Goal: Task Accomplishment & Management: Complete application form

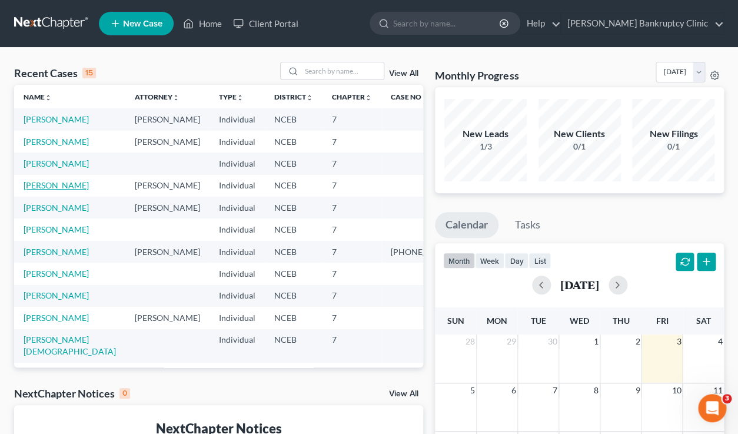
click at [49, 190] on link "[PERSON_NAME]" at bounding box center [56, 185] width 65 height 10
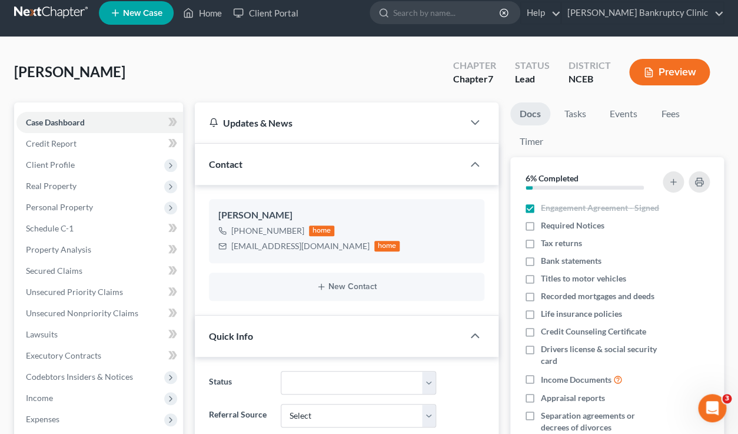
scroll to position [13, 0]
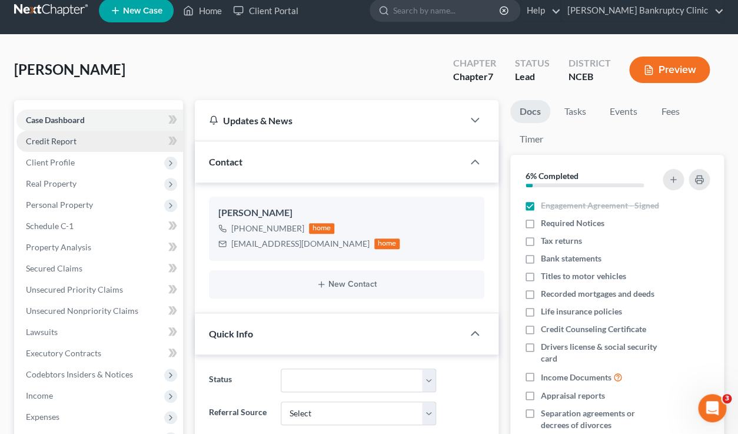
click at [95, 136] on link "Credit Report" at bounding box center [99, 141] width 167 height 21
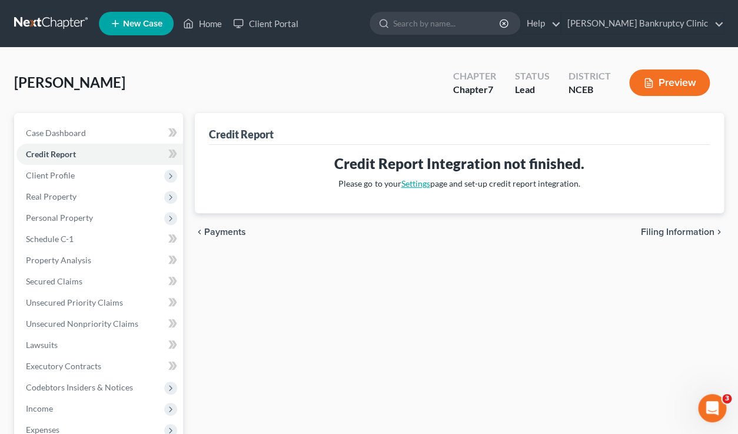
click at [412, 184] on link "Settings" at bounding box center [415, 183] width 29 height 10
select select "28"
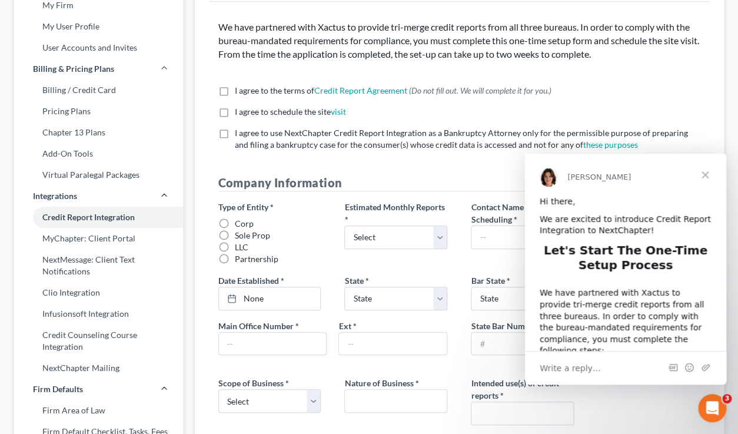
scroll to position [99, 0]
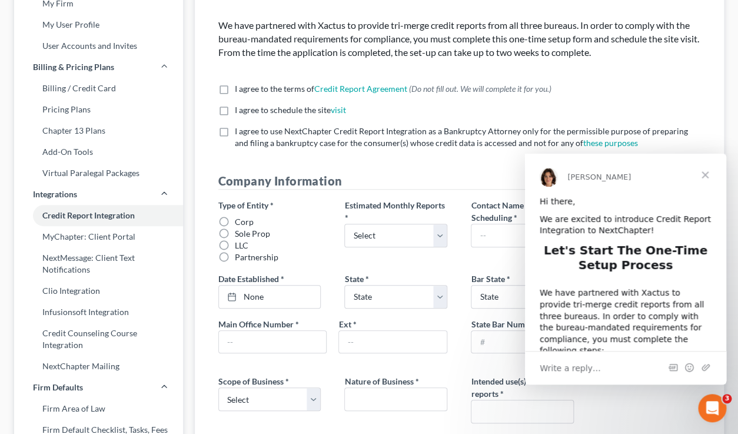
click at [706, 177] on span "Close" at bounding box center [705, 175] width 42 height 42
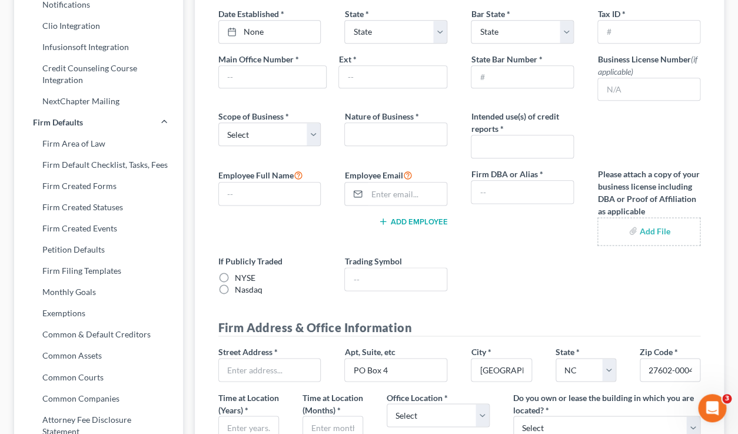
scroll to position [0, 0]
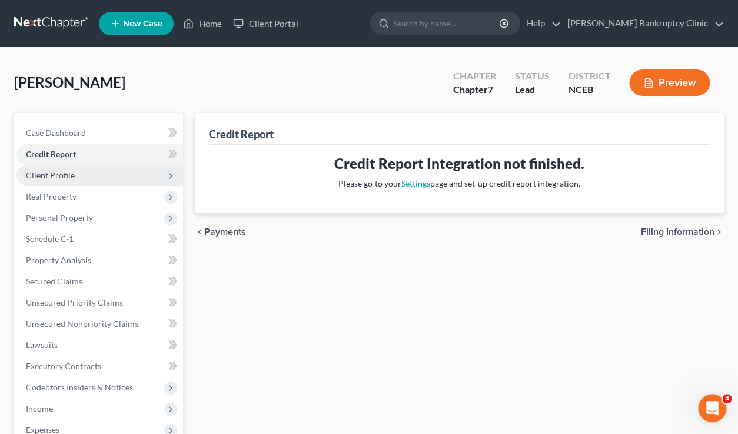
click at [81, 179] on span "Client Profile" at bounding box center [99, 175] width 167 height 21
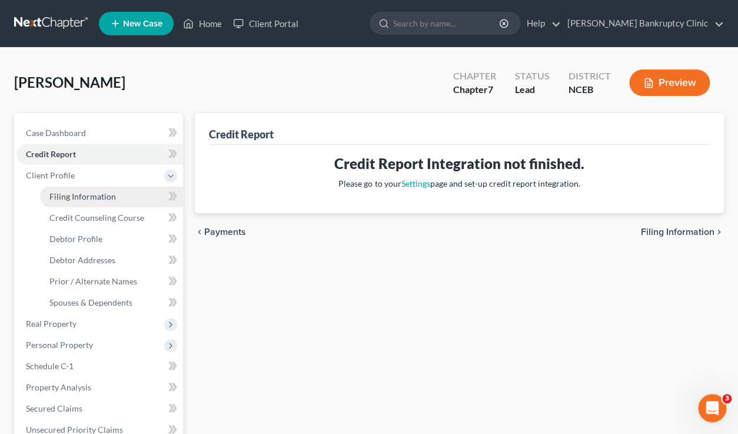
click at [84, 197] on span "Filing Information" at bounding box center [82, 196] width 67 height 10
select select "1"
select select "0"
select select "28"
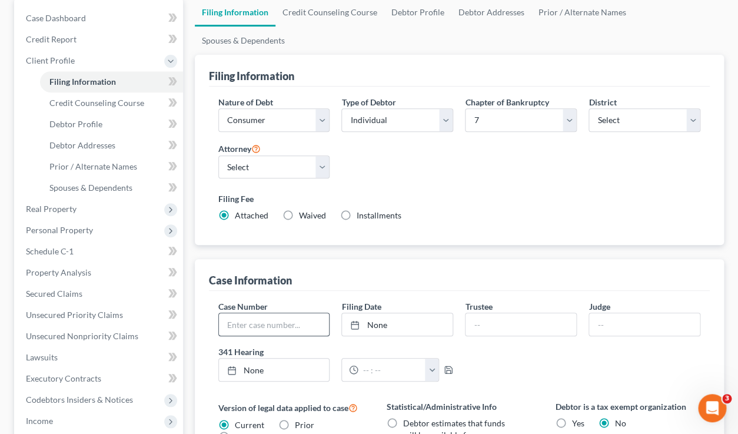
scroll to position [114, 0]
click at [85, 128] on span "Debtor Profile" at bounding box center [75, 125] width 53 height 10
select select "0"
select select "2"
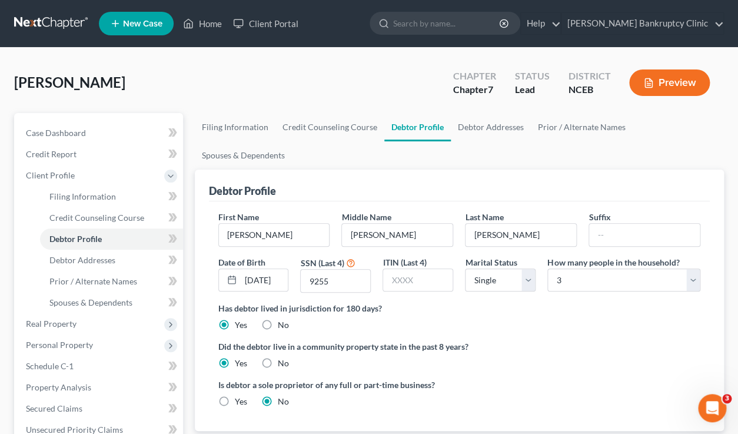
click at [681, 83] on button "Preview" at bounding box center [669, 82] width 81 height 26
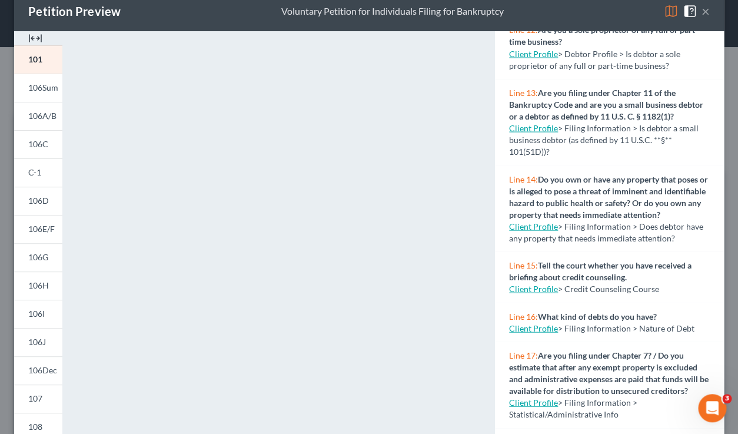
scroll to position [28, 0]
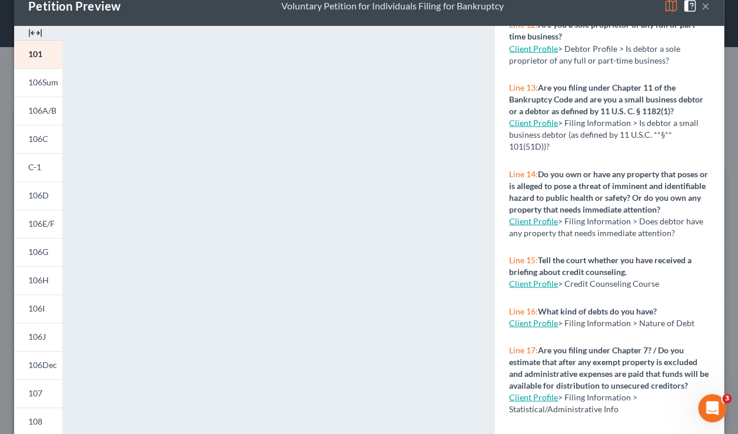
click at [530, 283] on link "Client Profile" at bounding box center [533, 283] width 49 height 10
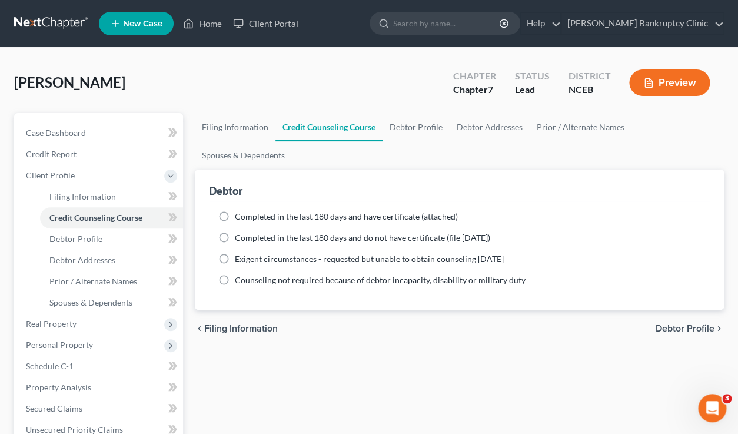
click at [266, 211] on span "Completed in the last 180 days and have certificate (attached)" at bounding box center [346, 216] width 223 height 10
click at [247, 211] on input "Completed in the last 180 days and have certificate (attached)" at bounding box center [244, 215] width 8 height 8
radio input "true"
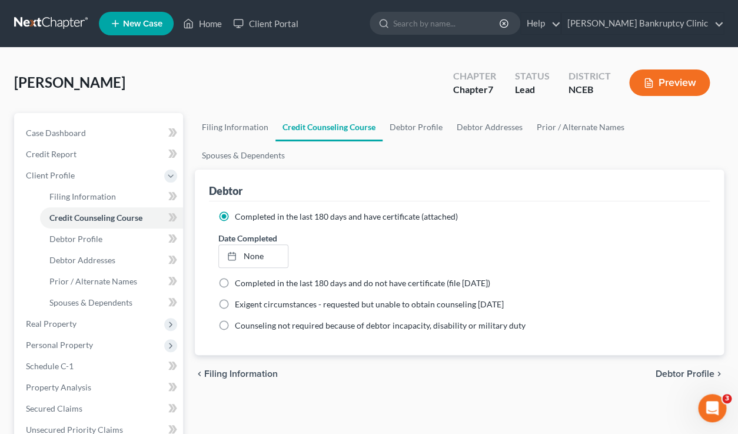
click at [235, 211] on label "Completed in the last 180 days and have certificate (attached)" at bounding box center [346, 217] width 223 height 12
click at [240, 211] on input "Completed in the last 180 days and have certificate (attached)" at bounding box center [244, 215] width 8 height 8
click at [661, 89] on button "Preview" at bounding box center [669, 82] width 81 height 26
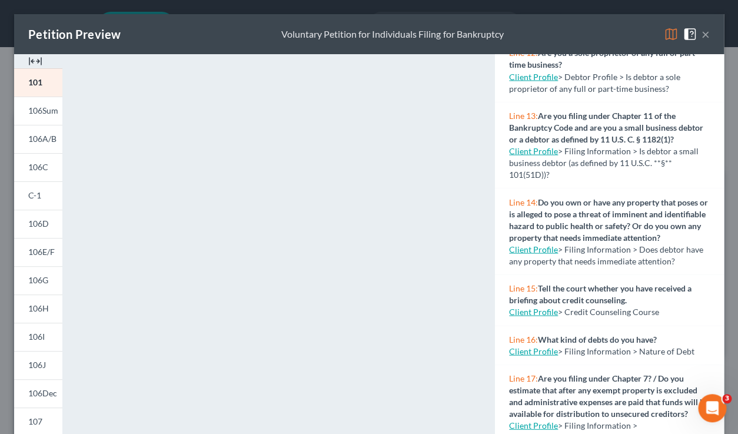
scroll to position [719, 0]
click at [528, 287] on div "Line 15: Tell the court whether you have received a briefing about credit couns…" at bounding box center [609, 299] width 229 height 51
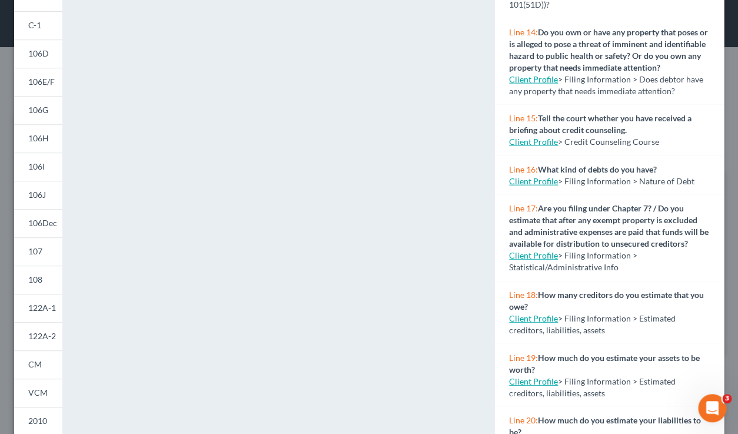
scroll to position [0, 0]
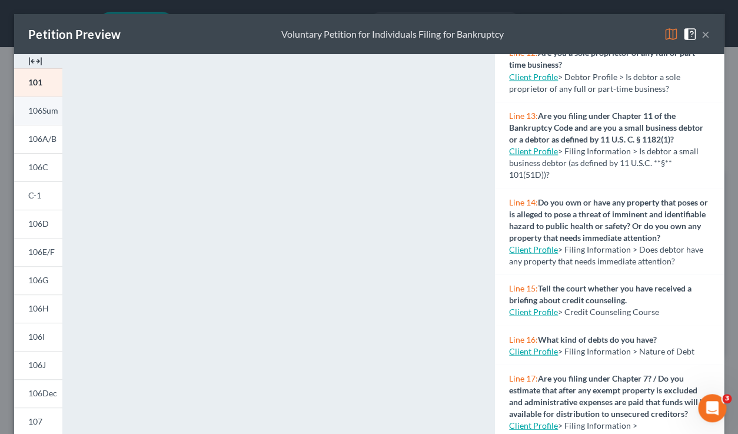
click at [37, 114] on span "106Sum" at bounding box center [43, 110] width 30 height 10
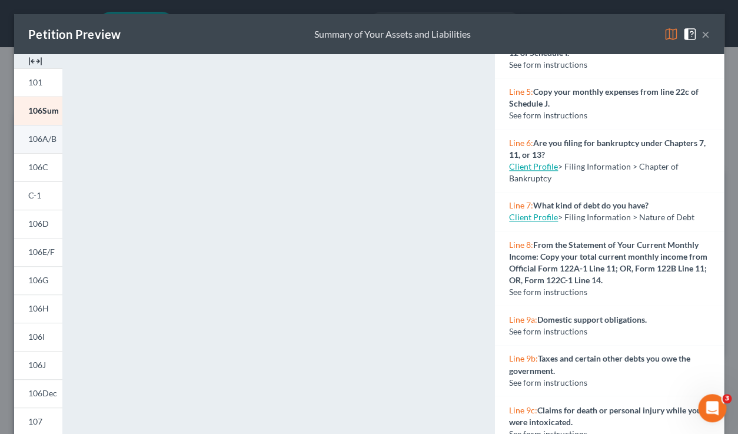
click at [31, 137] on span "106A/B" at bounding box center [42, 139] width 28 height 10
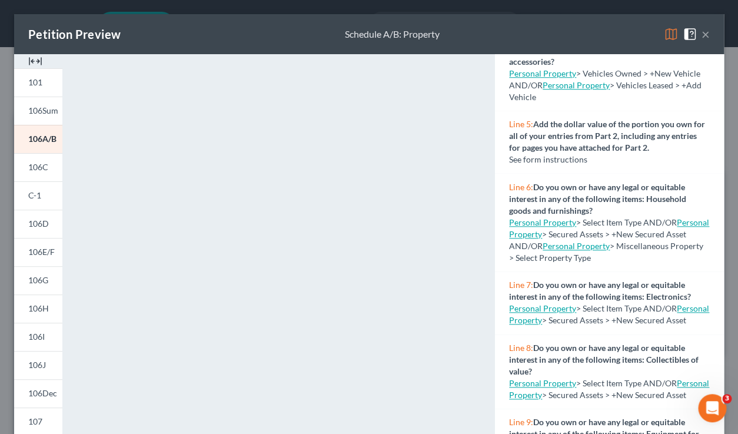
scroll to position [325, 0]
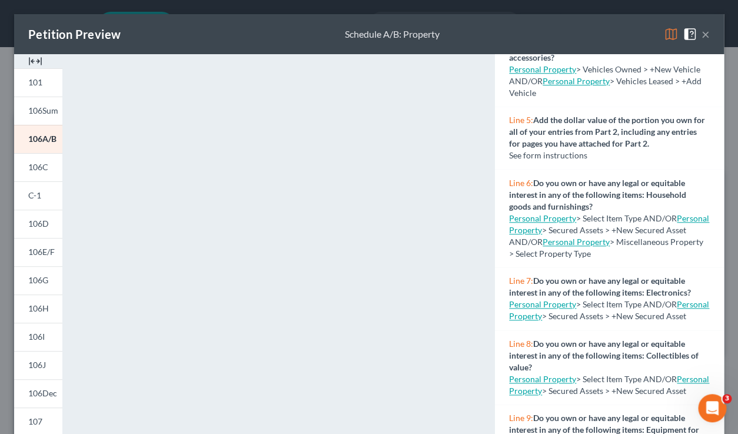
click at [559, 306] on link "Personal Property" at bounding box center [542, 304] width 67 height 10
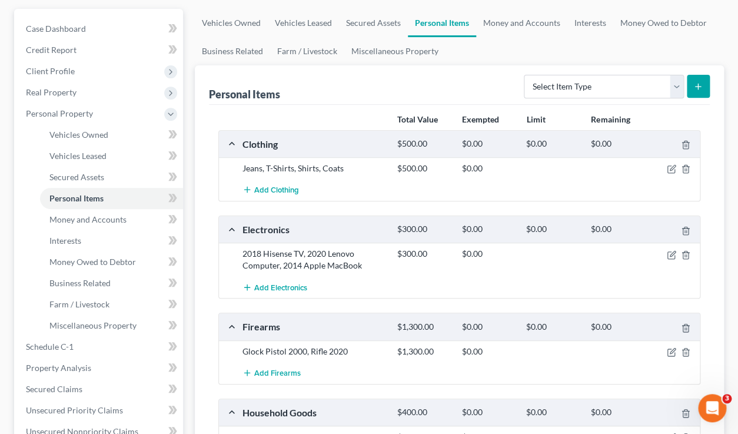
scroll to position [110, 0]
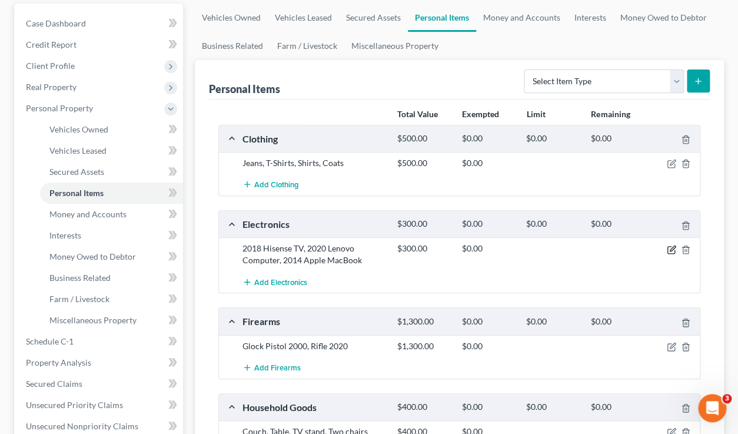
click at [672, 250] on icon "button" at bounding box center [672, 248] width 5 height 5
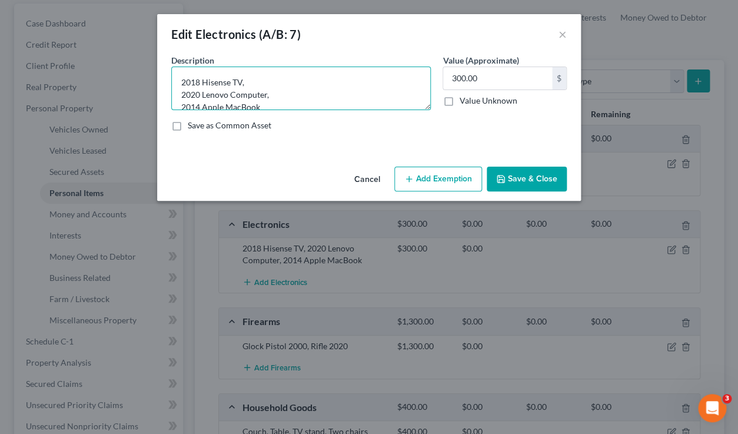
click at [203, 82] on textarea "2018 Hisense TV, 2020 Lenovo Computer, 2014 Apple MacBook" at bounding box center [301, 89] width 260 height 44
drag, startPoint x: 203, startPoint y: 97, endPoint x: 165, endPoint y: 97, distance: 37.7
click at [171, 97] on textarea "Hisense TV, 2020 Lenovo Computer, 2014 Apple MacBook" at bounding box center [301, 89] width 260 height 44
drag, startPoint x: 203, startPoint y: 108, endPoint x: 163, endPoint y: 108, distance: 40.0
click at [171, 108] on textarea "Hisense TV, Lenovo Computer, 2014 Apple MacBook" at bounding box center [301, 89] width 260 height 44
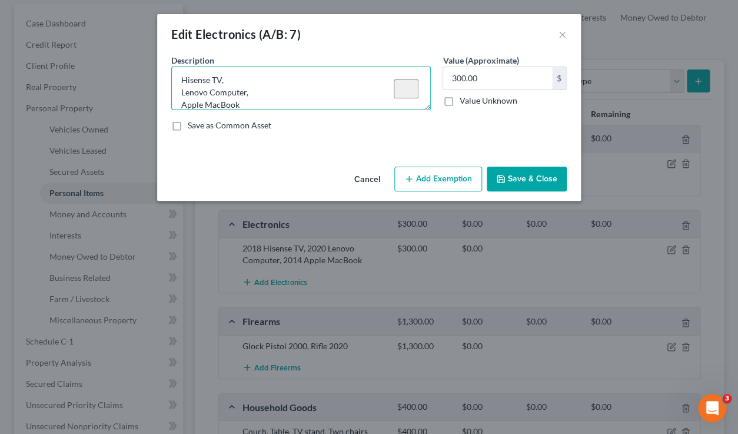
scroll to position [12, 0]
type textarea "Hisense TV, Lenovo Computer, Apple MacBook"
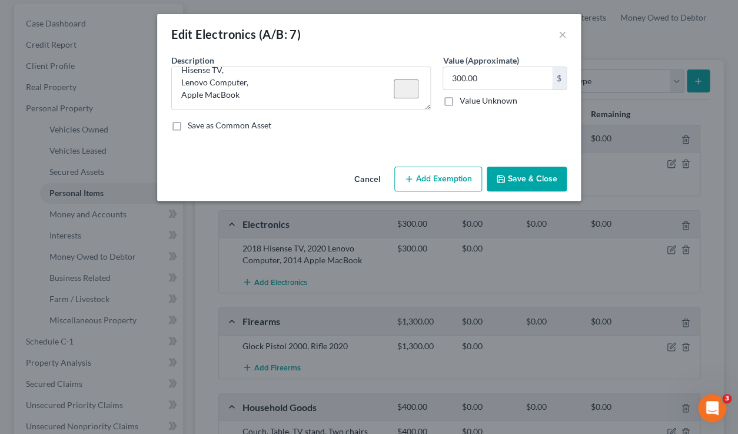
click at [539, 183] on button "Save & Close" at bounding box center [527, 179] width 80 height 25
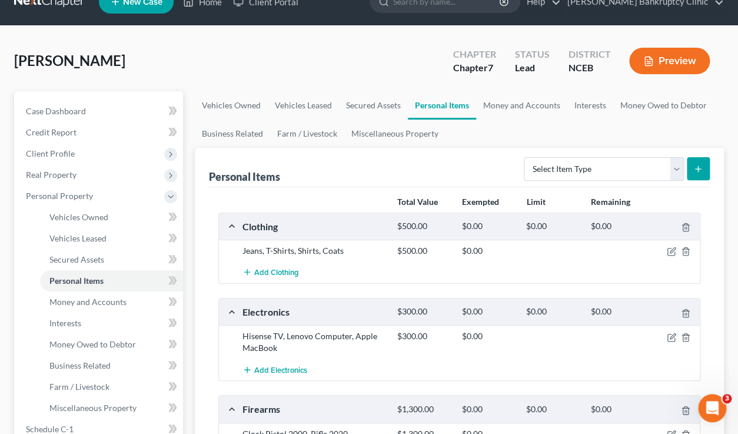
scroll to position [21, 0]
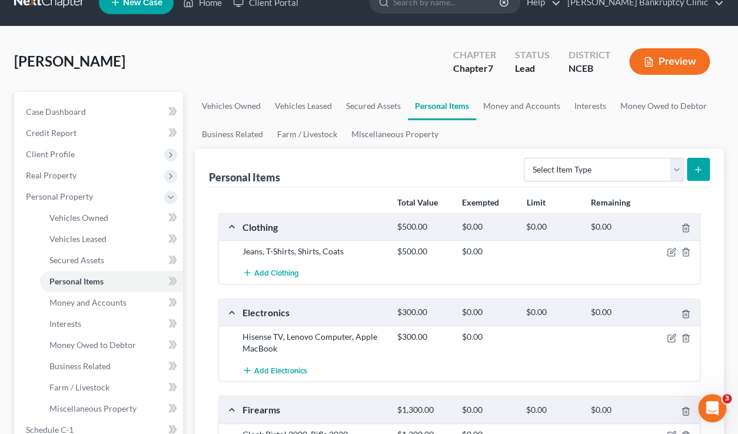
click at [675, 57] on button "Preview" at bounding box center [669, 61] width 81 height 26
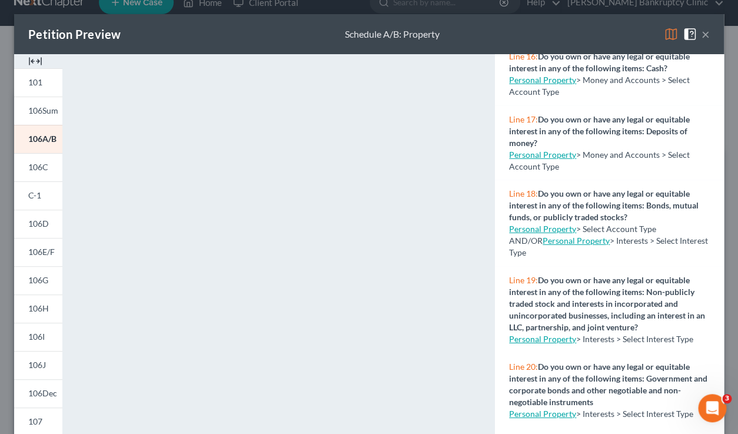
scroll to position [1175, 0]
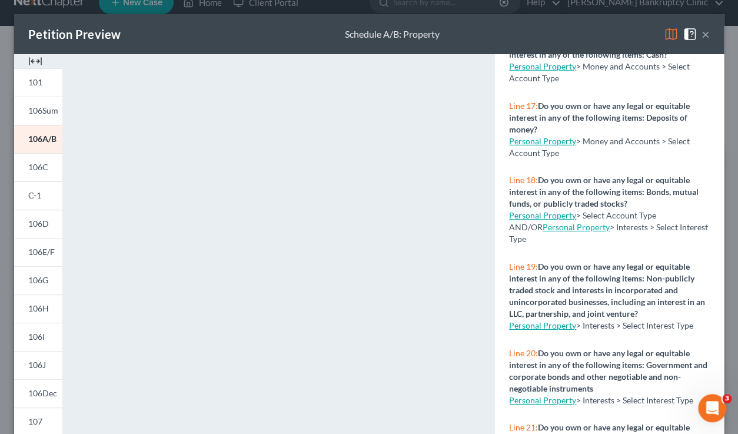
click at [558, 320] on link "Personal Property" at bounding box center [542, 325] width 67 height 10
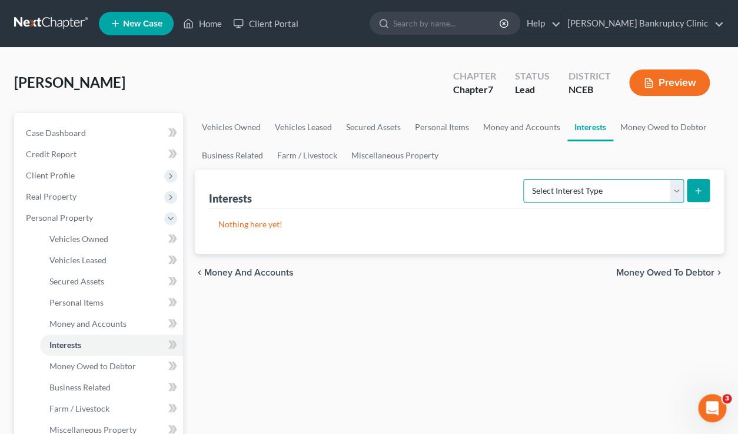
click at [523, 179] on select "Select Interest Type 401K (A/B: 21) Annuity (A/B: 23) Bond (A/B: 18) Education …" at bounding box center [603, 191] width 161 height 24
select select "unincorporated_business"
click option "Unincorporated Business (A/B: 19)" at bounding box center [0, 0] width 0 height 0
click at [698, 193] on icon "submit" at bounding box center [698, 190] width 9 height 9
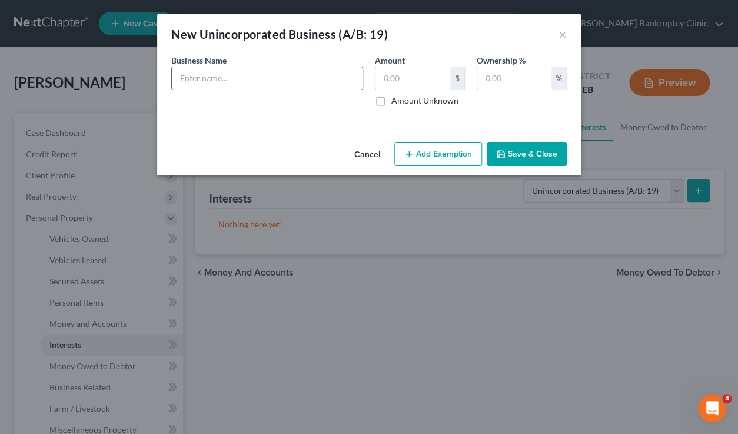
click at [277, 88] on input "text" at bounding box center [267, 78] width 191 height 22
type input "Divine Prosperity, LLC"
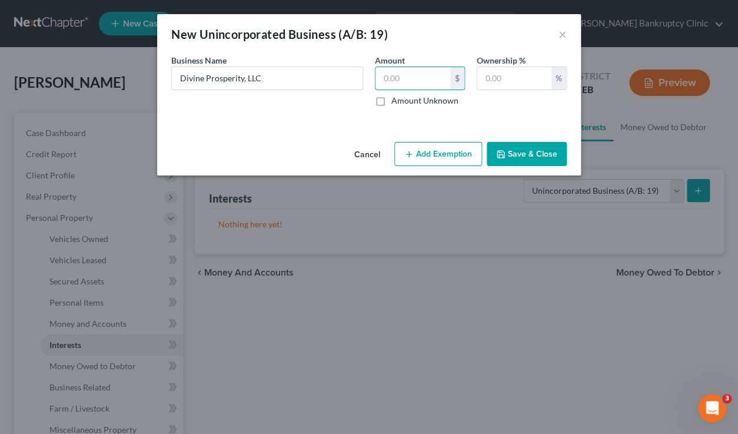
click at [392, 102] on label "Amount Unknown" at bounding box center [425, 101] width 67 height 12
click at [396, 102] on input "Amount Unknown" at bounding box center [400, 99] width 8 height 8
checkbox input "true"
click at [518, 81] on input "text" at bounding box center [514, 78] width 74 height 22
type input "1"
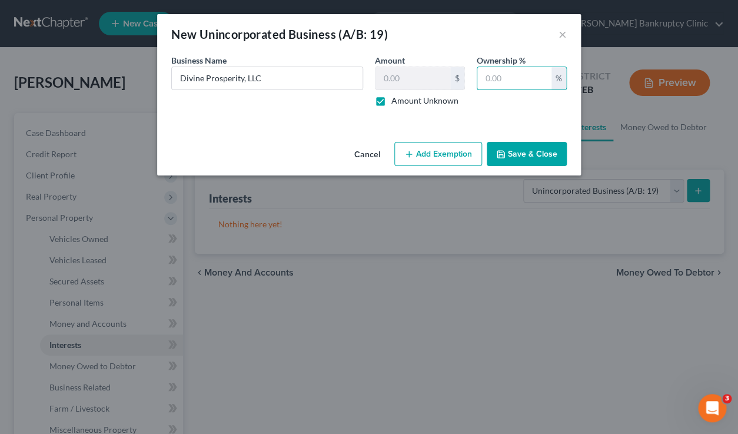
click at [515, 160] on button "Save & Close" at bounding box center [527, 154] width 80 height 25
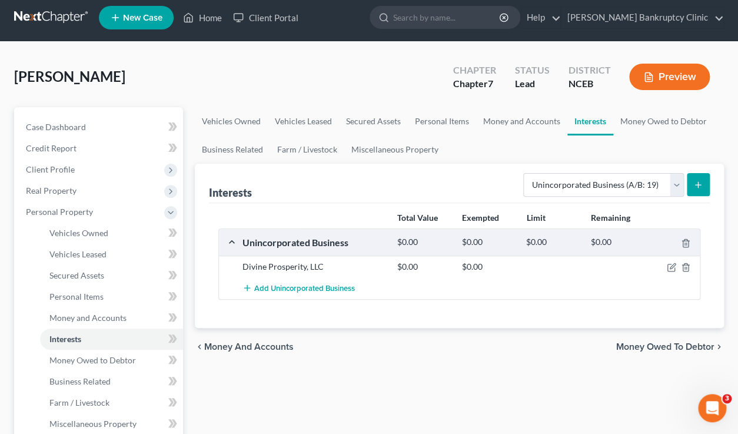
scroll to position [6, 0]
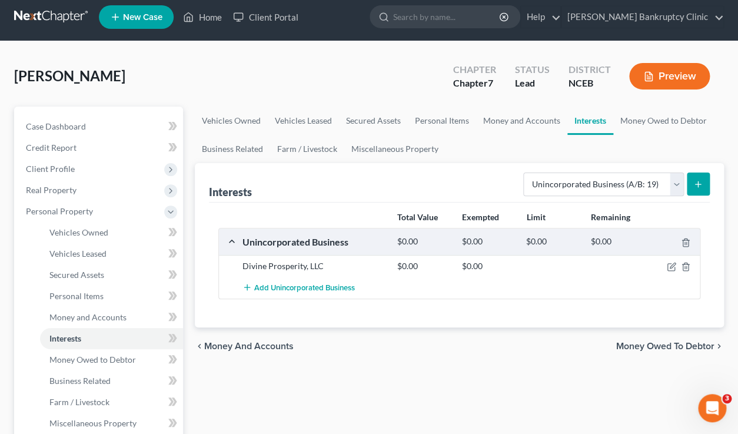
click at [654, 81] on button "Preview" at bounding box center [669, 76] width 81 height 26
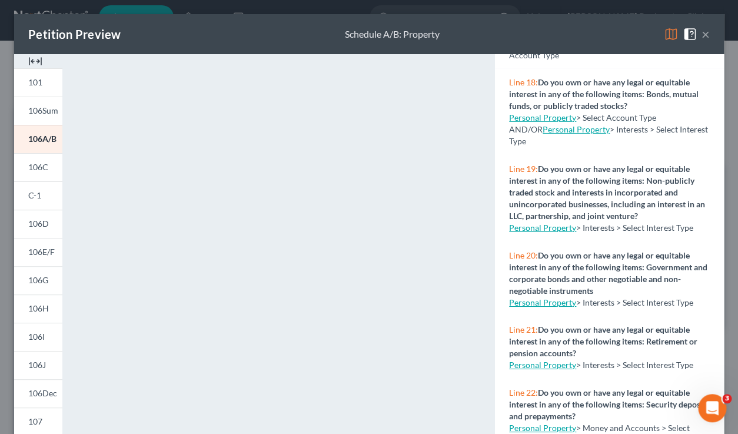
scroll to position [1298, 0]
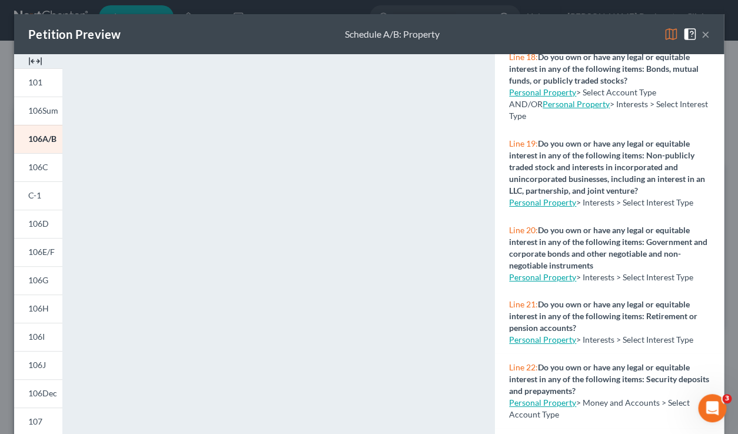
click at [540, 397] on link "Personal Property" at bounding box center [542, 402] width 67 height 10
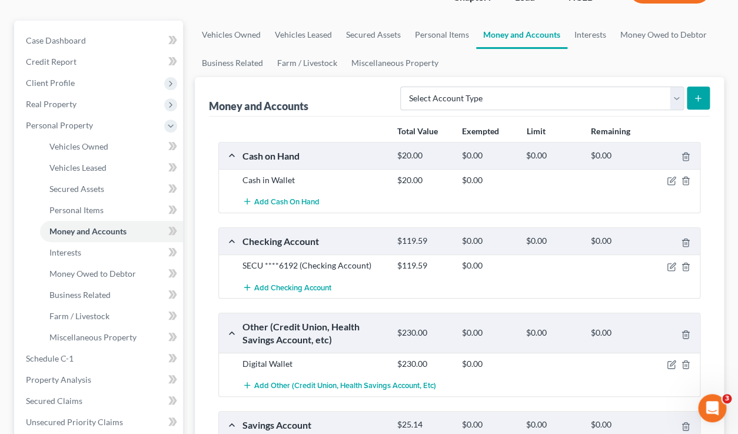
scroll to position [93, 0]
click at [593, 34] on link "Interests" at bounding box center [591, 34] width 46 height 28
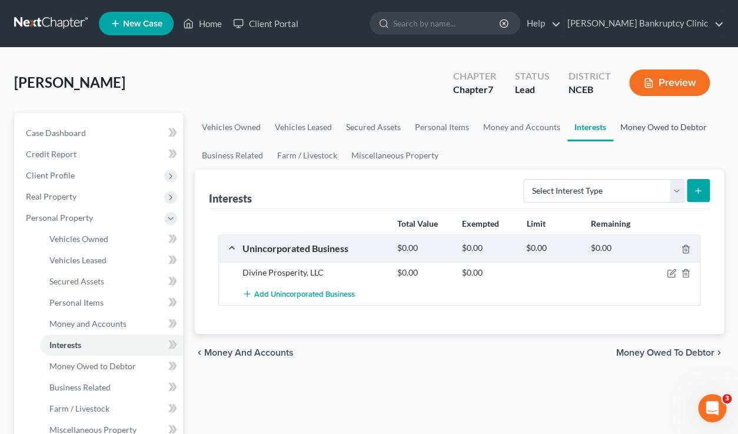
click at [645, 130] on link "Money Owed to Debtor" at bounding box center [663, 127] width 101 height 28
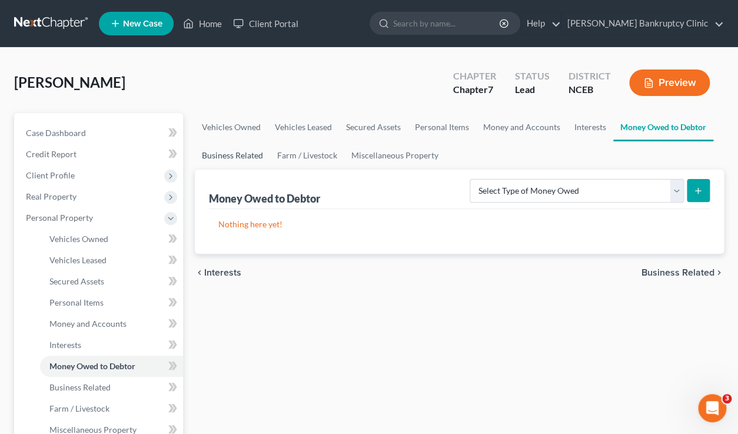
click at [246, 160] on link "Business Related" at bounding box center [232, 155] width 75 height 28
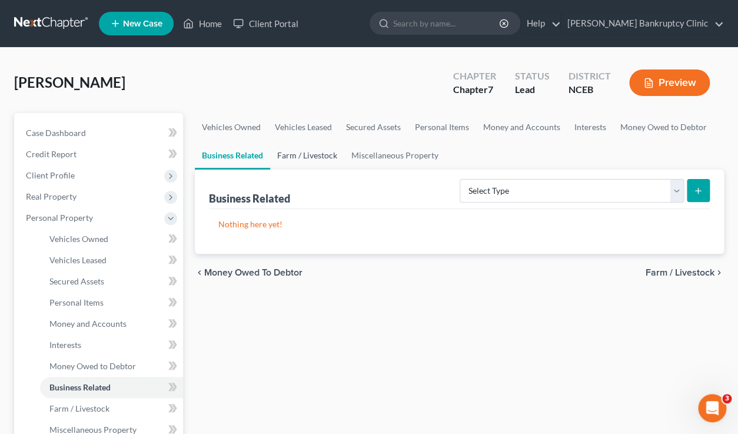
click at [300, 157] on link "Farm / Livestock" at bounding box center [307, 155] width 74 height 28
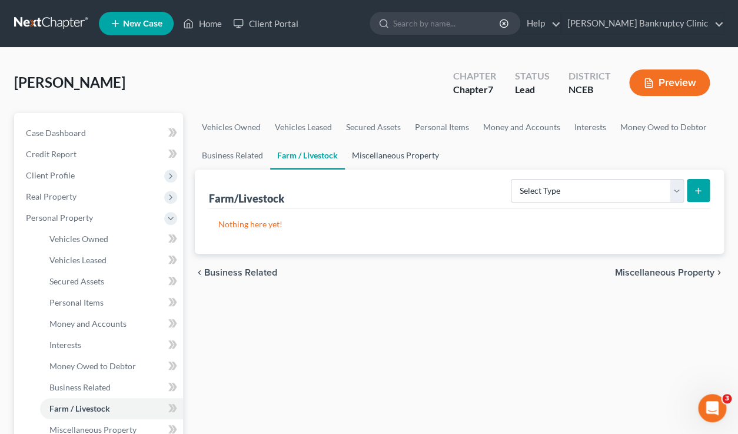
click at [394, 157] on link "Miscellaneous Property" at bounding box center [395, 155] width 101 height 28
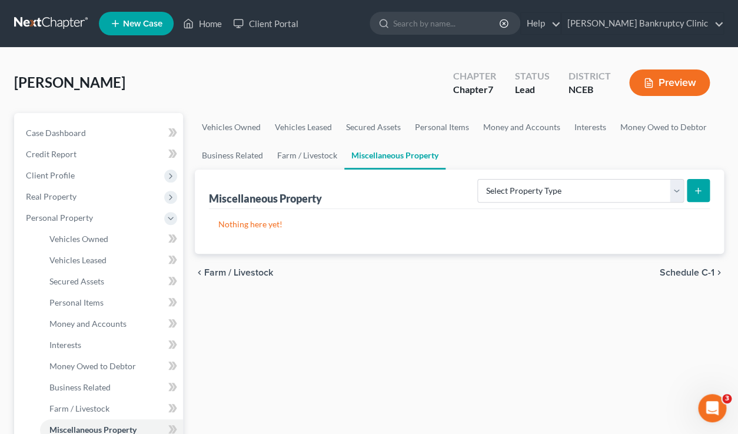
click at [662, 88] on button "Preview" at bounding box center [669, 82] width 81 height 26
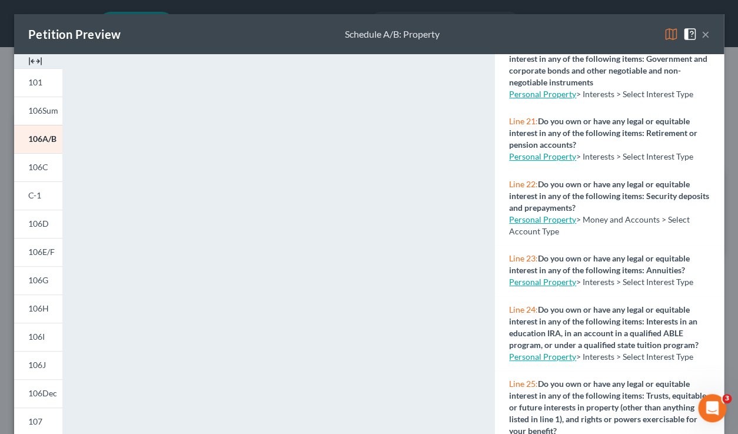
scroll to position [1499, 0]
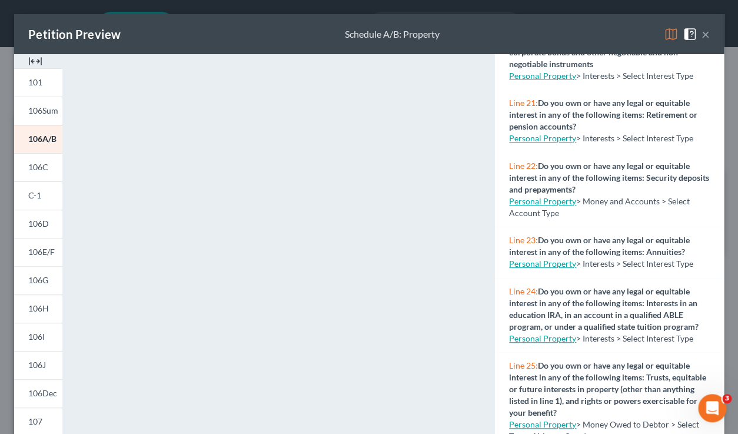
click at [596, 169] on strong "Do you own or have any legal or equitable interest in any of the following item…" at bounding box center [609, 178] width 200 height 34
click at [563, 196] on link "Personal Property" at bounding box center [542, 201] width 67 height 10
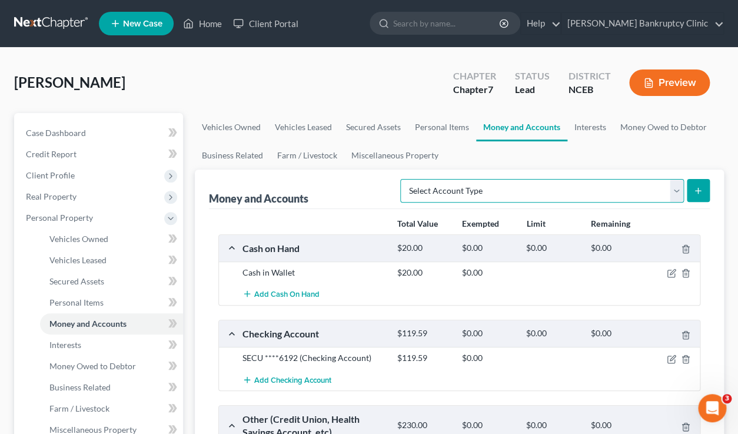
click at [671, 194] on select "Select Account Type Brokerage (A/B: 18, SOFA: 20) Cash on Hand (A/B: 16) Certif…" at bounding box center [542, 191] width 284 height 24
select select "security_deposits"
click option "Security Deposits or Prepayments (A/B: 22)" at bounding box center [0, 0] width 0 height 0
click at [695, 197] on button "submit" at bounding box center [698, 190] width 23 height 23
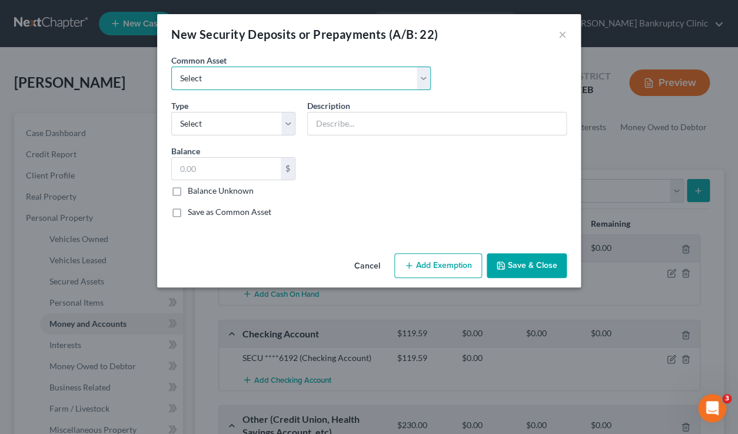
click option "Select" at bounding box center [0, 0] width 0 height 0
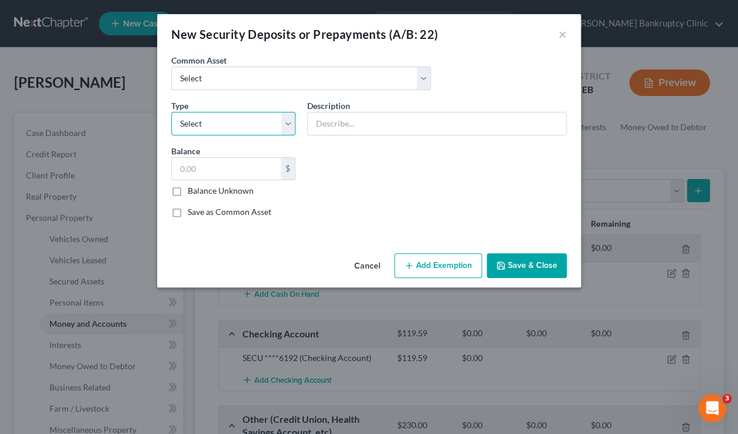
select select "3"
click option "Security Deposit On Rental Unit" at bounding box center [0, 0] width 0 height 0
click at [267, 161] on input "text" at bounding box center [226, 169] width 109 height 22
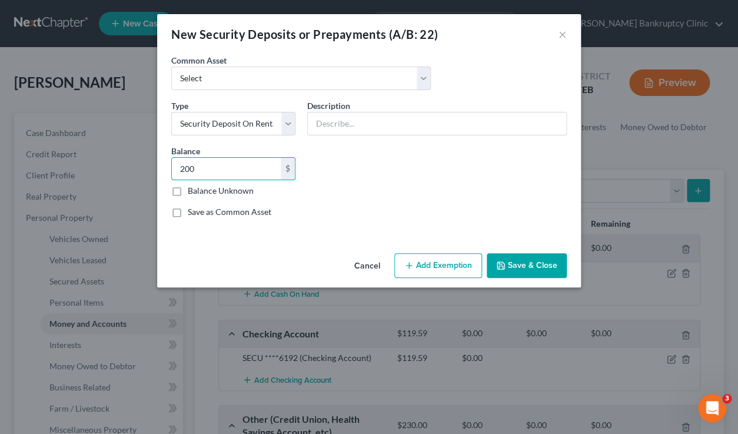
type input "200"
click at [264, 215] on label "Save as Common Asset" at bounding box center [230, 212] width 84 height 12
click at [200, 214] on input "Save as Common Asset" at bounding box center [197, 210] width 8 height 8
click at [514, 261] on button "Save & Close" at bounding box center [527, 265] width 80 height 25
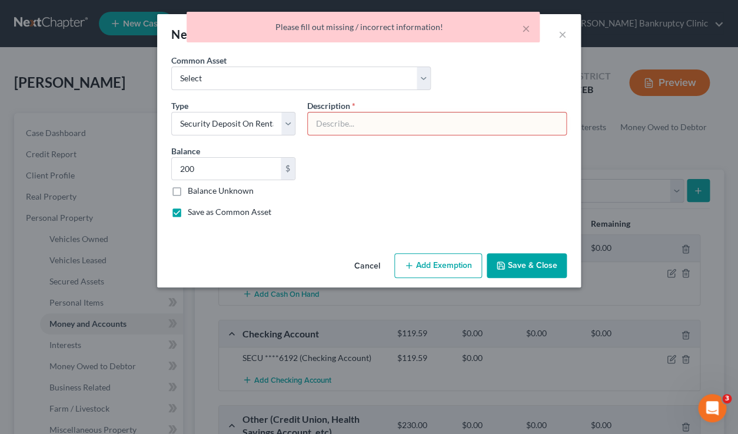
click at [188, 214] on label "Save as Common Asset" at bounding box center [230, 212] width 84 height 12
click at [193, 214] on input "Save as Common Asset" at bounding box center [197, 210] width 8 height 8
checkbox input "false"
click at [521, 262] on button "Save & Close" at bounding box center [527, 265] width 80 height 25
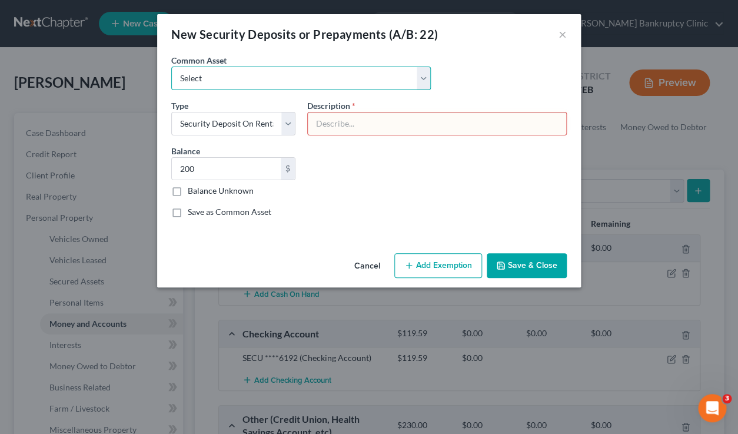
click option "Select" at bounding box center [0, 0] width 0 height 0
click at [473, 68] on div "Common Asset Select Duke Energy Summermill at [GEOGRAPHIC_DATA] Apartments, LLC" at bounding box center [368, 76] width 407 height 45
click at [515, 264] on button "Save & Close" at bounding box center [527, 265] width 80 height 25
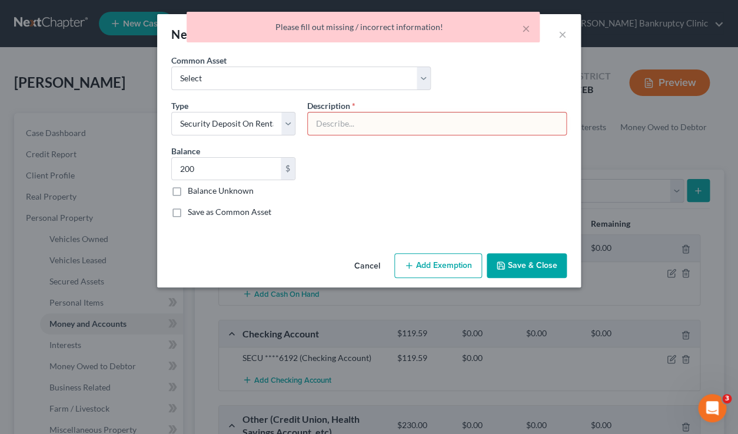
click at [412, 120] on input "text" at bounding box center [437, 123] width 258 height 22
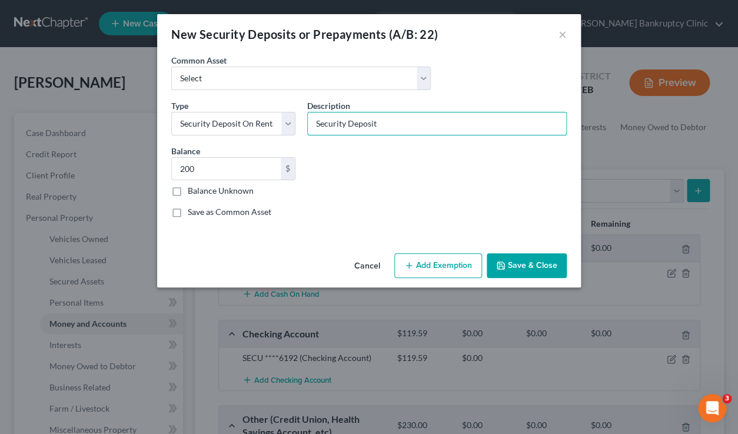
type input "Security Deposit"
click at [465, 147] on div "Common Asset Select Duke Energy Summermill at [GEOGRAPHIC_DATA] Apartments, LLC…" at bounding box center [368, 140] width 407 height 173
click at [532, 274] on button "Save & Close" at bounding box center [527, 265] width 80 height 25
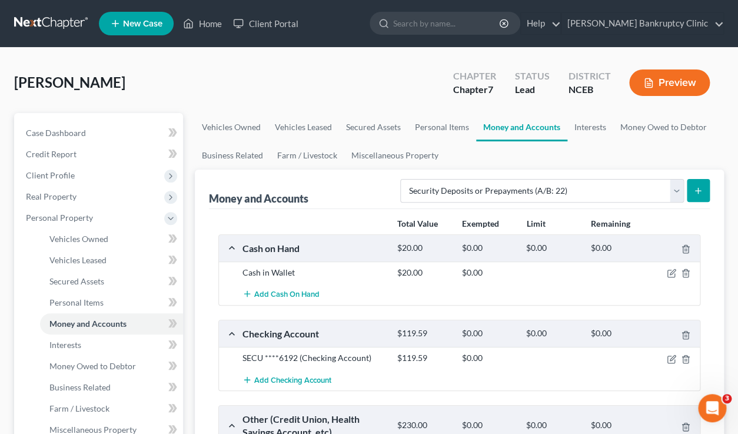
click at [661, 85] on button "Preview" at bounding box center [669, 82] width 81 height 26
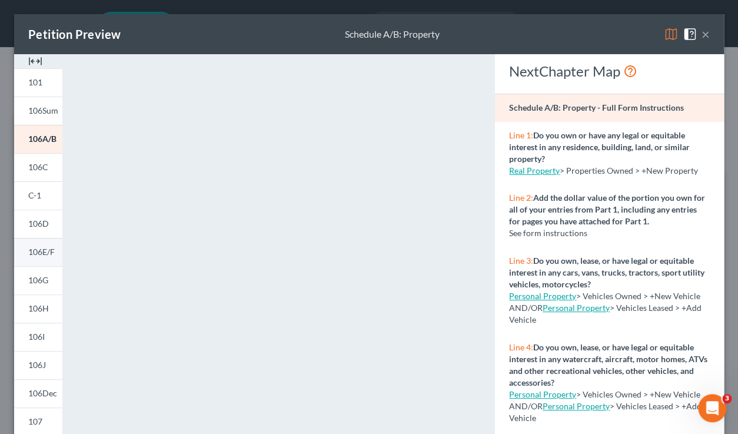
click at [45, 251] on span "106E/F" at bounding box center [41, 252] width 26 height 10
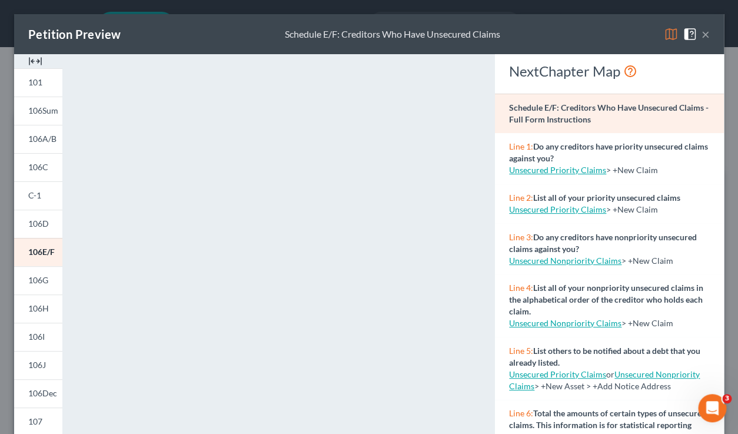
click at [574, 170] on link "Unsecured Priority Claims" at bounding box center [557, 170] width 97 height 10
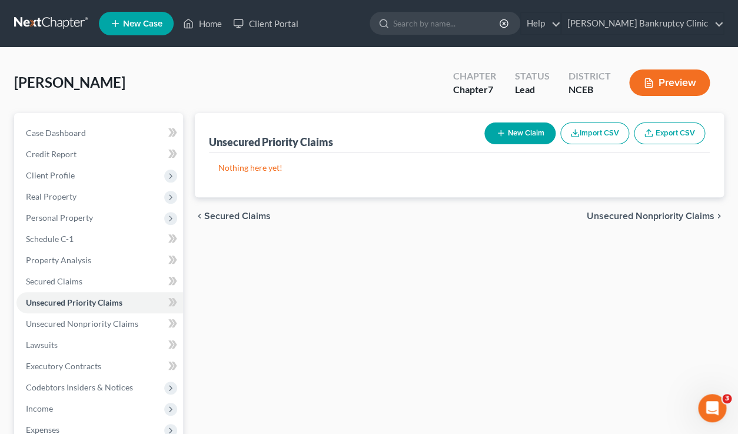
click at [530, 133] on button "New Claim" at bounding box center [520, 133] width 71 height 22
select select "0"
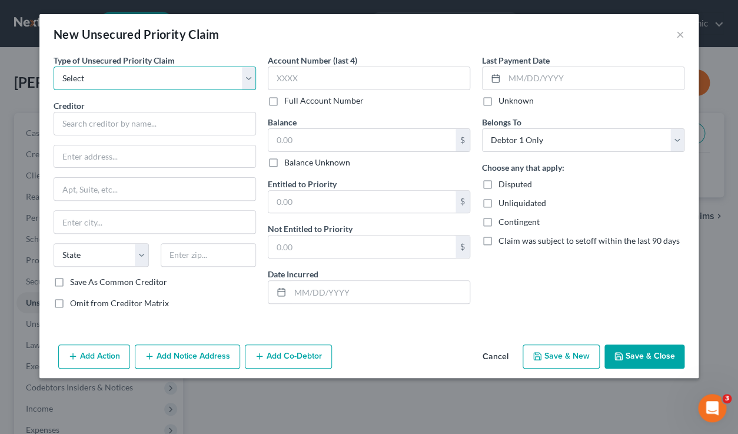
select select "0"
click option "Taxes & Other Government Units" at bounding box center [0, 0] width 0 height 0
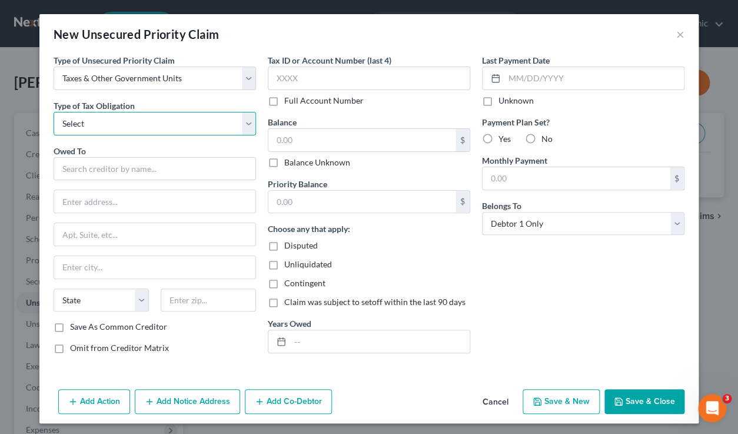
select select "0"
click option "Federal" at bounding box center [0, 0] width 0 height 0
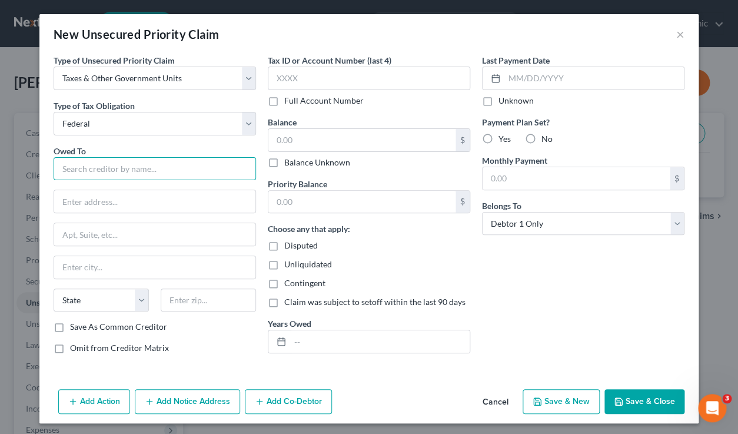
click at [161, 163] on input "text" at bounding box center [155, 169] width 203 height 24
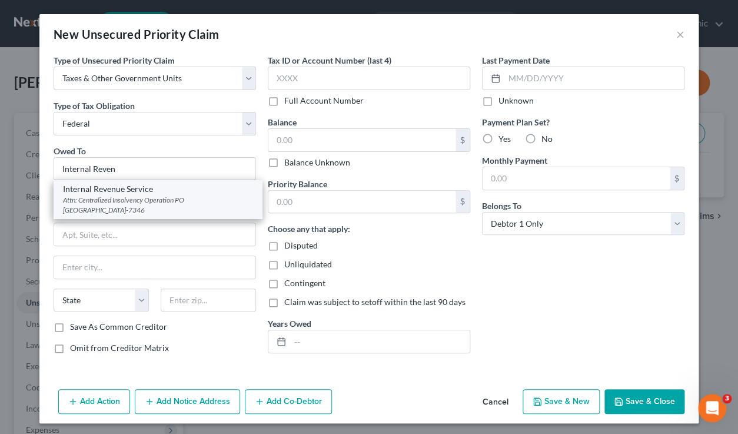
click at [145, 198] on div "Attn: Centralized Insolvency Operation PO [GEOGRAPHIC_DATA]-7346" at bounding box center [158, 205] width 190 height 20
type input "Internal Revenue Service"
type input "Attn: Centralized Insolvency Operation"
type input "PO Box 7346"
type input "[GEOGRAPHIC_DATA]"
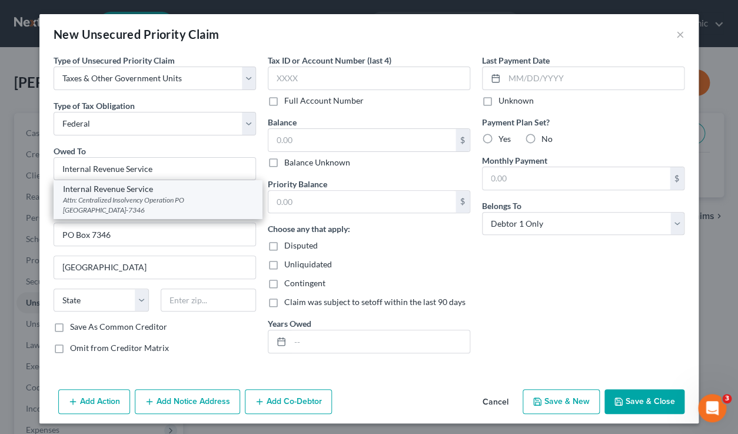
select select "39"
type input "19101-7346"
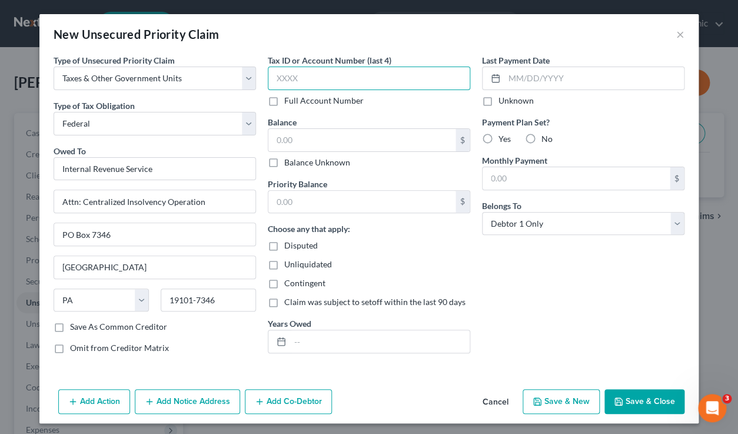
click at [312, 72] on input "text" at bounding box center [369, 79] width 203 height 24
type input "9255"
click at [635, 401] on button "Save & Close" at bounding box center [645, 401] width 80 height 25
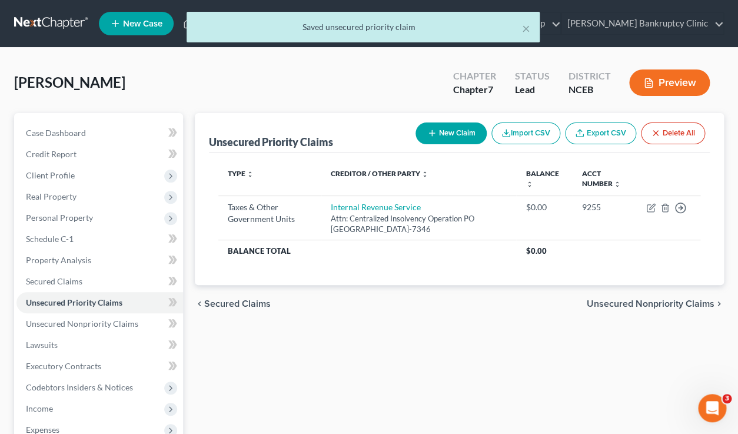
click at [456, 135] on button "New Claim" at bounding box center [451, 133] width 71 height 22
select select "0"
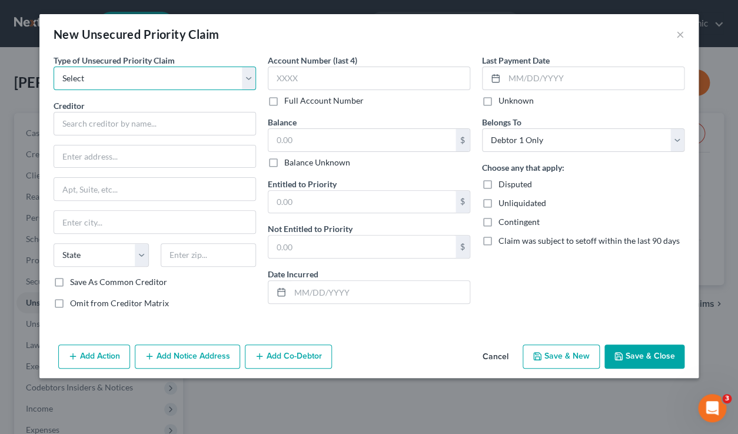
select select "0"
click option "Taxes & Other Government Units" at bounding box center [0, 0] width 0 height 0
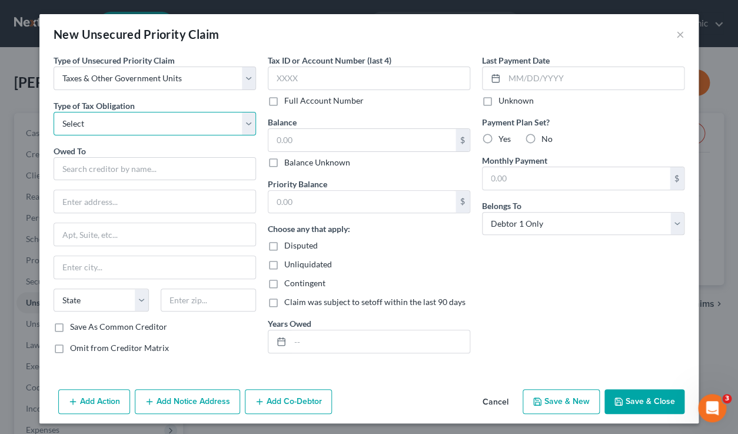
select select "2"
click option "State" at bounding box center [0, 0] width 0 height 0
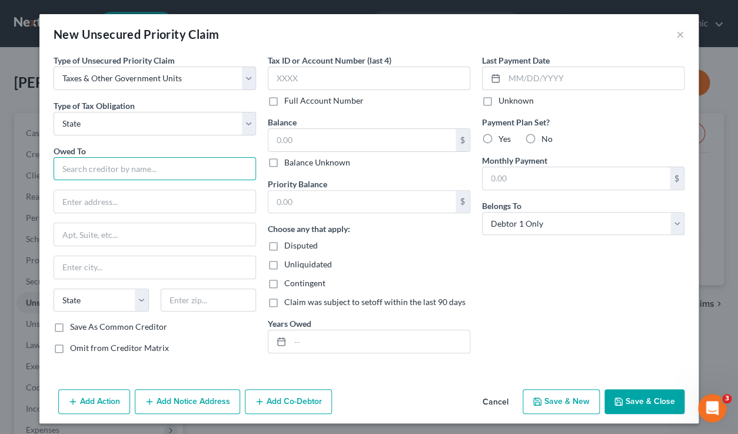
click at [137, 177] on input "text" at bounding box center [155, 169] width 203 height 24
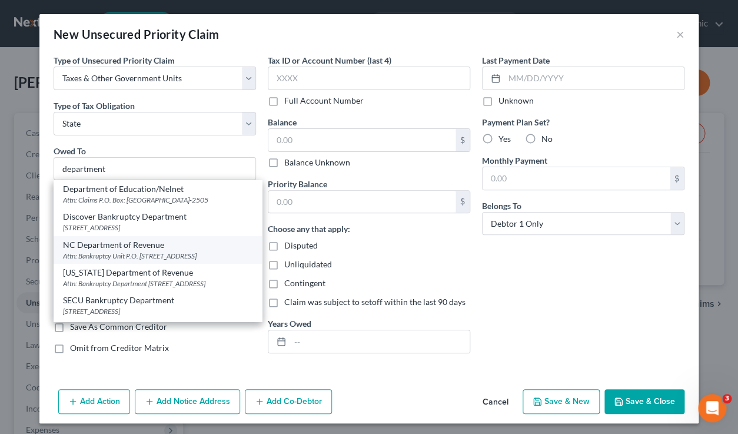
click at [141, 248] on div "NC Department of Revenue" at bounding box center [158, 245] width 190 height 12
type input "NC Department of Revenue"
type input "Attn: Bankruptcy Unit"
type input "P.O. Box 1168"
type input "[GEOGRAPHIC_DATA]"
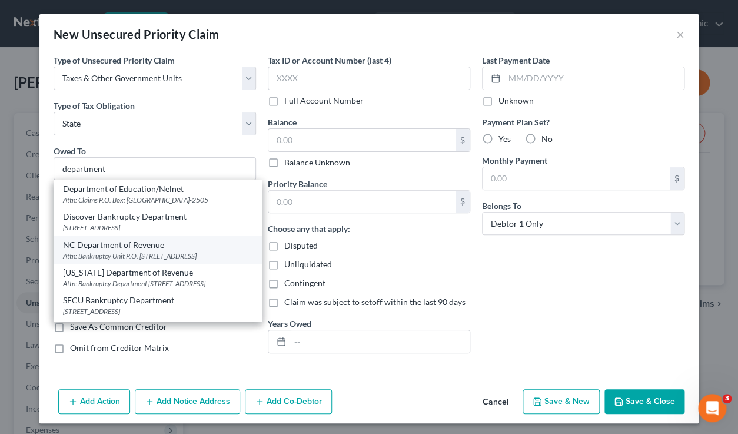
select select "28"
type input "27602-1168"
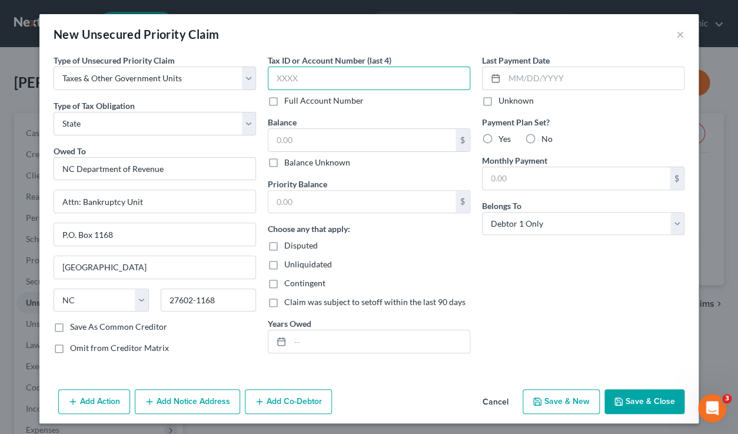
click at [322, 79] on input "text" at bounding box center [369, 79] width 203 height 24
type input "9255"
click at [633, 406] on button "Save & Close" at bounding box center [645, 401] width 80 height 25
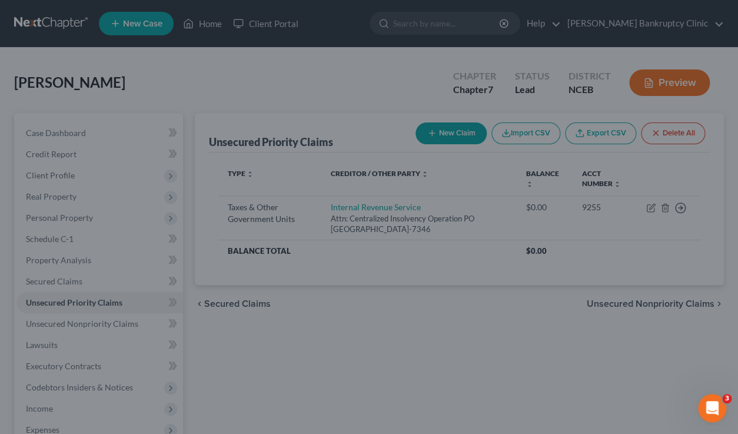
type input "0.00"
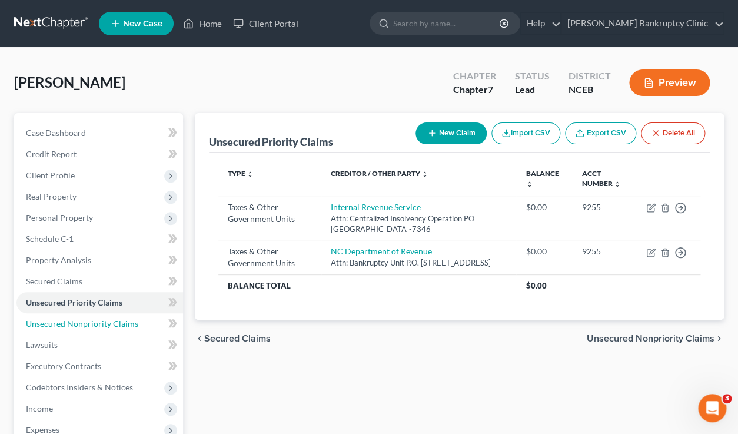
click at [141, 319] on link "Unsecured Nonpriority Claims" at bounding box center [99, 323] width 167 height 21
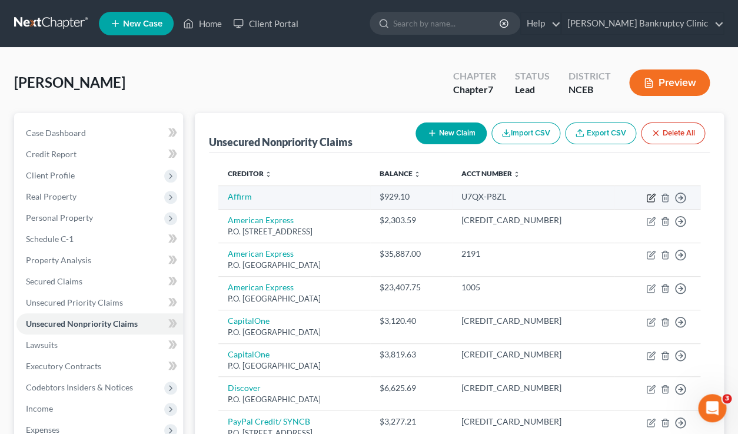
click at [654, 199] on icon "button" at bounding box center [650, 198] width 7 height 7
select select "14"
select select "0"
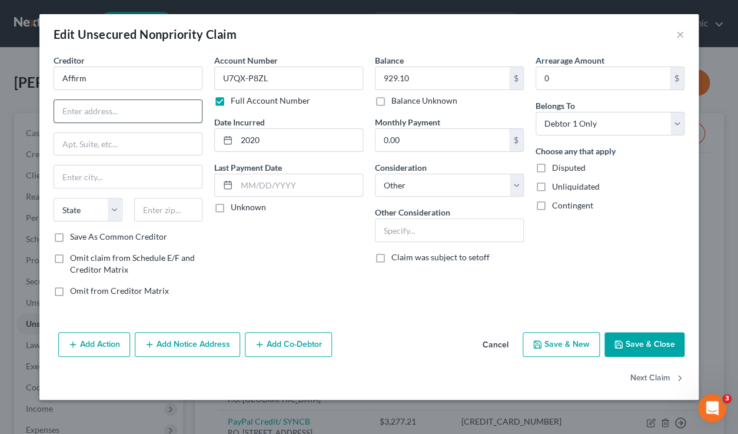
click at [115, 111] on input "text" at bounding box center [128, 111] width 148 height 22
click at [231, 100] on label "Full Account Number" at bounding box center [270, 101] width 79 height 12
click at [236, 100] on input "Full Account Number" at bounding box center [240, 99] width 8 height 8
click at [136, 112] on input "text" at bounding box center [128, 111] width 148 height 22
paste input "[STREET_ADDRESS][US_STATE]"
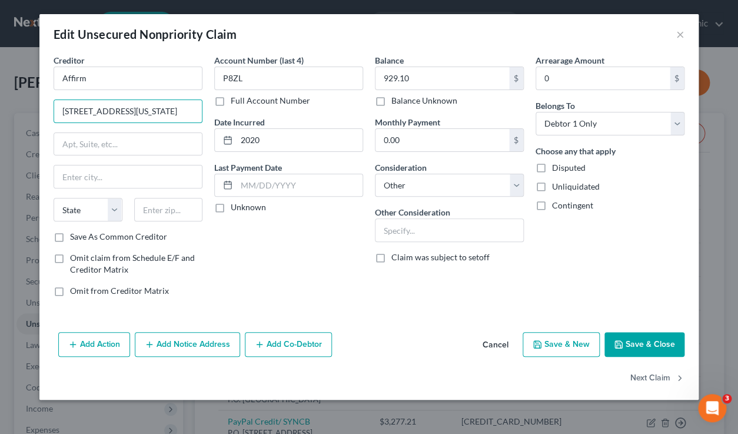
type input "[STREET_ADDRESS][US_STATE]"
click at [170, 117] on input "[STREET_ADDRESS][US_STATE]" at bounding box center [128, 111] width 148 height 22
click at [144, 144] on input "text" at bounding box center [128, 144] width 148 height 22
paste input "12th Floor"
type input "12th Floor"
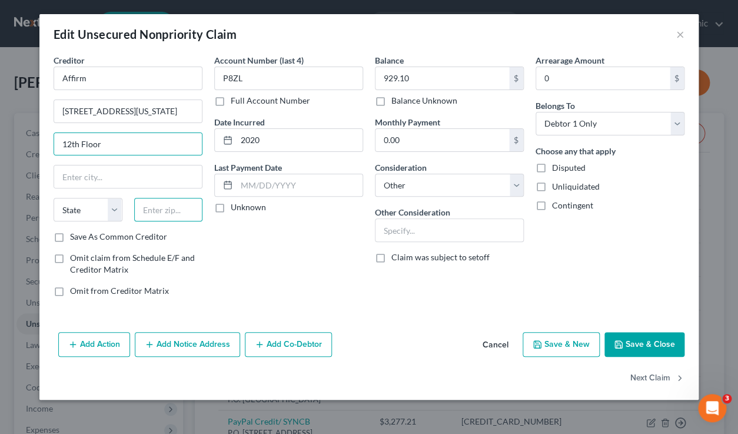
click at [158, 207] on input "text" at bounding box center [168, 210] width 69 height 24
paste input "94108"
type input "94108"
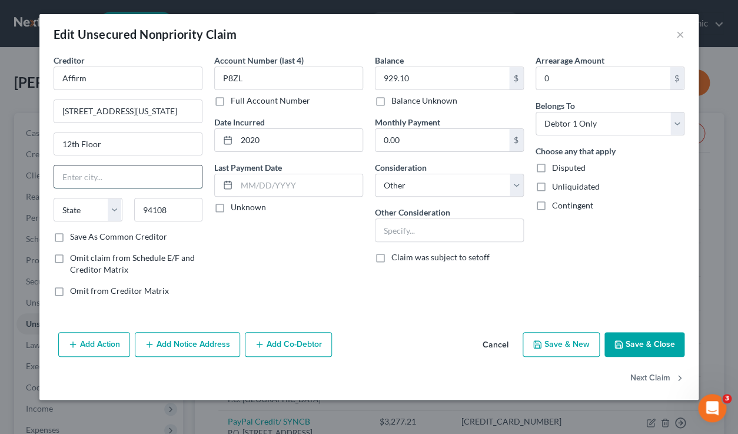
click at [172, 184] on input "text" at bounding box center [128, 176] width 148 height 22
type input "[GEOGRAPHIC_DATA]"
select select "4"
click at [641, 346] on button "Save & Close" at bounding box center [645, 344] width 80 height 25
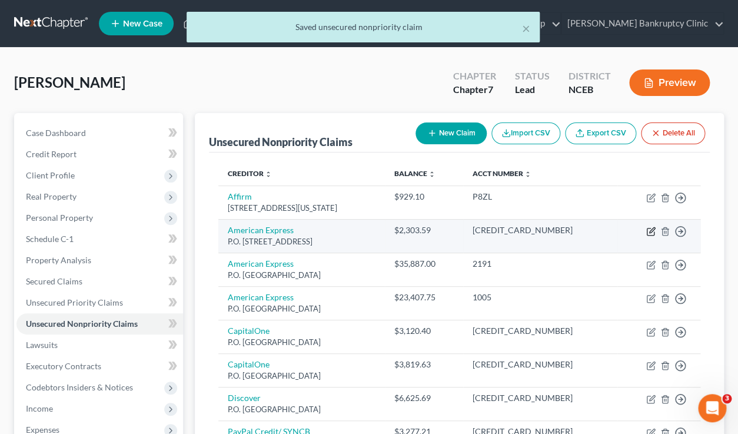
click at [651, 231] on icon "button" at bounding box center [650, 231] width 9 height 9
select select "14"
select select "2"
select select "0"
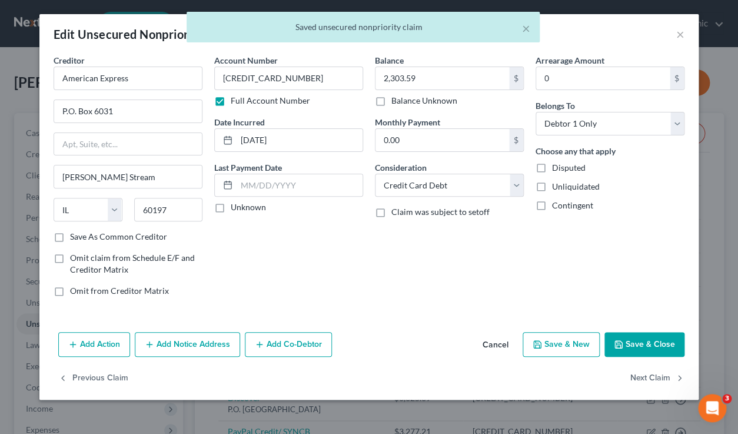
click at [231, 102] on label "Full Account Number" at bounding box center [270, 101] width 79 height 12
click at [236, 102] on input "Full Account Number" at bounding box center [240, 99] width 8 height 8
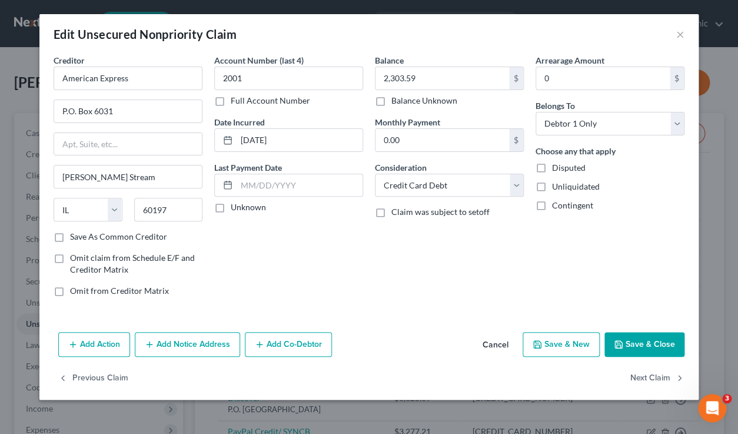
click at [658, 350] on button "Save & Close" at bounding box center [645, 344] width 80 height 25
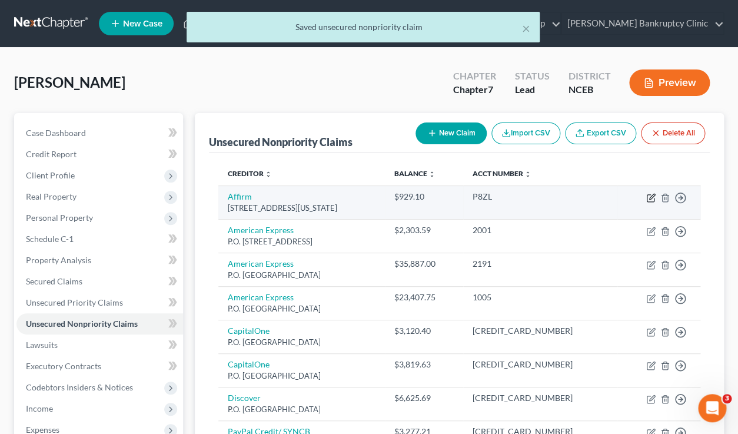
click at [651, 196] on icon "button" at bounding box center [650, 197] width 9 height 9
select select "4"
select select "14"
select select "0"
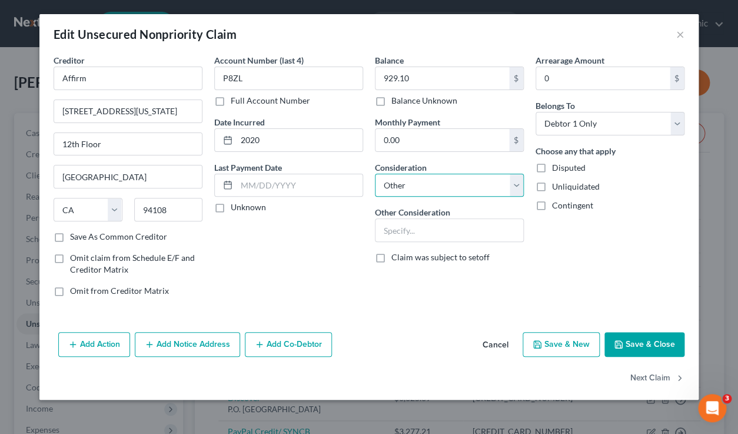
click at [375, 174] on select "Select Cable / Satellite Services Collection Agency Credit Card Debt Debt Couns…" at bounding box center [449, 186] width 149 height 24
select select "2"
click option "Credit Card Debt" at bounding box center [0, 0] width 0 height 0
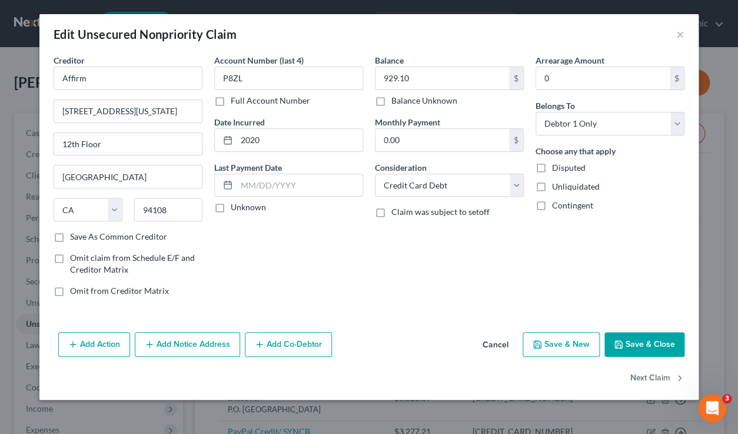
click at [651, 346] on button "Save & Close" at bounding box center [645, 344] width 80 height 25
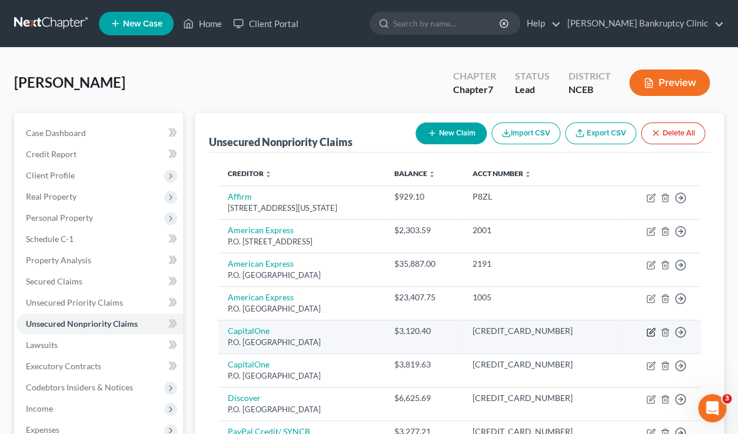
click at [650, 331] on icon "button" at bounding box center [650, 331] width 9 height 9
select select "28"
select select "2"
select select "0"
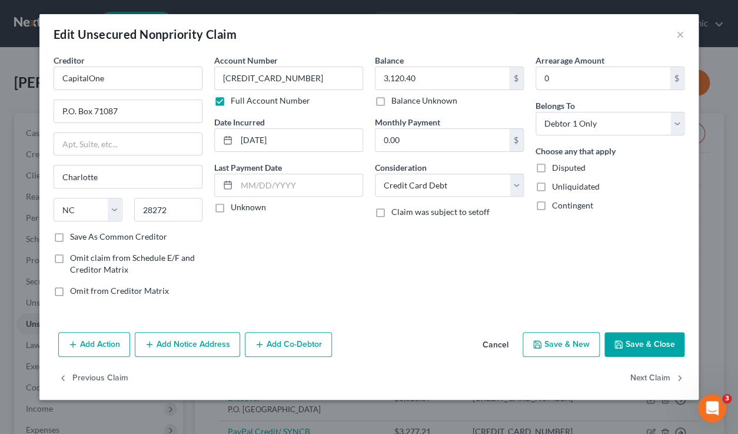
click at [231, 100] on label "Full Account Number" at bounding box center [270, 101] width 79 height 12
click at [236, 100] on input "Full Account Number" at bounding box center [240, 99] width 8 height 8
click at [632, 346] on button "Save & Close" at bounding box center [645, 344] width 80 height 25
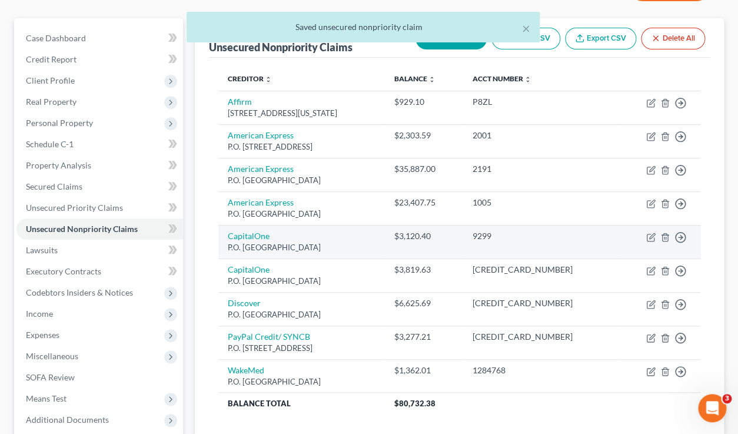
scroll to position [97, 0]
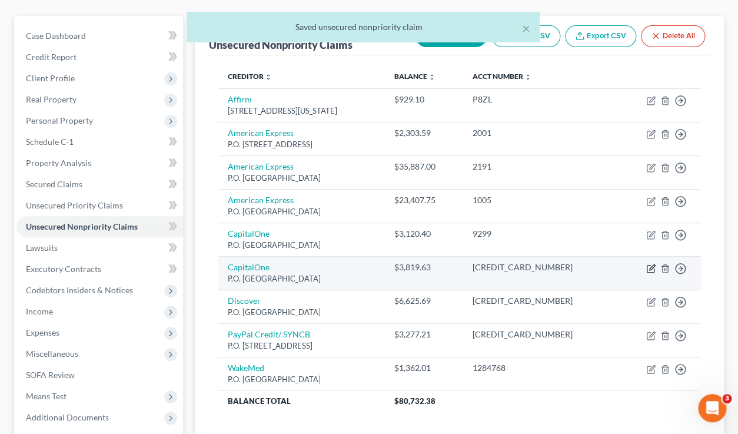
click at [652, 268] on icon "button" at bounding box center [650, 268] width 9 height 9
select select "28"
select select "2"
select select "0"
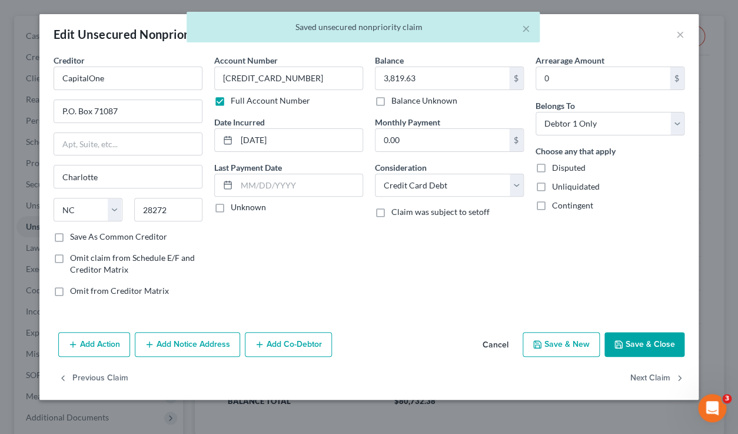
click at [231, 101] on label "Full Account Number" at bounding box center [270, 101] width 79 height 12
click at [236, 101] on input "Full Account Number" at bounding box center [240, 99] width 8 height 8
click at [636, 345] on button "Save & Close" at bounding box center [645, 344] width 80 height 25
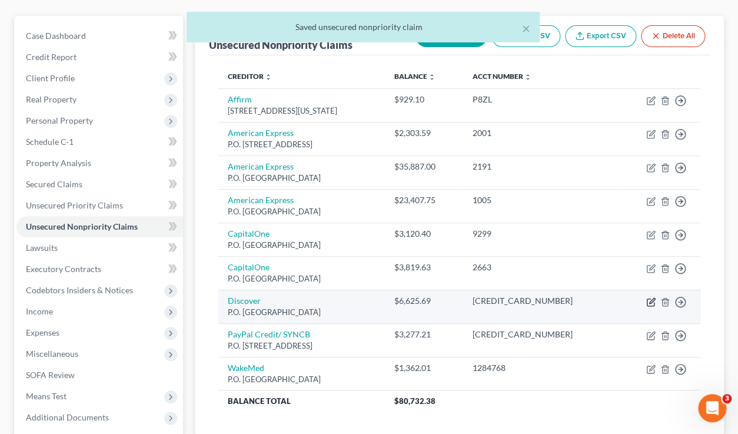
click at [649, 301] on icon "button" at bounding box center [650, 301] width 9 height 9
select select "28"
select select "2"
select select "0"
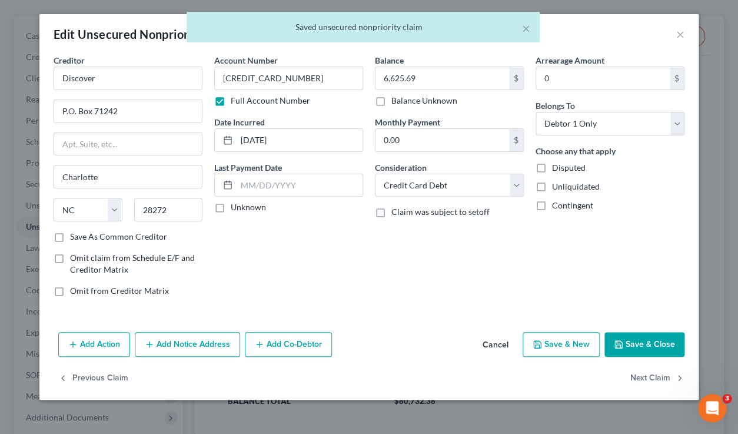
click at [231, 102] on label "Full Account Number" at bounding box center [270, 101] width 79 height 12
click at [236, 102] on input "Full Account Number" at bounding box center [240, 99] width 8 height 8
click at [620, 341] on icon "button" at bounding box center [618, 344] width 9 height 9
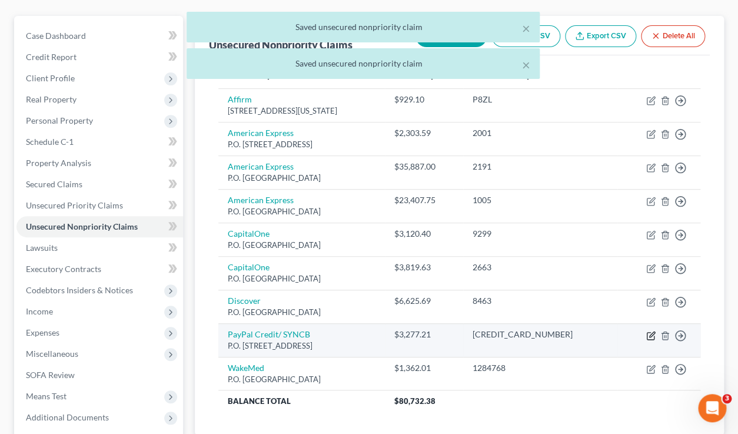
click at [652, 337] on icon "button" at bounding box center [650, 335] width 9 height 9
select select "39"
select select "2"
select select "0"
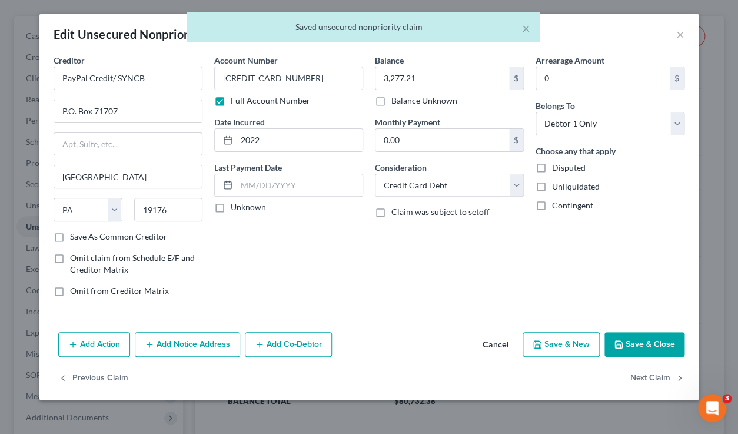
click at [231, 99] on label "Full Account Number" at bounding box center [270, 101] width 79 height 12
click at [236, 99] on input "Full Account Number" at bounding box center [240, 99] width 8 height 8
click at [644, 341] on button "Save & Close" at bounding box center [645, 344] width 80 height 25
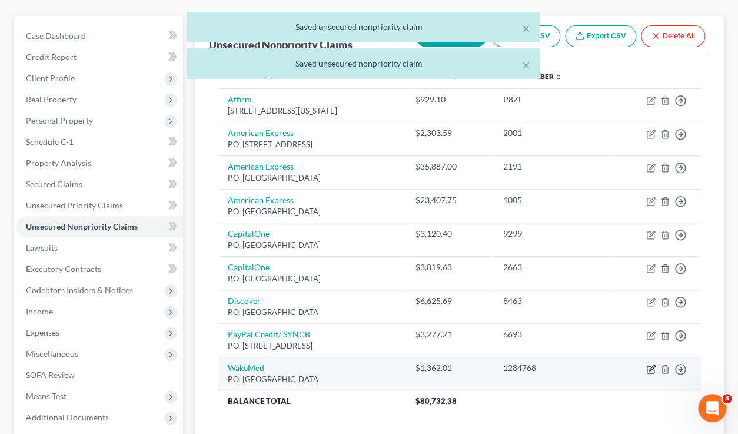
click at [648, 367] on icon "button" at bounding box center [650, 369] width 7 height 7
select select "28"
select select "9"
select select "0"
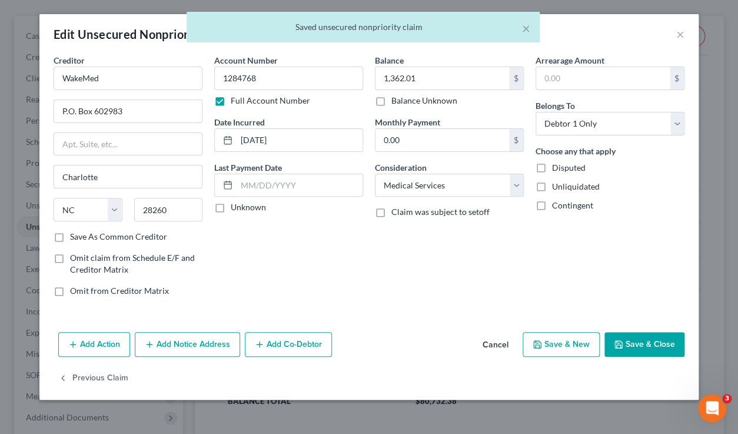
click at [231, 102] on label "Full Account Number" at bounding box center [270, 101] width 79 height 12
click at [236, 102] on input "Full Account Number" at bounding box center [240, 99] width 8 height 8
click at [645, 348] on button "Save & Close" at bounding box center [645, 344] width 80 height 25
type input "0"
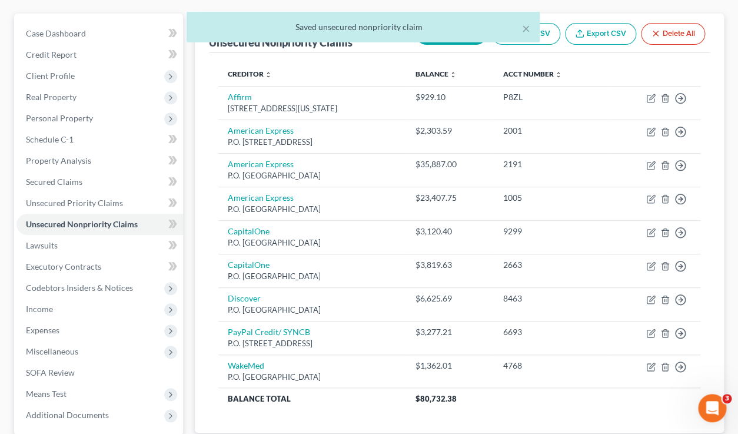
scroll to position [81, 0]
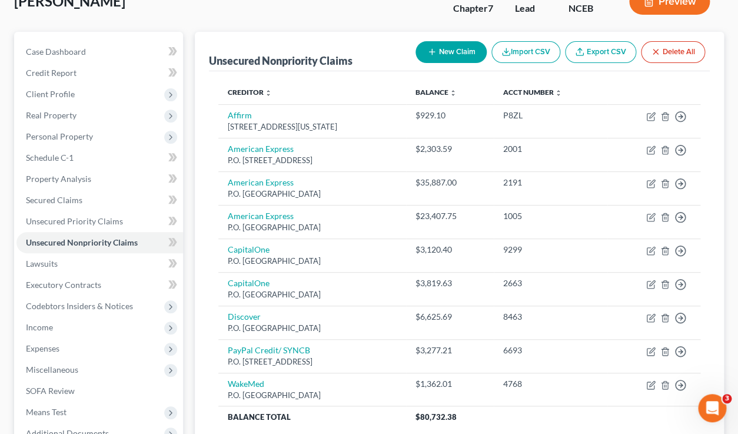
click at [675, 12] on button "Preview" at bounding box center [669, 1] width 81 height 26
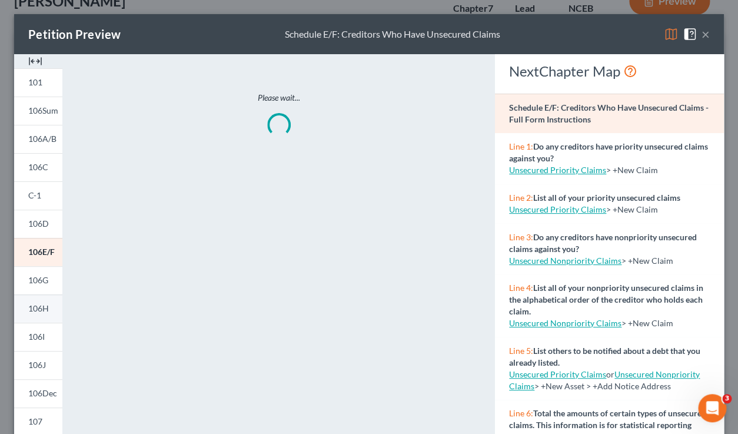
click at [41, 316] on link "106H" at bounding box center [38, 308] width 48 height 28
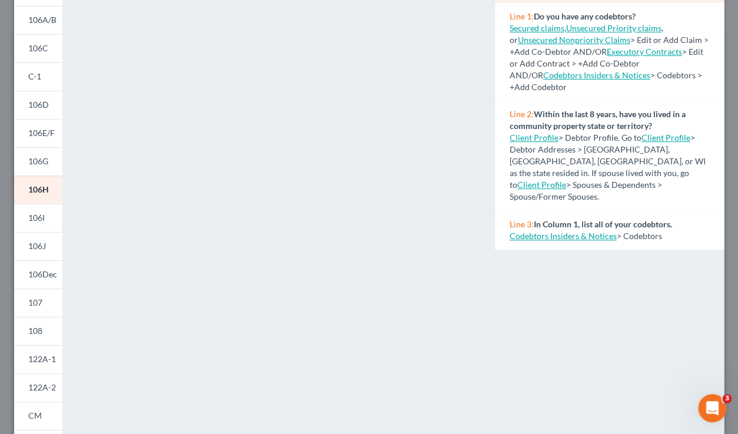
scroll to position [118, 0]
click at [568, 231] on link "Codebtors Insiders & Notices" at bounding box center [562, 236] width 107 height 10
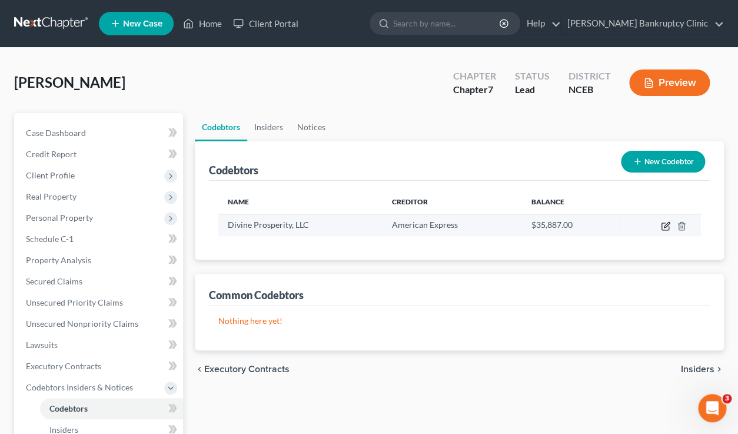
click at [665, 227] on icon "button" at bounding box center [665, 225] width 9 height 9
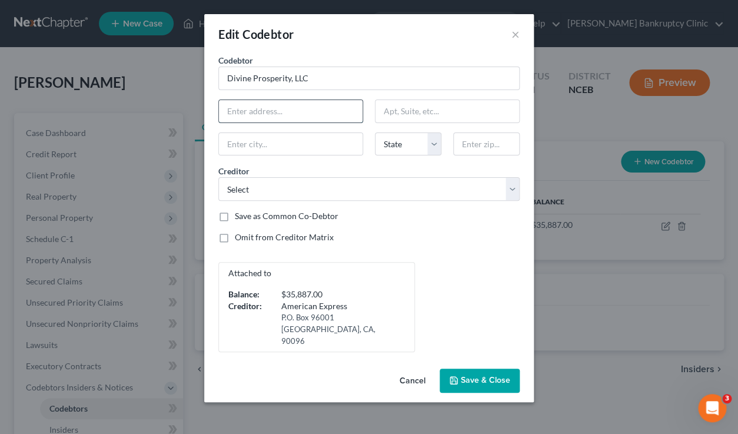
click at [276, 112] on input "text" at bounding box center [291, 111] width 144 height 22
type input "[STREET_ADDRESS][PERSON_NAME][PERSON_NAME]"
type input "Charlotte"
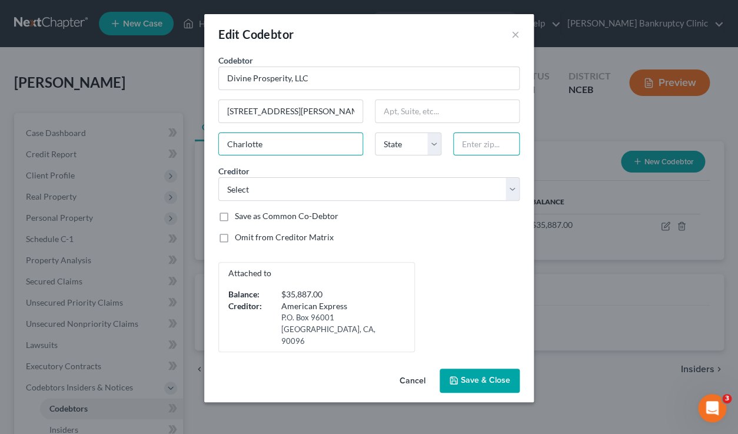
click at [468, 141] on input "text" at bounding box center [486, 144] width 67 height 24
type input "28269"
click at [456, 377] on icon "button" at bounding box center [453, 380] width 7 height 7
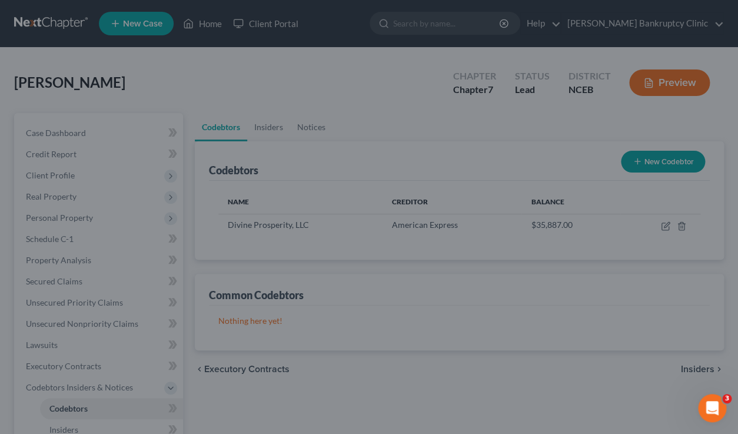
select select "28"
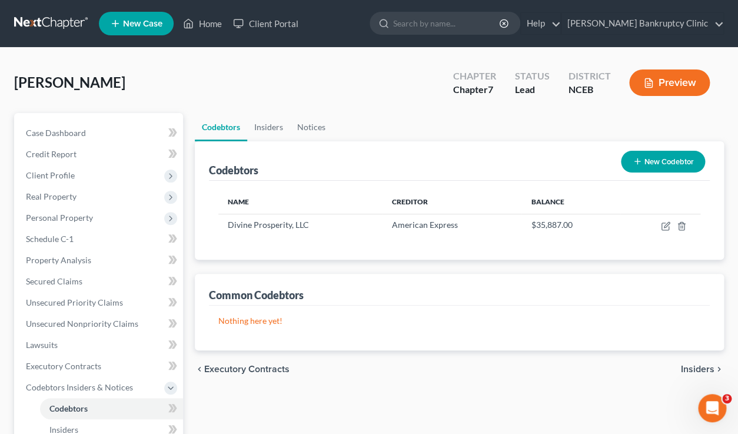
click at [669, 81] on button "Preview" at bounding box center [669, 82] width 81 height 26
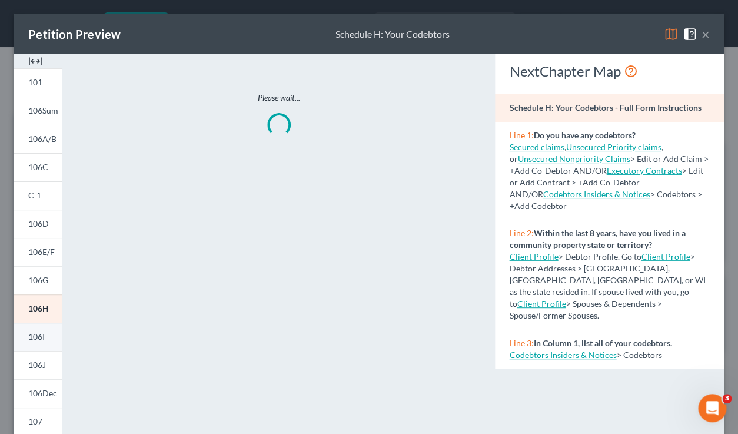
click at [45, 335] on span "106I" at bounding box center [36, 336] width 16 height 10
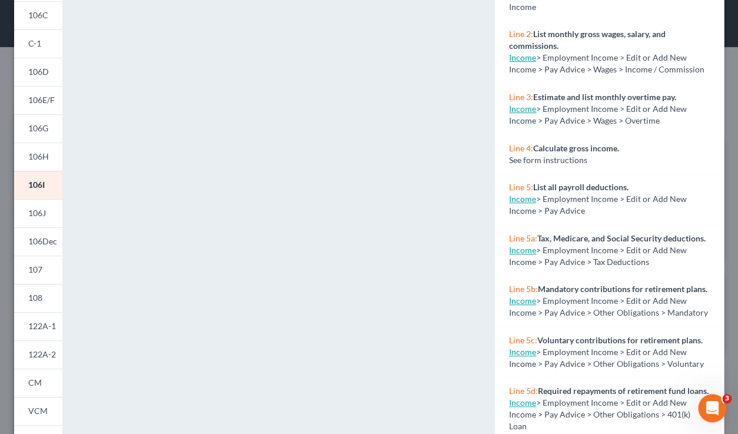
scroll to position [133, 0]
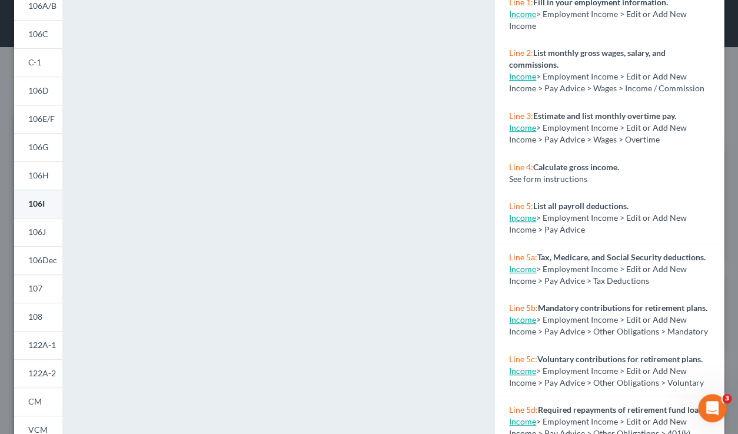
click at [49, 201] on link "106I" at bounding box center [38, 204] width 48 height 28
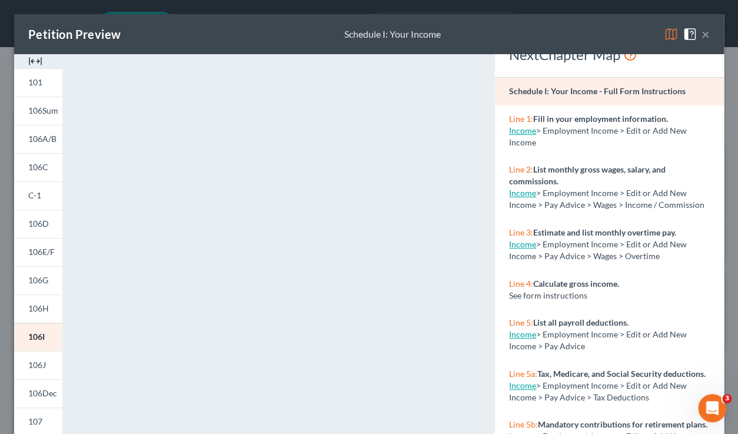
scroll to position [21, 0]
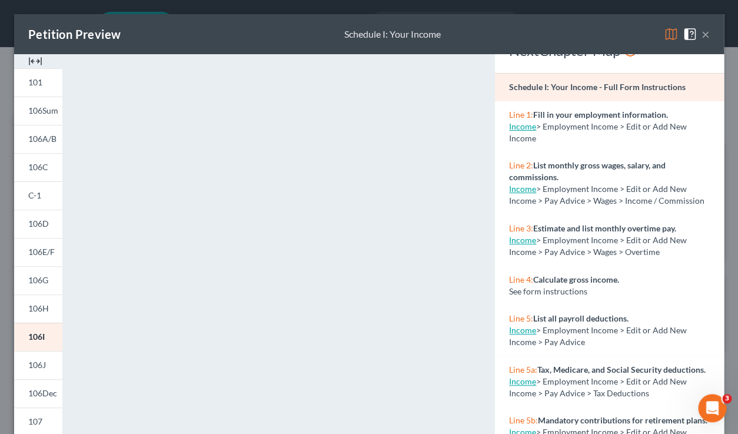
click at [519, 384] on link "Income" at bounding box center [522, 381] width 27 height 10
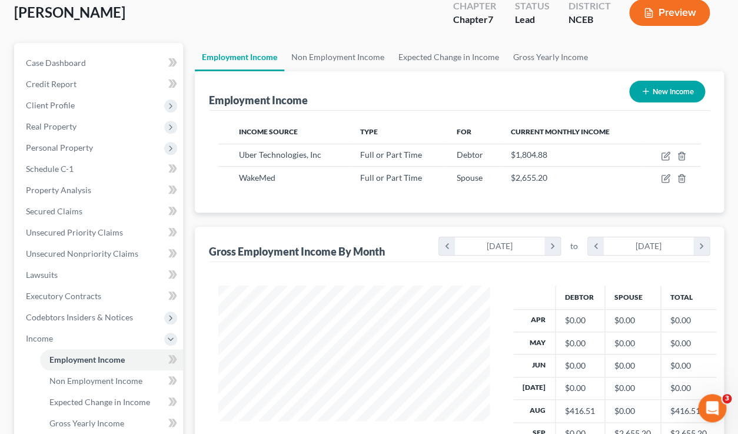
scroll to position [71, 0]
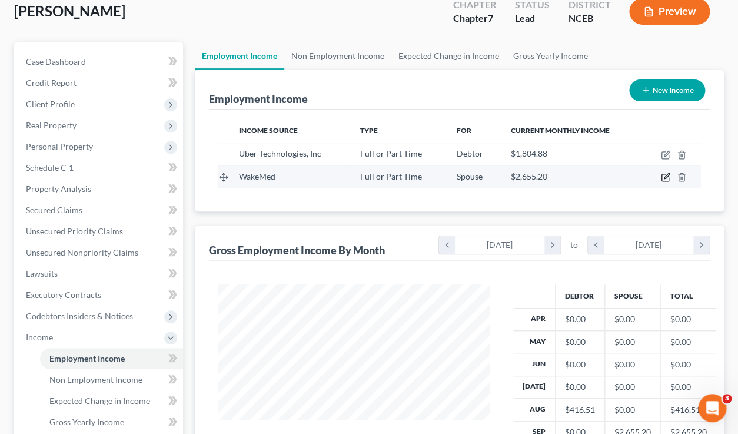
click at [668, 178] on icon "button" at bounding box center [665, 177] width 9 height 9
select select "0"
select select "28"
select select "0"
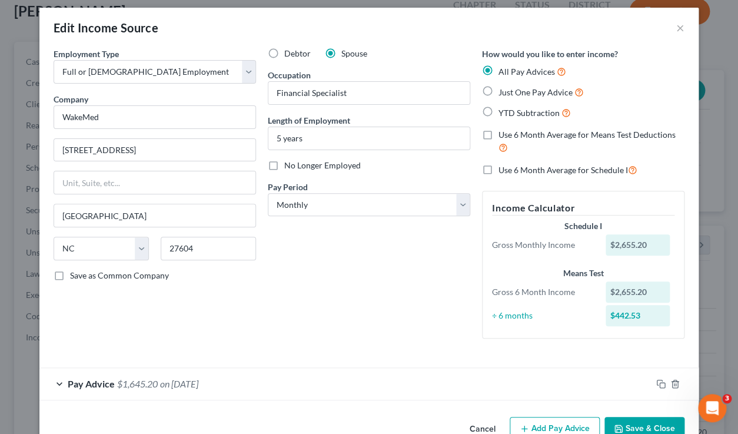
scroll to position [2, 0]
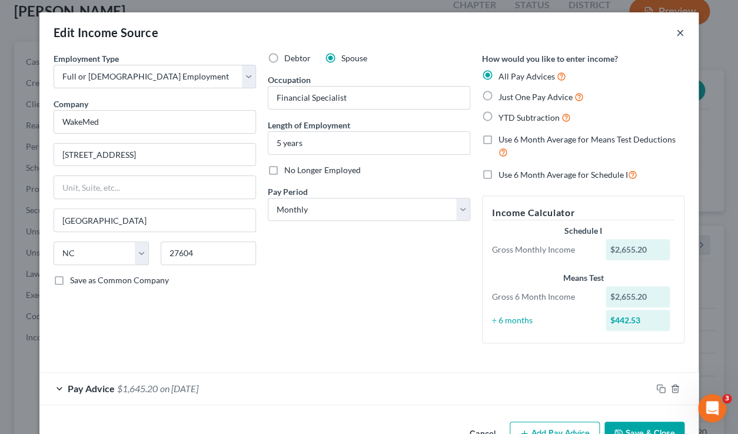
click at [681, 33] on button "×" at bounding box center [680, 32] width 8 height 14
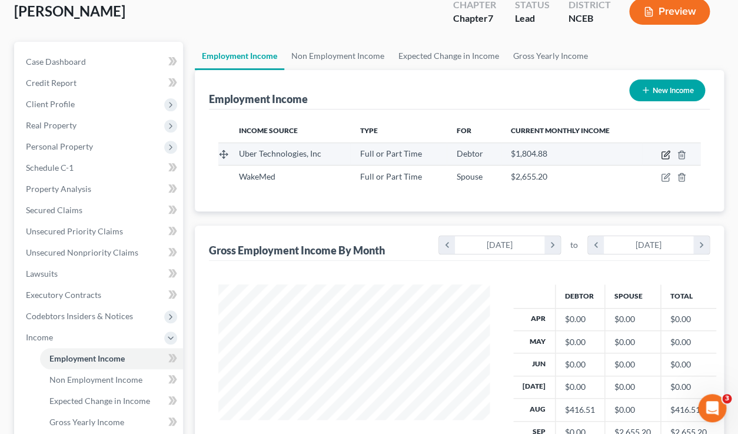
click at [666, 155] on icon "button" at bounding box center [665, 154] width 9 height 9
select select "0"
select select "4"
select select "3"
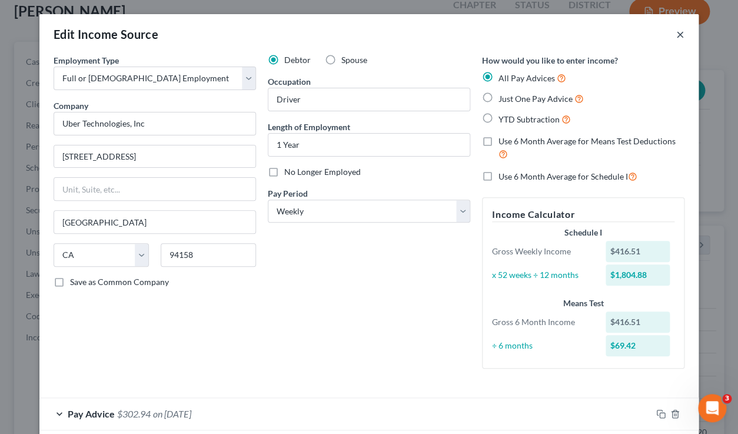
click at [681, 35] on button "×" at bounding box center [680, 34] width 8 height 14
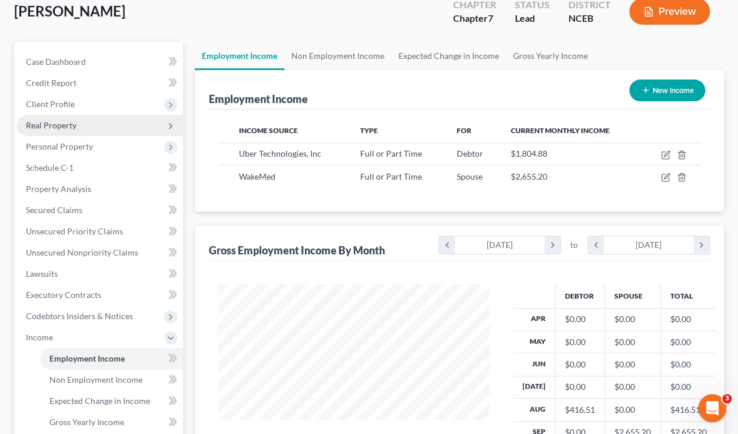
click at [90, 121] on span "Real Property" at bounding box center [99, 125] width 167 height 21
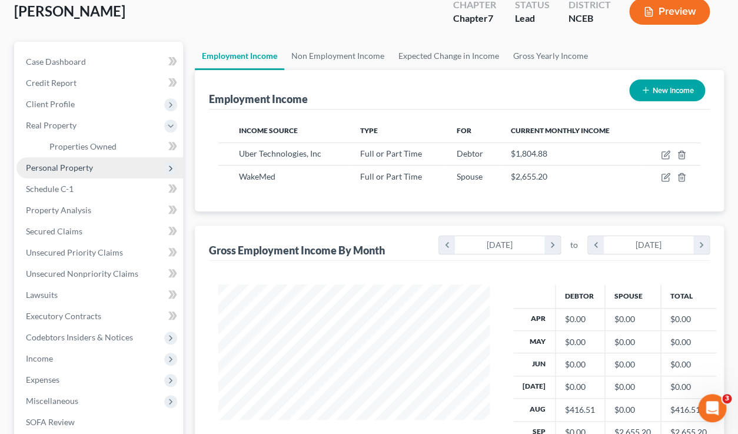
click at [95, 167] on span "Personal Property" at bounding box center [99, 167] width 167 height 21
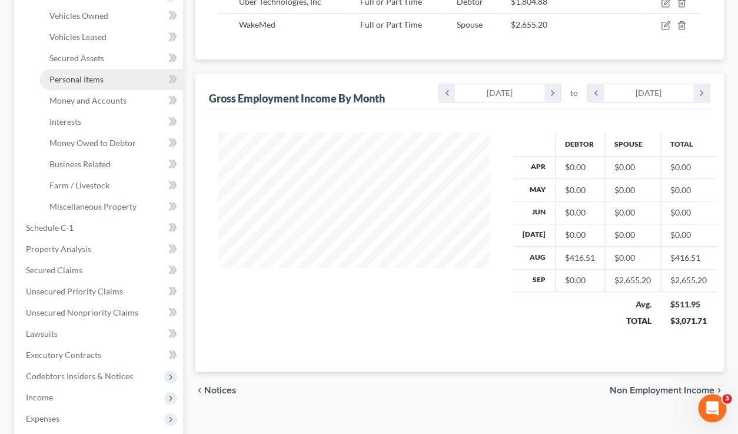
scroll to position [225, 0]
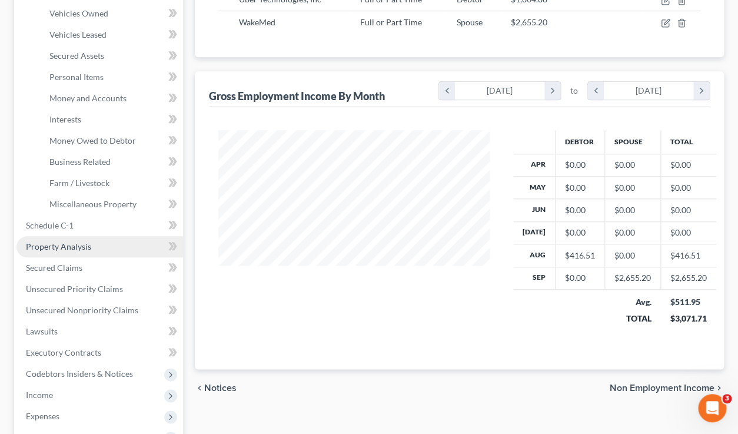
click at [101, 244] on link "Property Analysis" at bounding box center [99, 246] width 167 height 21
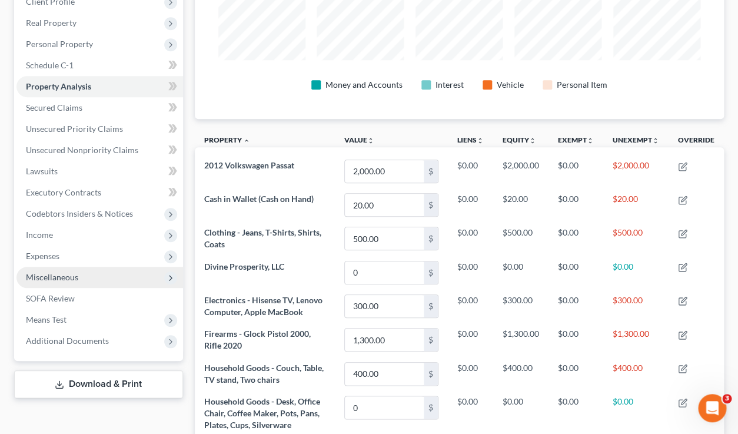
scroll to position [167, 0]
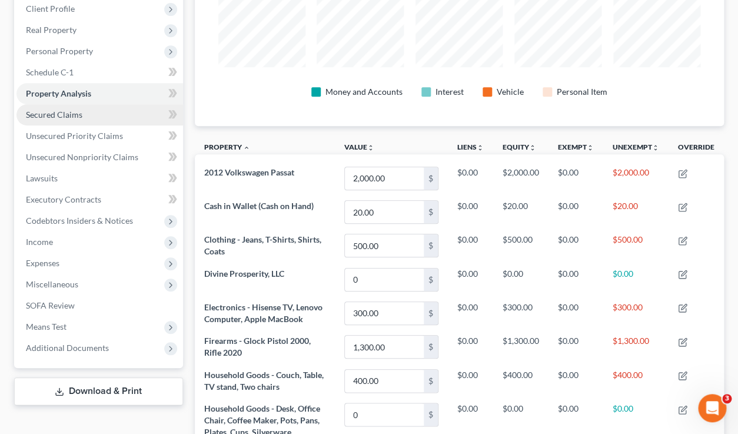
click at [88, 117] on link "Secured Claims" at bounding box center [99, 114] width 167 height 21
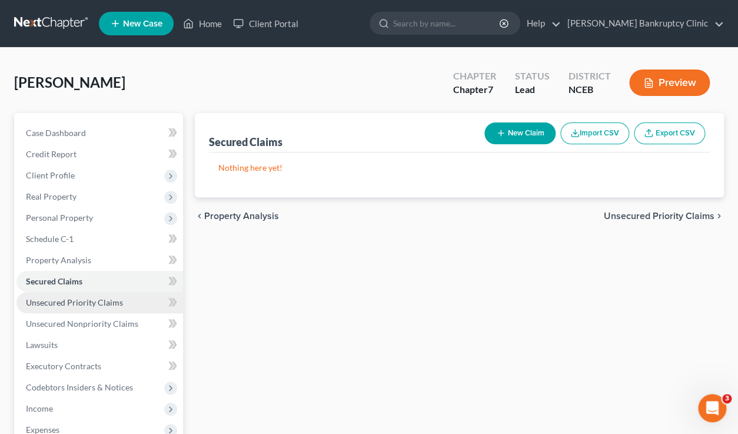
click at [95, 307] on span "Unsecured Priority Claims" at bounding box center [74, 302] width 97 height 10
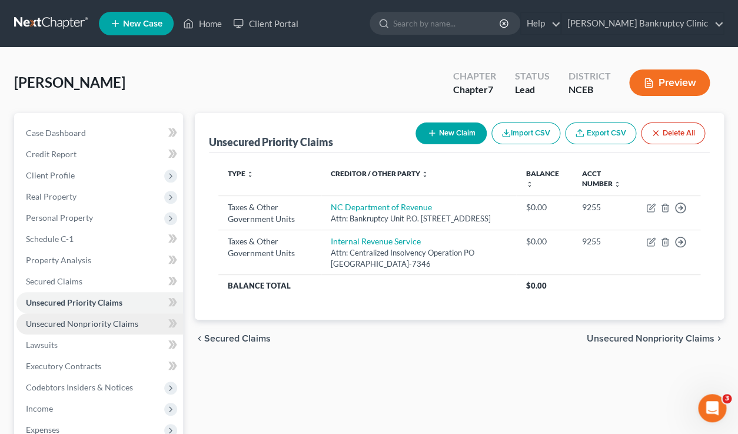
click at [101, 324] on span "Unsecured Nonpriority Claims" at bounding box center [82, 324] width 112 height 10
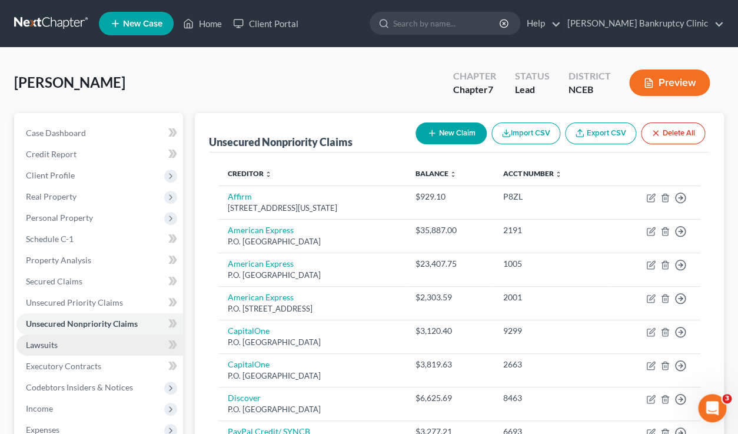
click at [96, 353] on link "Lawsuits" at bounding box center [99, 344] width 167 height 21
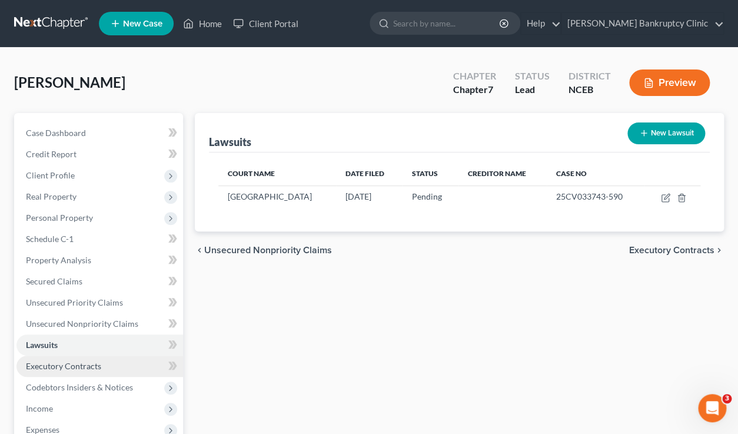
click at [95, 363] on span "Executory Contracts" at bounding box center [63, 366] width 75 height 10
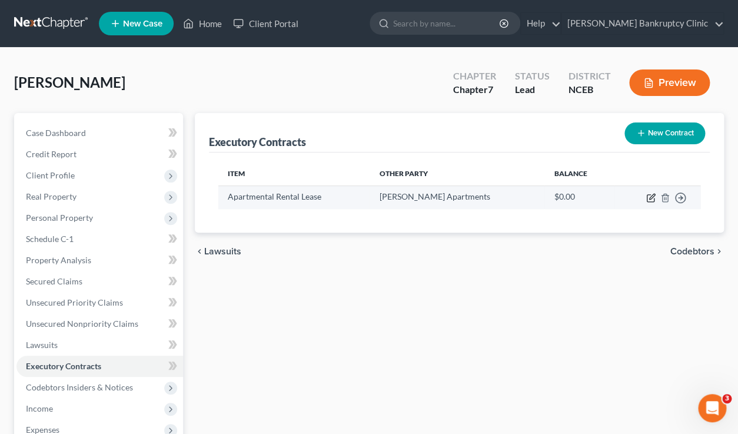
click at [652, 197] on icon "button" at bounding box center [650, 197] width 9 height 9
select select "3"
select select "28"
select select "3"
select select "0"
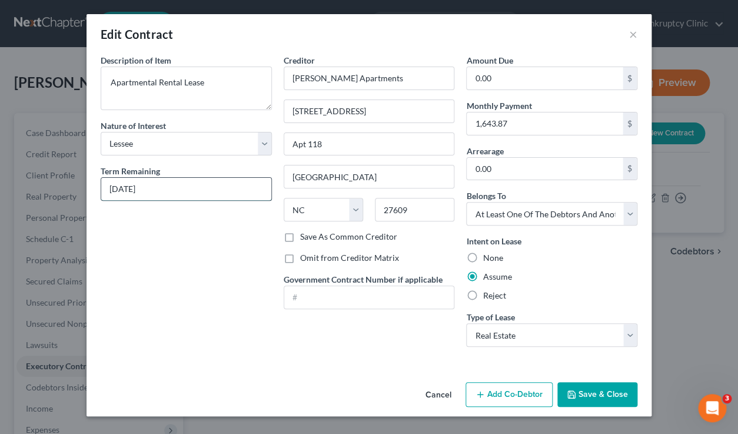
drag, startPoint x: 132, startPoint y: 190, endPoint x: 100, endPoint y: 191, distance: 31.8
click at [101, 191] on input "[DATE]" at bounding box center [186, 189] width 170 height 22
type input "[DATE]"
click at [590, 392] on button "Save & Close" at bounding box center [598, 394] width 80 height 25
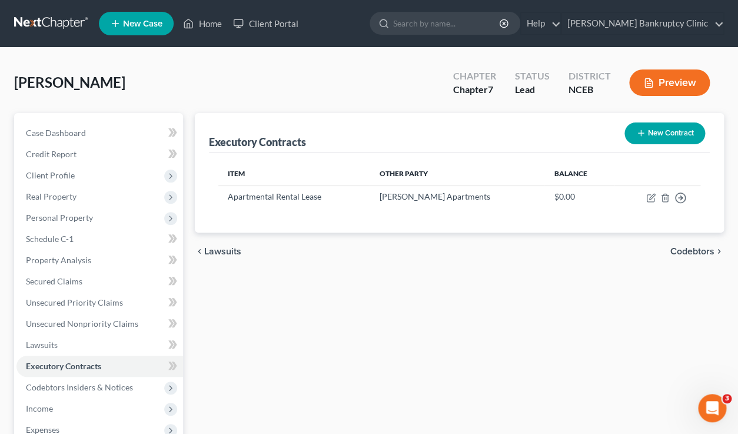
click at [660, 85] on button "Preview" at bounding box center [669, 82] width 81 height 26
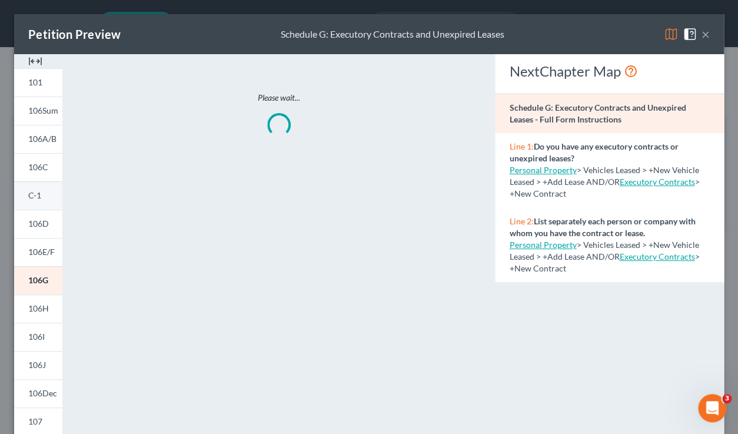
scroll to position [4, 0]
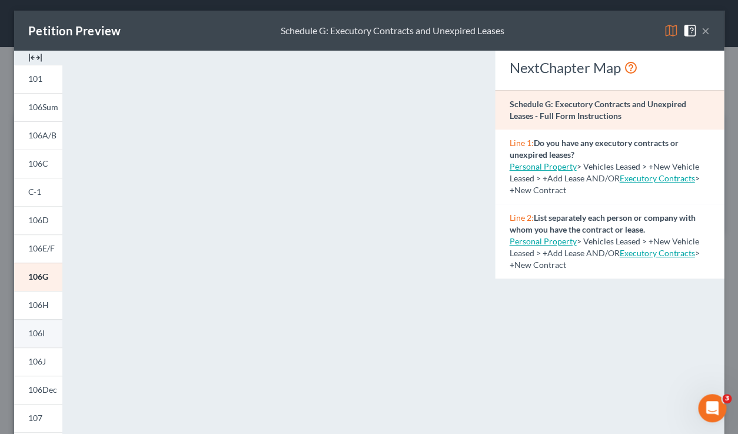
click at [42, 339] on link "106I" at bounding box center [38, 333] width 48 height 28
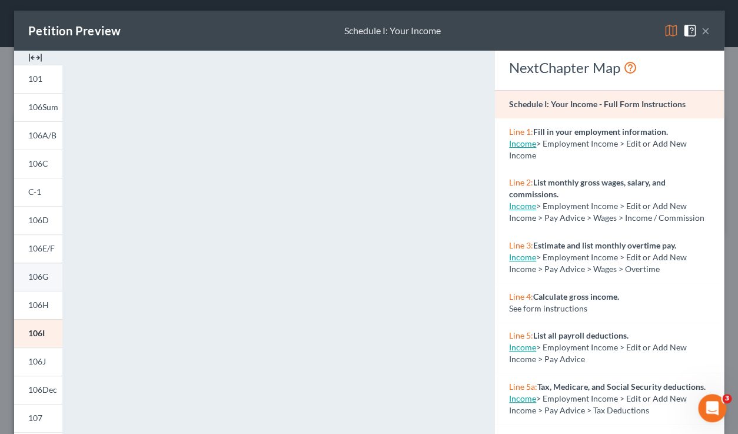
click at [44, 276] on span "106G" at bounding box center [38, 276] width 20 height 10
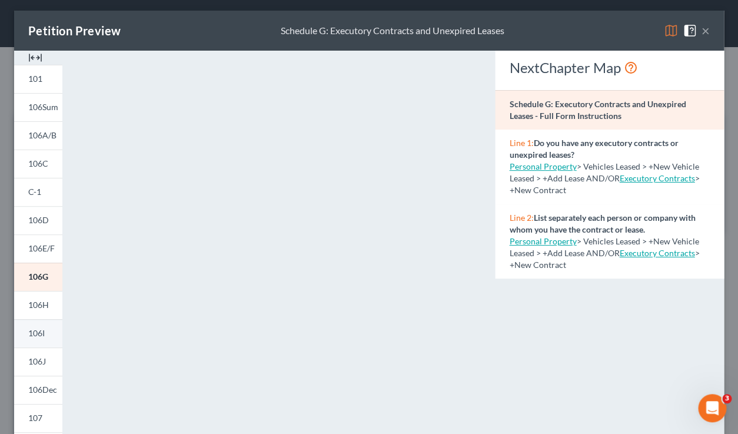
click at [43, 334] on span "106I" at bounding box center [36, 333] width 16 height 10
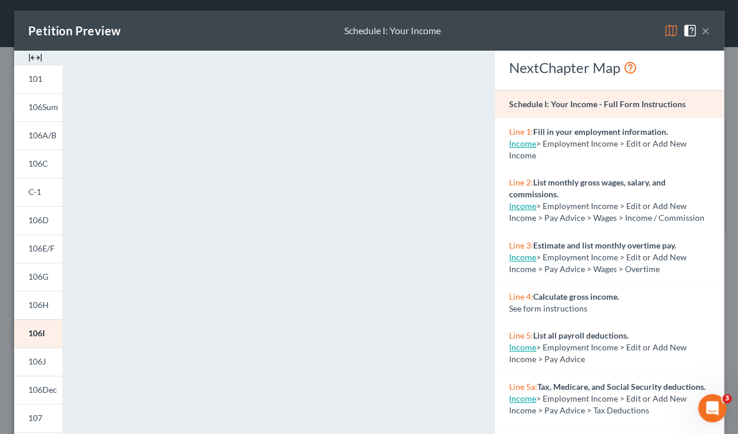
click at [523, 147] on link "Income" at bounding box center [522, 143] width 27 height 10
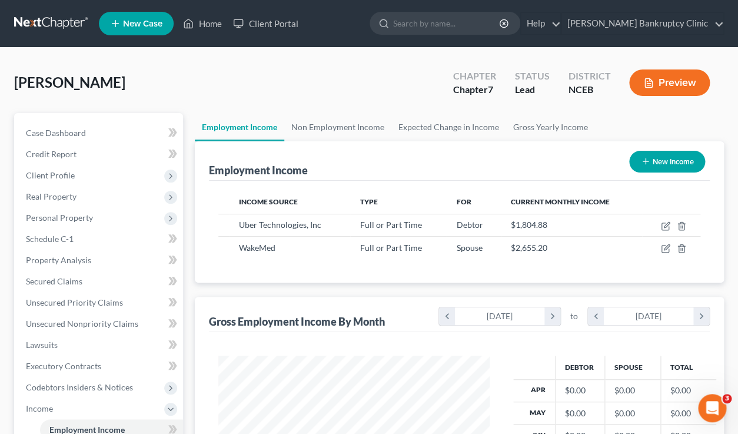
scroll to position [8, 0]
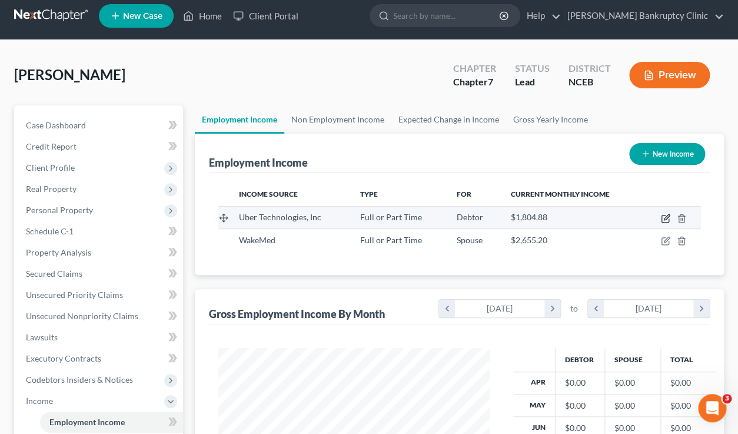
click at [663, 220] on icon "button" at bounding box center [665, 218] width 9 height 9
select select "0"
select select "4"
select select "3"
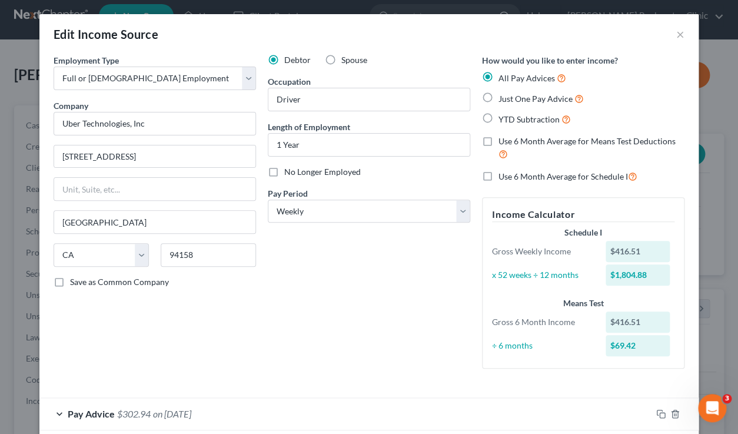
scroll to position [61, 0]
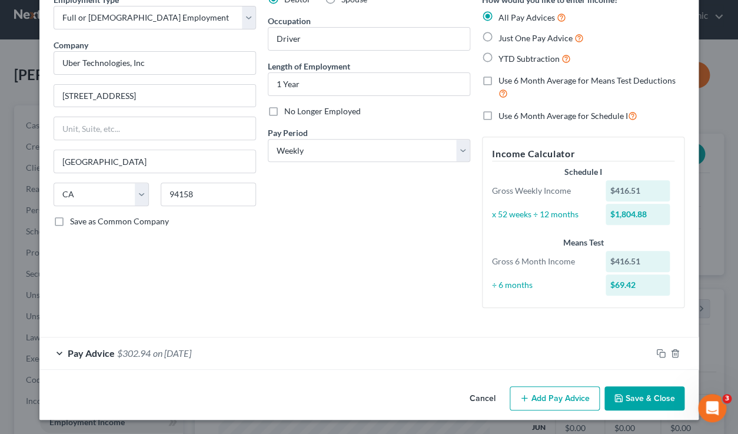
click at [220, 360] on div "Pay Advice $302.94 on [DATE]" at bounding box center [345, 352] width 612 height 31
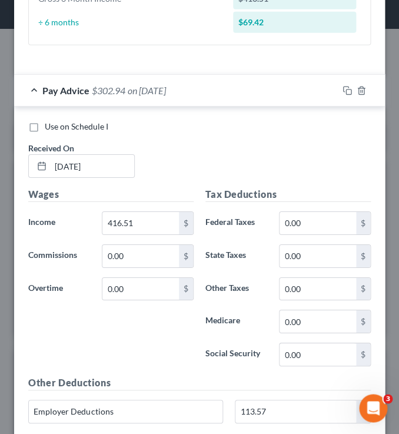
scroll to position [554, 0]
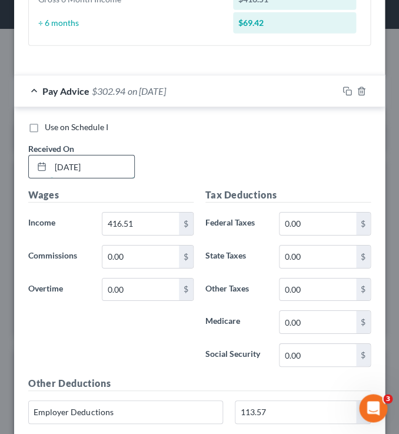
click at [53, 169] on input "[DATE]" at bounding box center [93, 166] width 84 height 22
drag, startPoint x: 110, startPoint y: 167, endPoint x: 42, endPoint y: 168, distance: 67.1
click at [51, 168] on input "[DATE]" at bounding box center [93, 166] width 84 height 22
type input "[DATE]"
click at [145, 224] on input "416.51" at bounding box center [140, 224] width 77 height 22
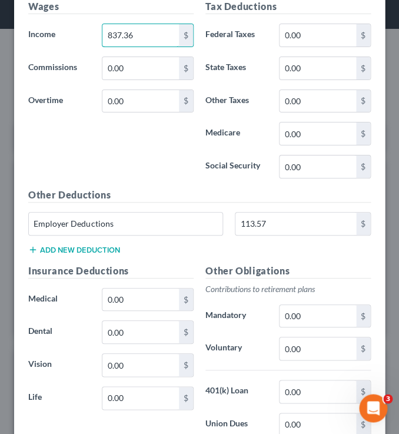
scroll to position [745, 0]
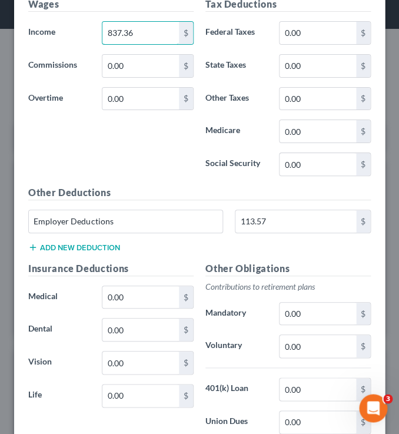
type input "837.36"
click at [54, 189] on h5 "Other Deductions" at bounding box center [199, 192] width 343 height 15
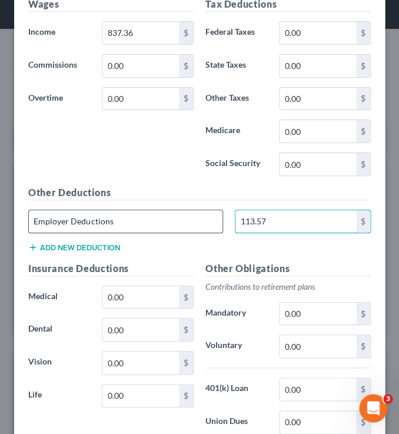
drag, startPoint x: 290, startPoint y: 225, endPoint x: 214, endPoint y: 225, distance: 75.4
click at [236, 225] on input "113.57" at bounding box center [296, 221] width 121 height 22
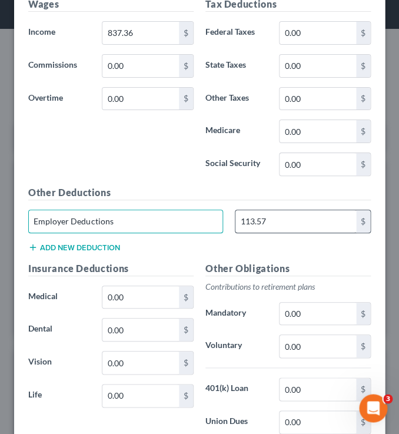
drag, startPoint x: 215, startPoint y: 225, endPoint x: 241, endPoint y: 225, distance: 25.9
click at [223, 225] on input "Employer Deductions" at bounding box center [126, 221] width 194 height 22
drag, startPoint x: 278, startPoint y: 223, endPoint x: 223, endPoint y: 223, distance: 55.3
click at [236, 223] on input "113.57" at bounding box center [296, 221] width 121 height 22
click at [245, 223] on input "113.57" at bounding box center [296, 221] width 121 height 22
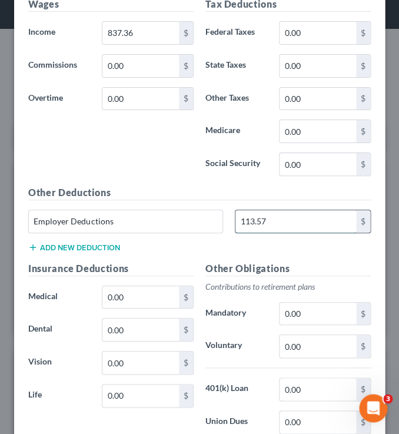
click at [245, 223] on input "113.57" at bounding box center [296, 221] width 121 height 22
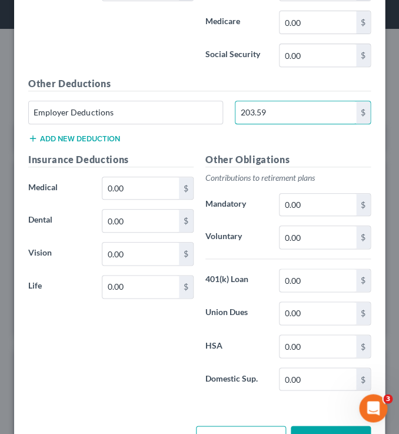
scroll to position [894, 0]
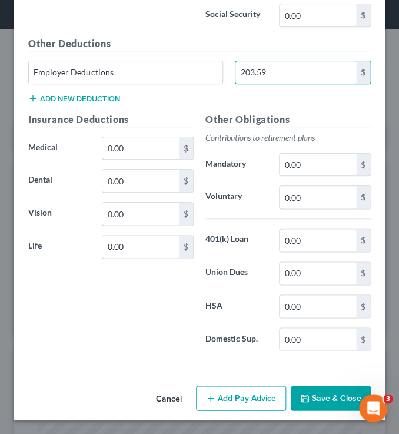
type input "203.59"
click at [258, 405] on button "Add Pay Advice" at bounding box center [241, 398] width 90 height 25
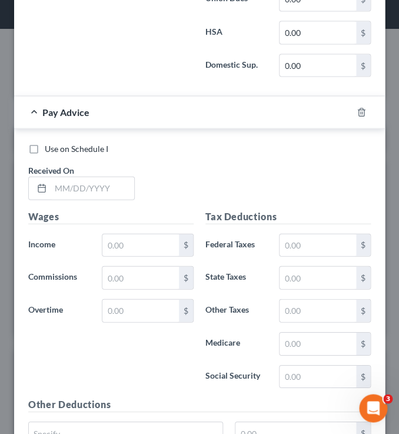
scroll to position [1170, 0]
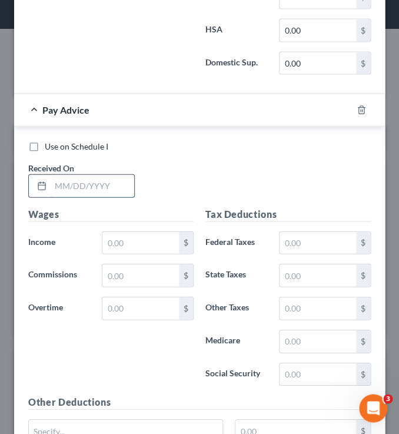
click at [69, 185] on input "text" at bounding box center [93, 185] width 84 height 22
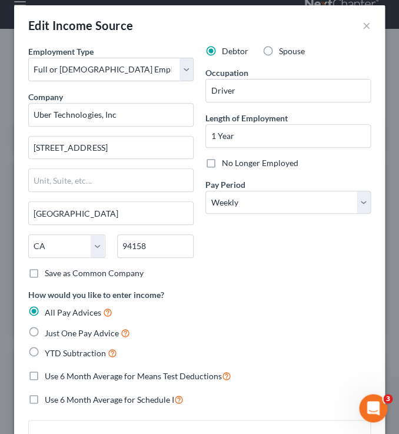
scroll to position [11, 0]
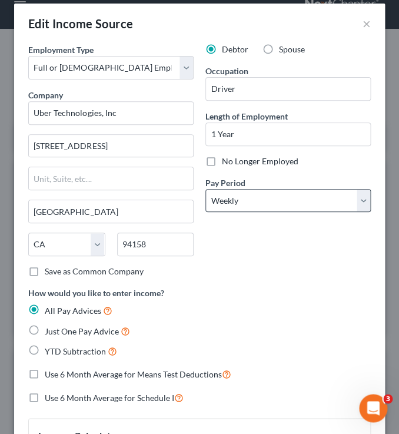
type input "[DATE]"
click at [205, 189] on select "Select Monthly Twice Monthly Every Other Week Weekly" at bounding box center [287, 201] width 165 height 24
select select "1"
click option "Twice Monthly" at bounding box center [0, 0] width 0 height 0
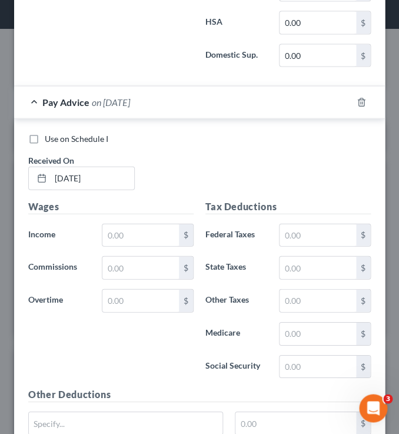
scroll to position [1189, 0]
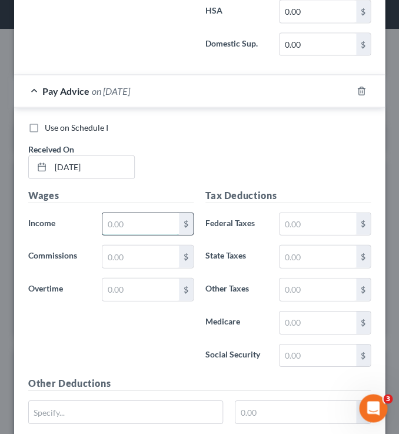
click at [144, 225] on input "text" at bounding box center [140, 224] width 77 height 22
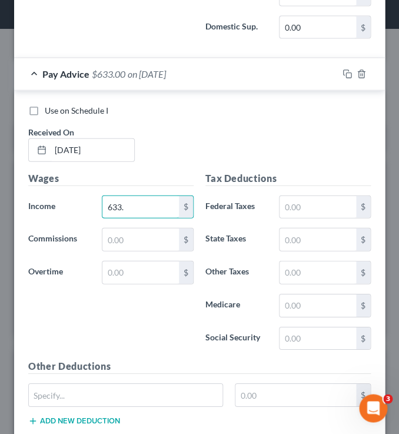
scroll to position [1213, 0]
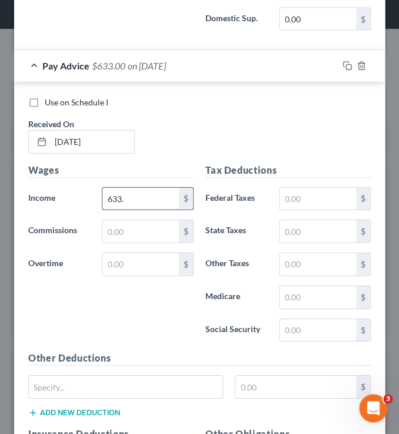
drag, startPoint x: 135, startPoint y: 206, endPoint x: 95, endPoint y: 205, distance: 39.5
click at [102, 205] on input "633." at bounding box center [140, 199] width 77 height 22
type input "6"
type input "115.53"
drag, startPoint x: 142, startPoint y: 201, endPoint x: 95, endPoint y: 198, distance: 47.7
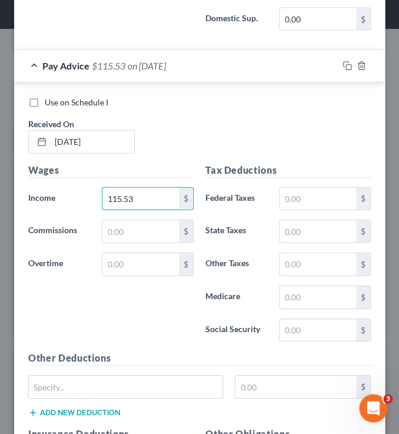
click at [102, 198] on input "115.53" at bounding box center [140, 199] width 77 height 22
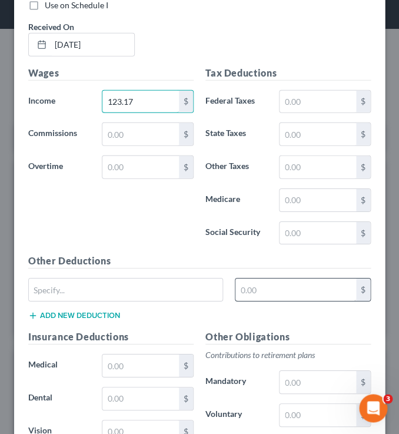
scroll to position [1312, 0]
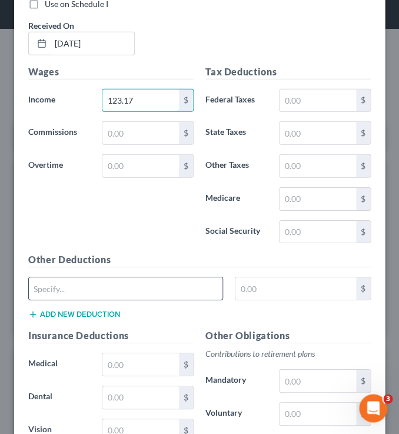
type input "123.17"
click at [123, 291] on input "text" at bounding box center [126, 288] width 194 height 22
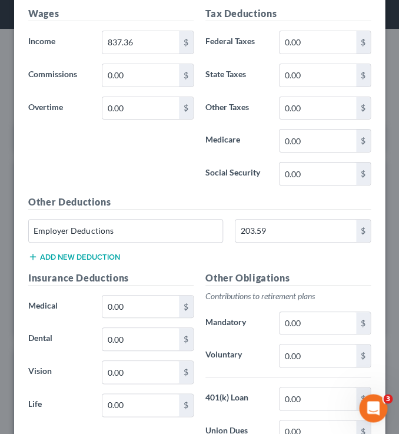
scroll to position [724, 0]
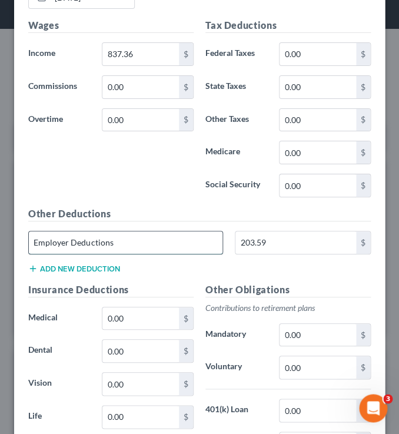
drag, startPoint x: 133, startPoint y: 241, endPoint x: 14, endPoint y: 241, distance: 119.5
click at [29, 241] on input "Employer Deductions" at bounding box center [126, 242] width 194 height 22
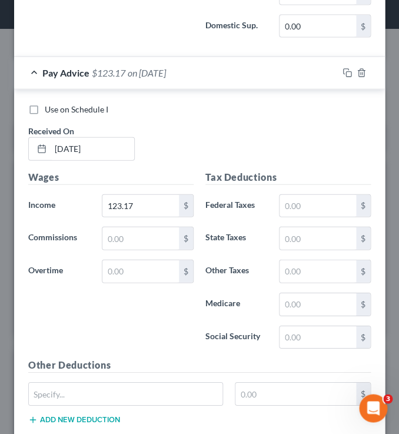
scroll to position [1259, 0]
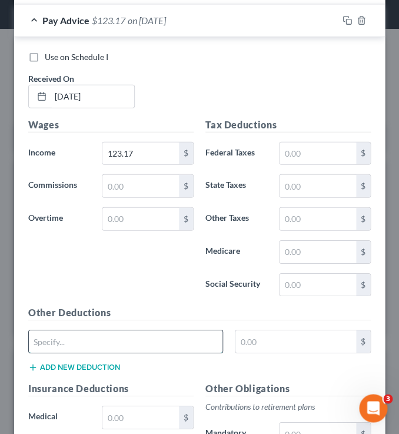
click at [94, 340] on input "text" at bounding box center [126, 341] width 194 height 22
paste input "Employer Deductions"
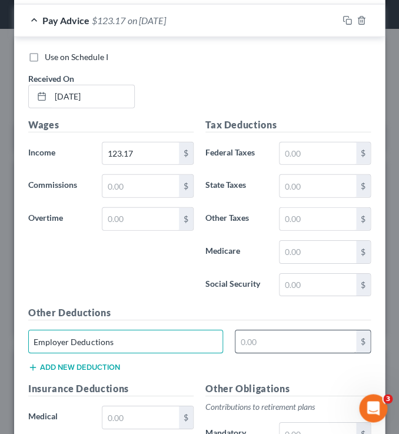
type input "Employer Deductions"
click at [287, 341] on input "text" at bounding box center [296, 341] width 121 height 22
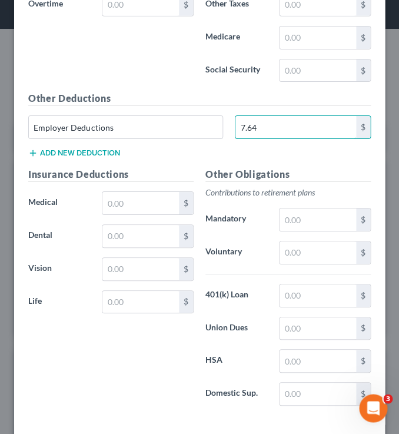
scroll to position [1528, 0]
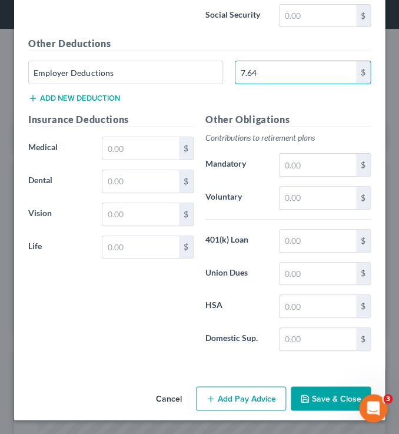
type input "7.64"
click at [226, 402] on button "Add Pay Advice" at bounding box center [241, 398] width 90 height 25
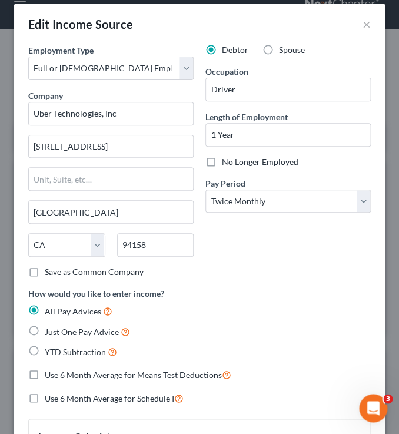
scroll to position [0, 0]
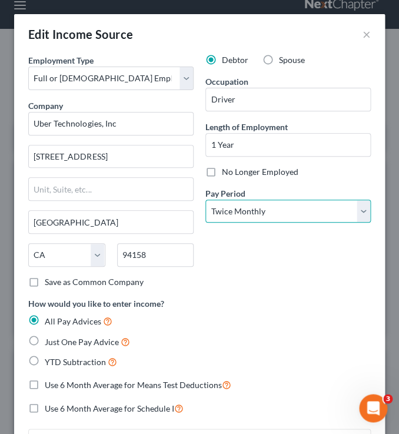
select select "3"
click option "Weekly" at bounding box center [0, 0] width 0 height 0
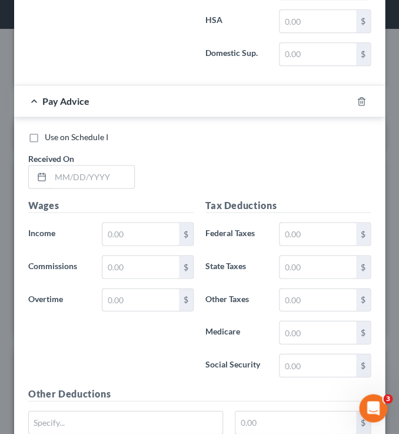
scroll to position [1823, 0]
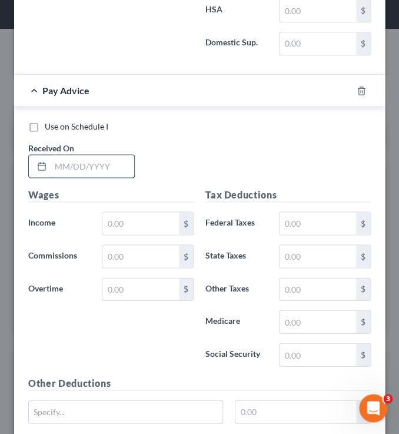
click at [85, 173] on input "text" at bounding box center [93, 166] width 84 height 22
click at [126, 221] on input "text" at bounding box center [140, 223] width 77 height 22
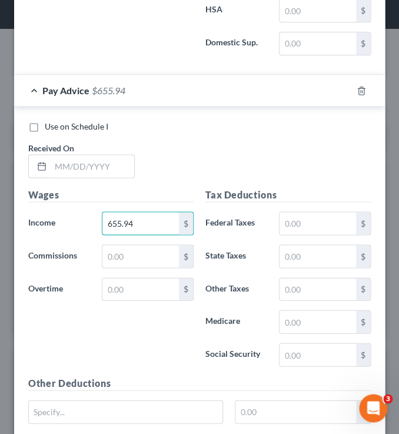
type input "655.94"
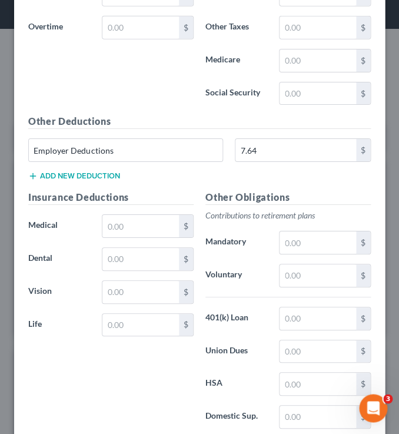
scroll to position [1429, 0]
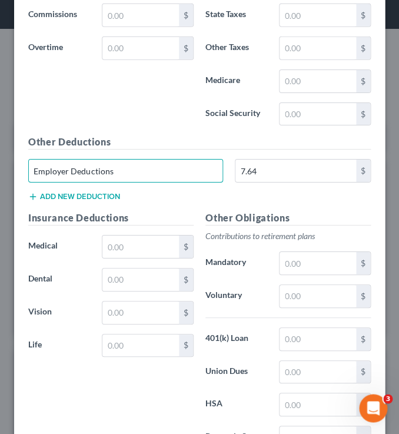
drag, startPoint x: 134, startPoint y: 174, endPoint x: 11, endPoint y: 180, distance: 123.2
click at [29, 180] on input "Employer Deductions" at bounding box center [126, 171] width 194 height 22
click at [120, 176] on input "Employer Deductions" at bounding box center [126, 171] width 194 height 22
drag, startPoint x: 120, startPoint y: 170, endPoint x: 19, endPoint y: 171, distance: 100.7
click at [29, 171] on input "Employer Deductions" at bounding box center [126, 171] width 194 height 22
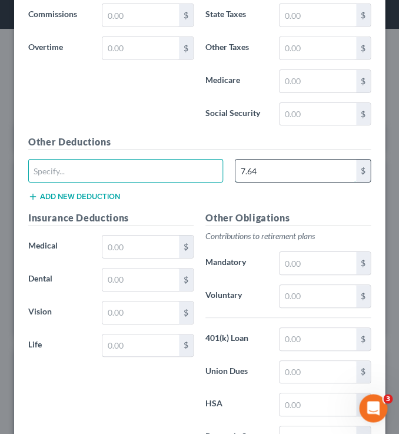
click at [265, 170] on input "7.64" at bounding box center [296, 171] width 121 height 22
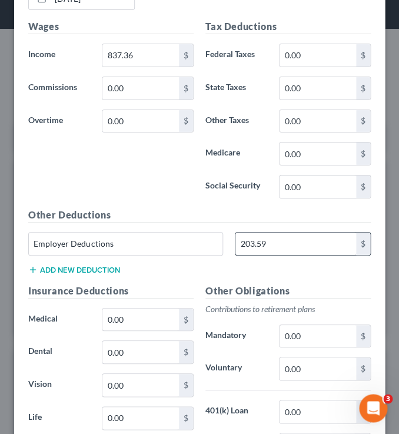
scroll to position [710, 0]
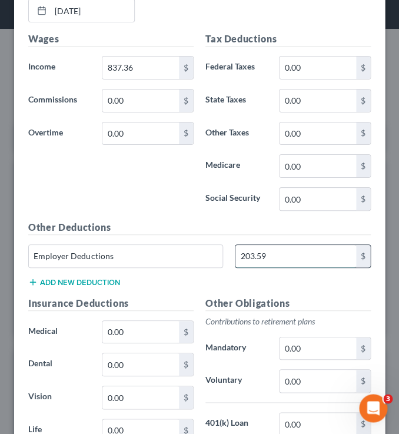
drag, startPoint x: 273, startPoint y: 255, endPoint x: 230, endPoint y: 255, distance: 43.0
click at [236, 255] on input "203.59" at bounding box center [296, 256] width 121 height 22
drag, startPoint x: 275, startPoint y: 256, endPoint x: 231, endPoint y: 256, distance: 44.2
click at [236, 256] on input "203.59" at bounding box center [296, 256] width 121 height 22
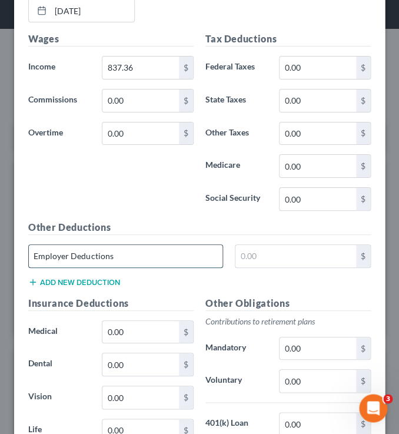
drag, startPoint x: 117, startPoint y: 251, endPoint x: 11, endPoint y: 249, distance: 106.0
click at [29, 249] on input "Employer Deductions" at bounding box center [126, 256] width 194 height 22
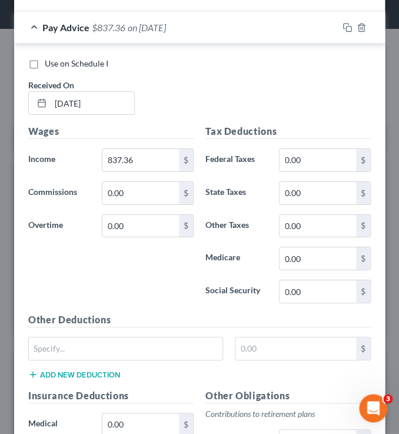
scroll to position [649, 0]
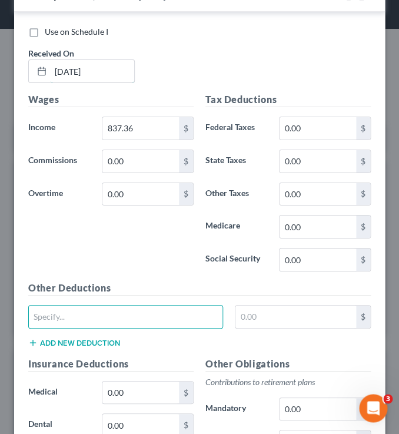
click at [76, 74] on input "[DATE]" at bounding box center [93, 71] width 84 height 22
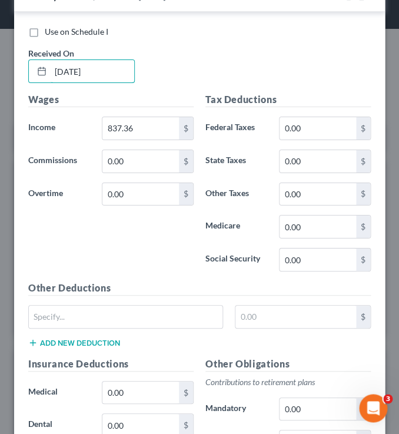
type input "[DATE]"
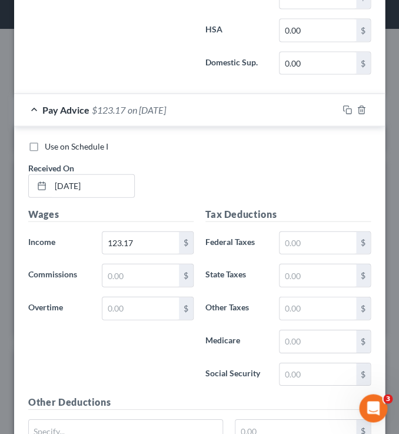
scroll to position [1171, 0]
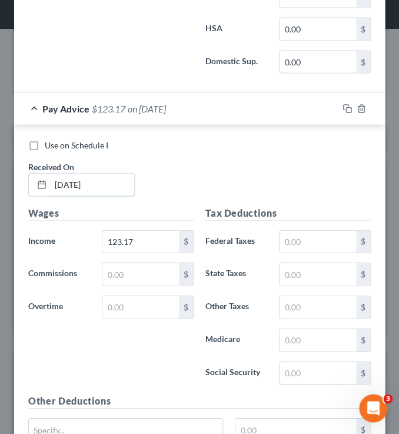
click at [71, 185] on input "[DATE]" at bounding box center [93, 184] width 84 height 22
type input "[DATE]"
drag, startPoint x: 138, startPoint y: 241, endPoint x: 86, endPoint y: 241, distance: 52.4
click at [102, 241] on input "123.17" at bounding box center [140, 241] width 77 height 22
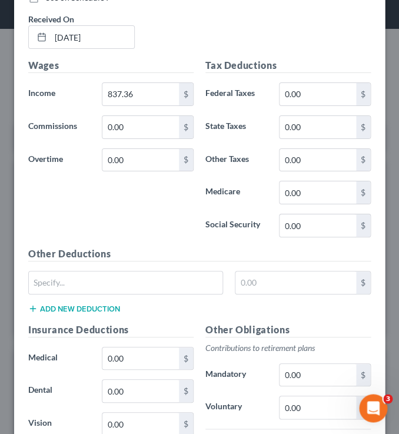
scroll to position [684, 0]
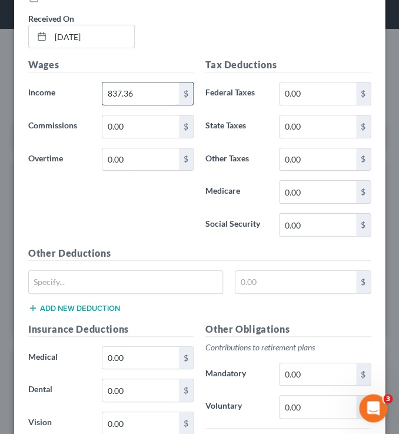
drag, startPoint x: 142, startPoint y: 94, endPoint x: 152, endPoint y: 94, distance: 10.0
click at [152, 94] on input "837.36" at bounding box center [140, 93] width 77 height 22
click at [137, 231] on div "Wages Income * 837.36 $ Commissions 0.00 $ Overtime 0.00 $" at bounding box center [110, 152] width 177 height 188
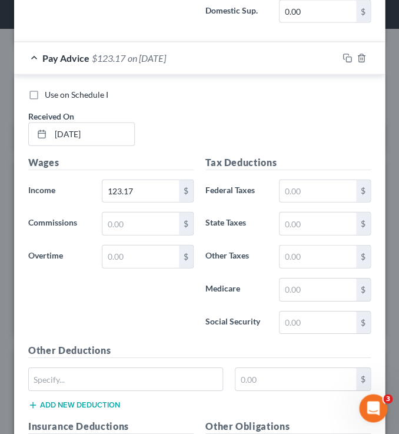
scroll to position [1220, 0]
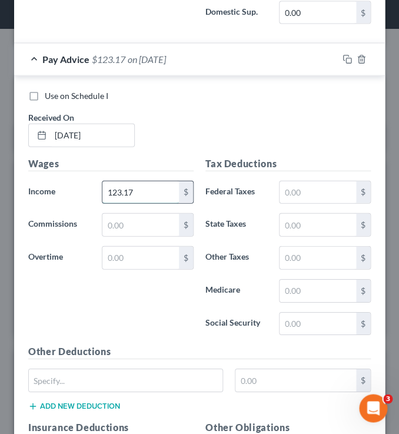
click at [147, 195] on input "123.17" at bounding box center [140, 192] width 77 height 22
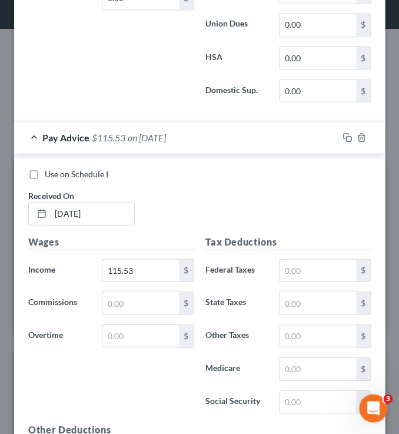
scroll to position [1162, 0]
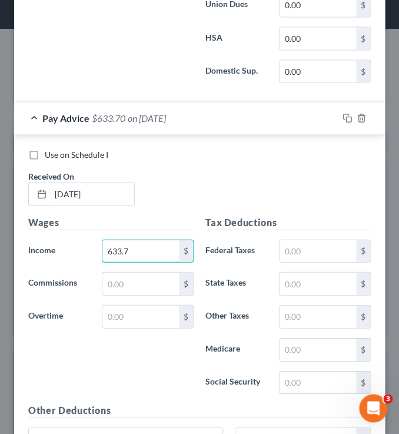
type input "633.77"
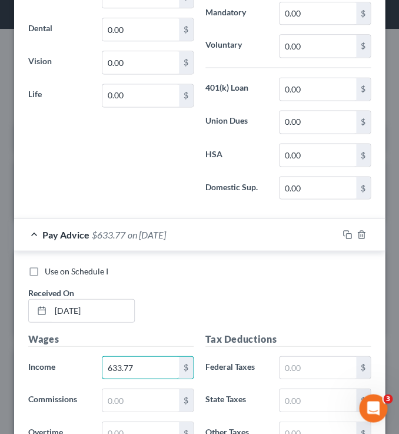
scroll to position [1047, 0]
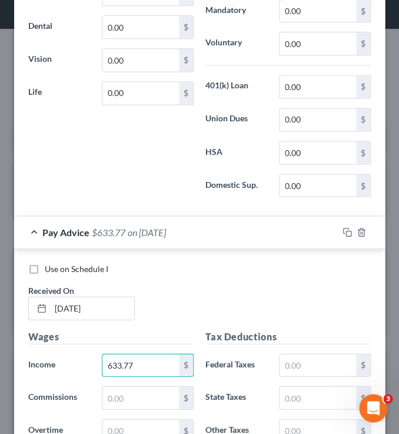
click at [37, 234] on div "Pay Advice $633.77 on [DATE]" at bounding box center [176, 231] width 324 height 31
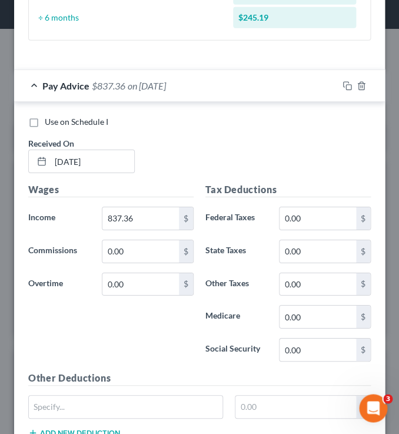
scroll to position [550, 0]
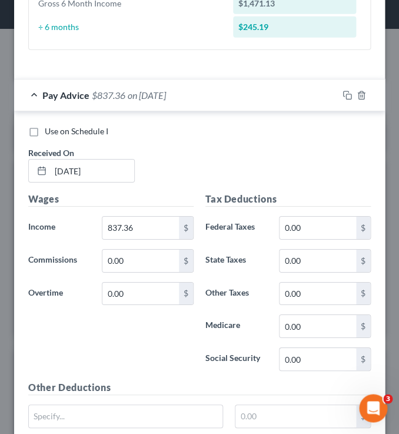
click at [37, 96] on div "Pay Advice $837.36 on [DATE]" at bounding box center [176, 94] width 324 height 31
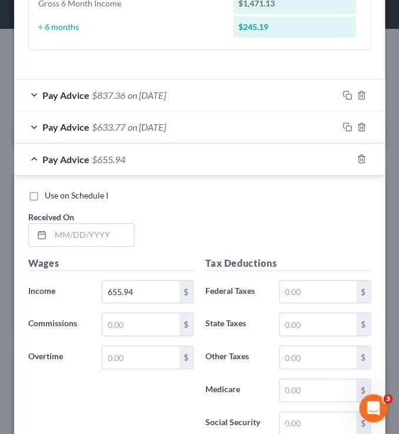
scroll to position [565, 0]
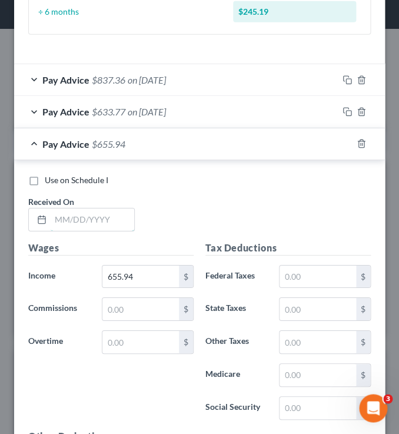
click at [72, 221] on input "text" at bounding box center [93, 219] width 84 height 22
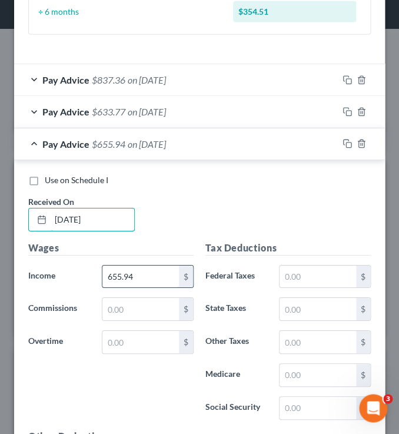
type input "[DATE]"
drag, startPoint x: 137, startPoint y: 275, endPoint x: 162, endPoint y: 280, distance: 26.3
click at [162, 280] on input "655.94" at bounding box center [140, 277] width 77 height 22
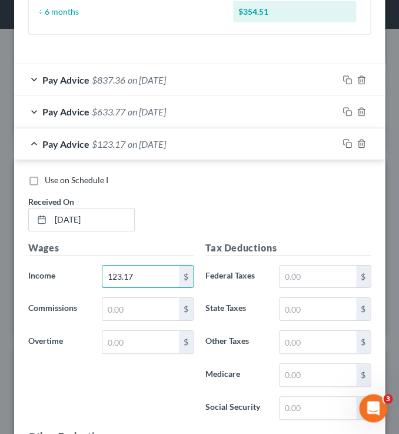
type input "123.17"
click at [207, 204] on div "Use on Schedule I Received On * [DATE]" at bounding box center [199, 207] width 354 height 67
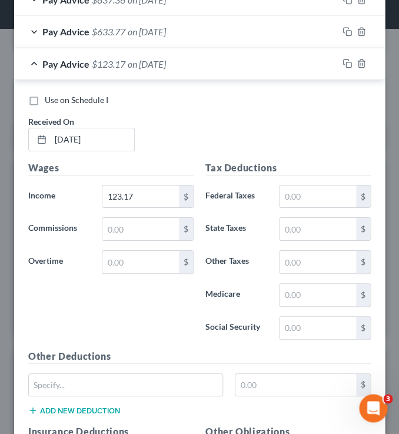
scroll to position [645, 0]
click at [36, 66] on div "Pay Advice $123.17 on [DATE]" at bounding box center [176, 64] width 324 height 31
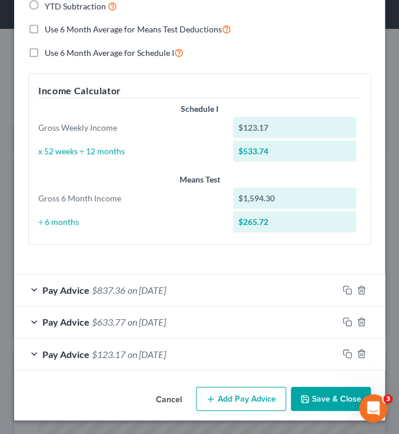
scroll to position [356, 0]
click at [228, 397] on button "Add Pay Advice" at bounding box center [241, 398] width 90 height 25
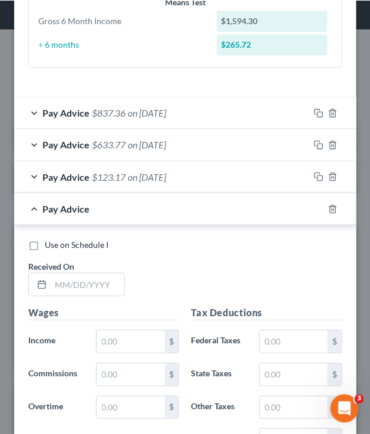
scroll to position [147, 317]
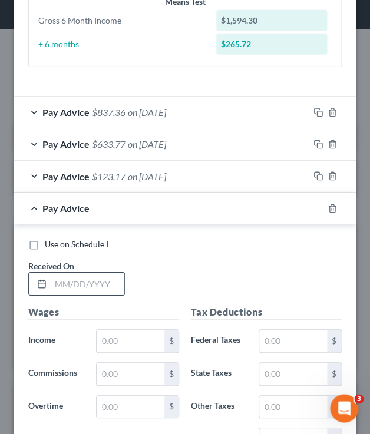
click at [49, 284] on div at bounding box center [40, 284] width 22 height 22
click at [58, 289] on input "text" at bounding box center [88, 284] width 74 height 22
type input "2"
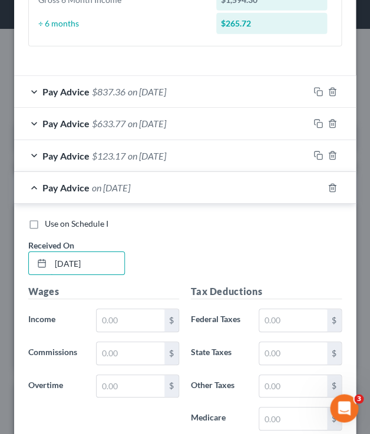
scroll to position [554, 0]
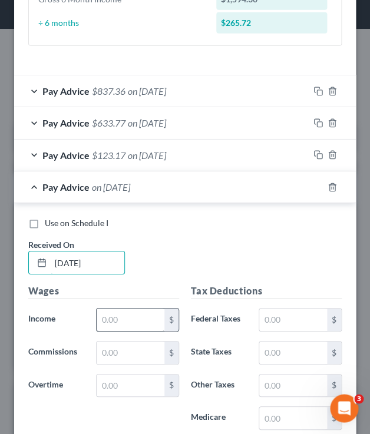
type input "[DATE]"
click at [117, 325] on input "text" at bounding box center [131, 320] width 68 height 22
type input "454.93"
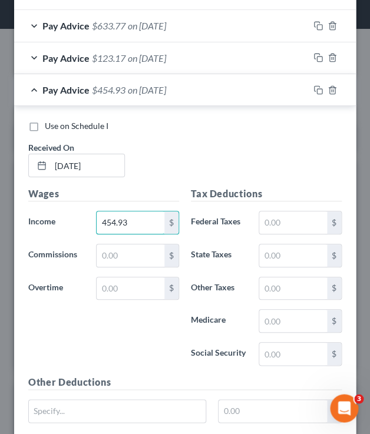
scroll to position [655, 0]
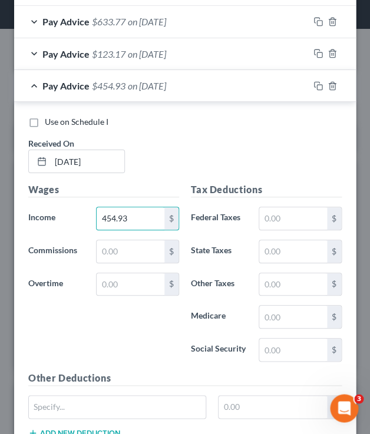
click at [89, 87] on div "Pay Advice $454.93 on [DATE]" at bounding box center [161, 85] width 294 height 31
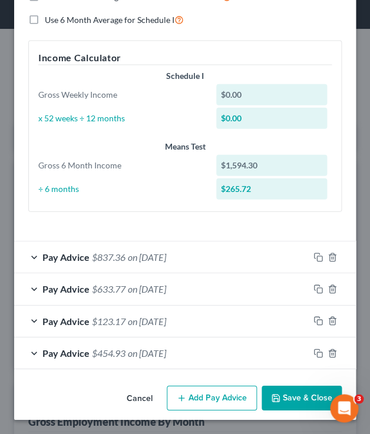
scroll to position [388, 0]
click at [197, 399] on button "Add Pay Advice" at bounding box center [212, 398] width 90 height 25
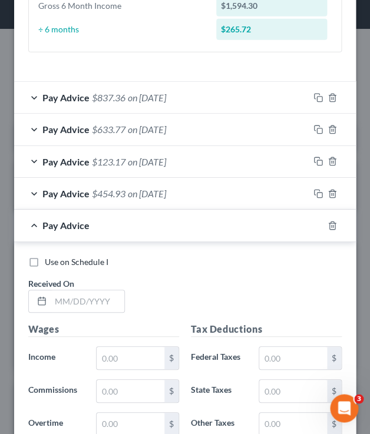
scroll to position [550, 0]
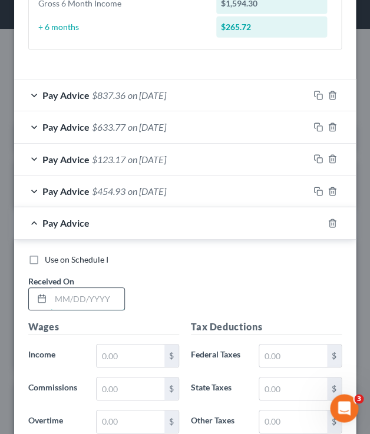
click at [78, 302] on input "text" at bounding box center [88, 299] width 74 height 22
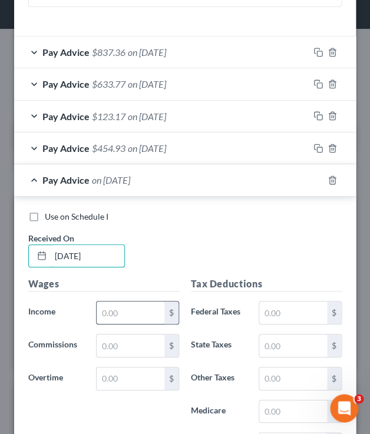
type input "[DATE]"
click at [121, 317] on input "text" at bounding box center [131, 312] width 68 height 22
type input "437.42"
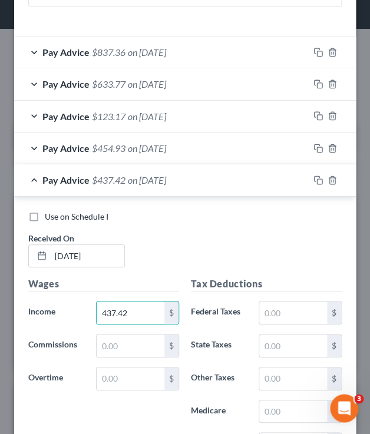
click at [36, 181] on div "Pay Advice $437.42 on [DATE]" at bounding box center [161, 179] width 294 height 31
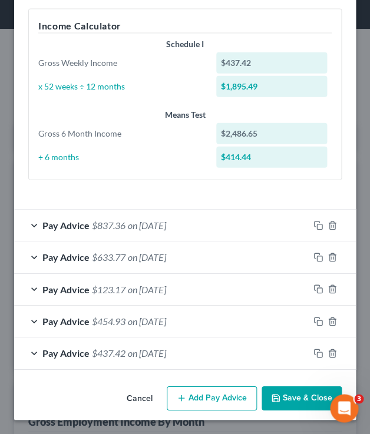
scroll to position [420, 0]
click at [195, 395] on button "Add Pay Advice" at bounding box center [212, 398] width 90 height 25
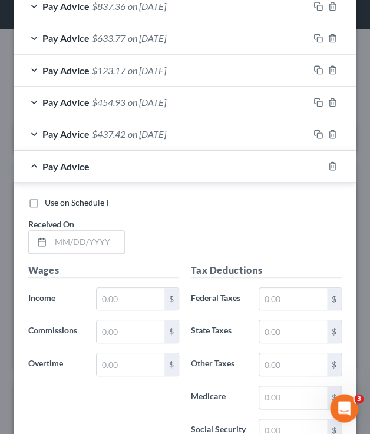
scroll to position [639, 0]
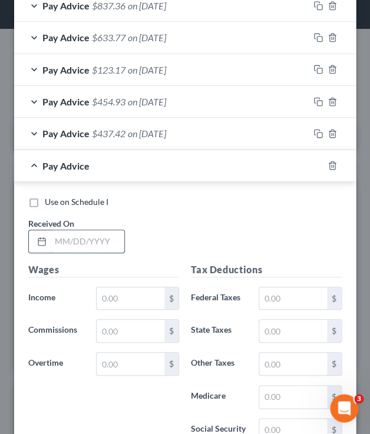
click at [55, 250] on input "text" at bounding box center [88, 241] width 74 height 22
type input "0"
type input "5"
click at [78, 243] on input "[DATE]" at bounding box center [88, 241] width 74 height 22
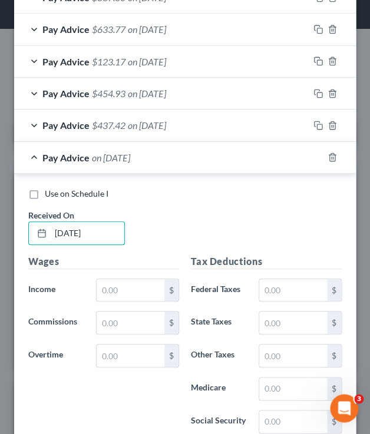
scroll to position [651, 0]
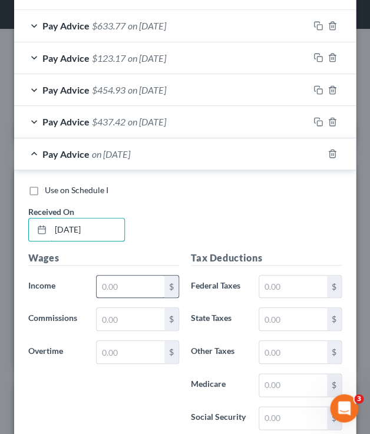
type input "[DATE]"
click at [118, 283] on input "text" at bounding box center [131, 287] width 68 height 22
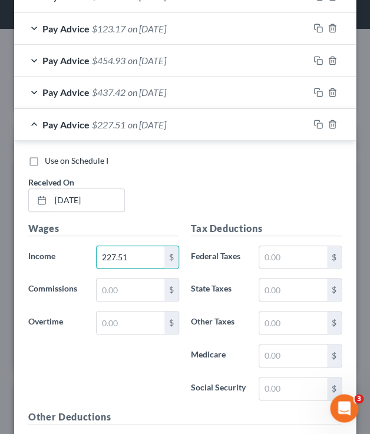
scroll to position [682, 0]
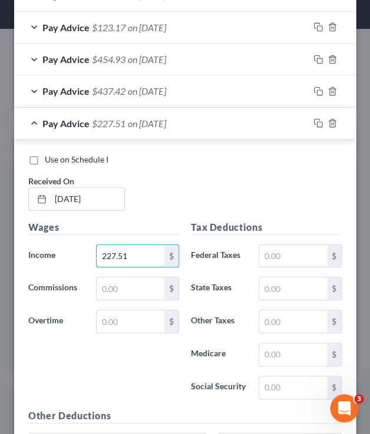
type input "227.51"
click at [39, 128] on div "Pay Advice $227.51 on [DATE]" at bounding box center [161, 123] width 294 height 31
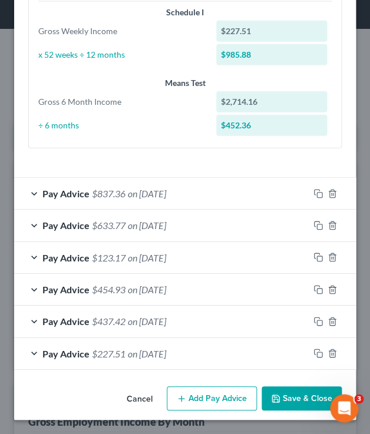
scroll to position [452, 0]
click at [190, 396] on button "Add Pay Advice" at bounding box center [212, 398] width 90 height 25
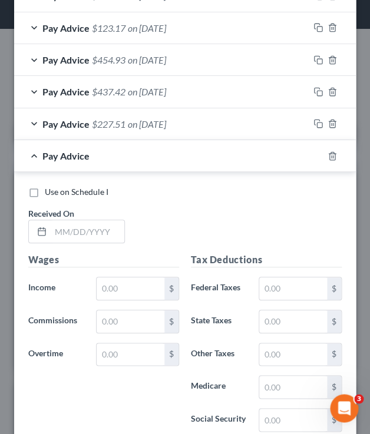
scroll to position [691, 0]
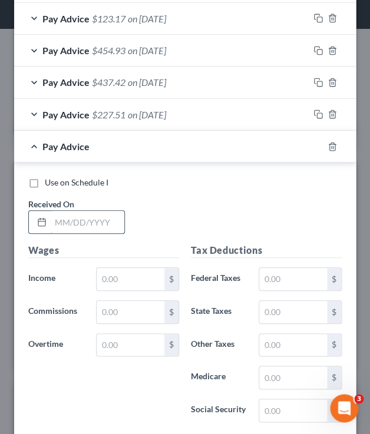
click at [75, 224] on input "text" at bounding box center [88, 222] width 74 height 22
type input "[DATE]"
click at [115, 280] on input "text" at bounding box center [131, 279] width 68 height 22
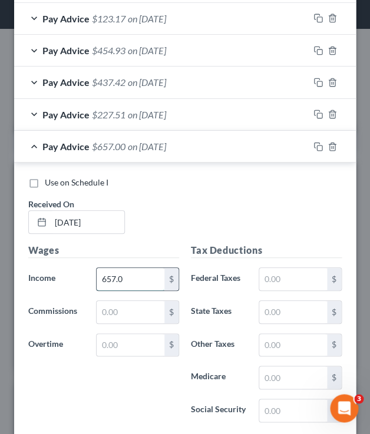
type input "657.05"
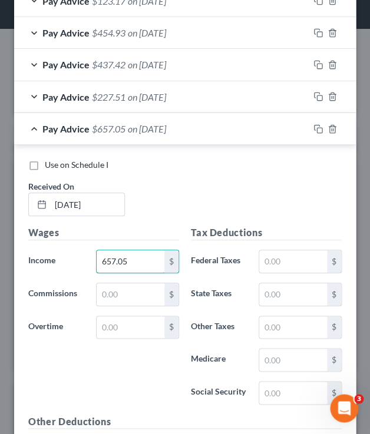
scroll to position [710, 0]
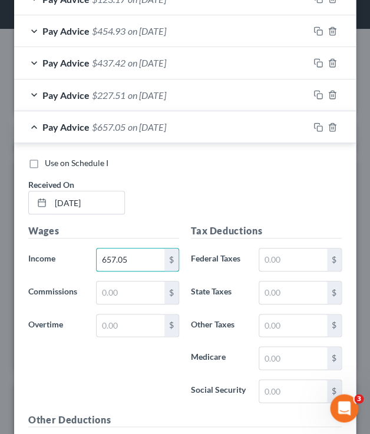
click at [32, 128] on div "Pay Advice $657.05 on [DATE]" at bounding box center [161, 126] width 294 height 31
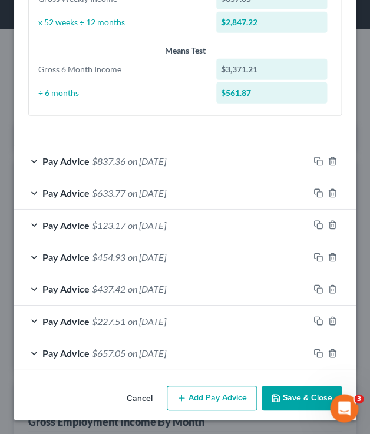
scroll to position [484, 0]
click at [194, 397] on button "Add Pay Advice" at bounding box center [212, 398] width 90 height 25
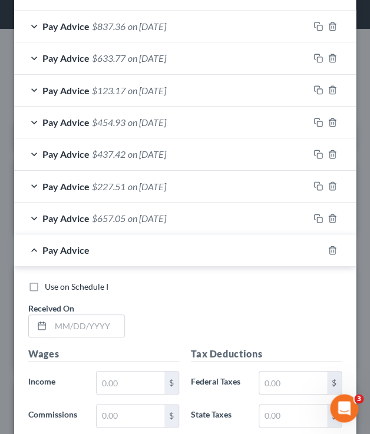
scroll to position [635, 0]
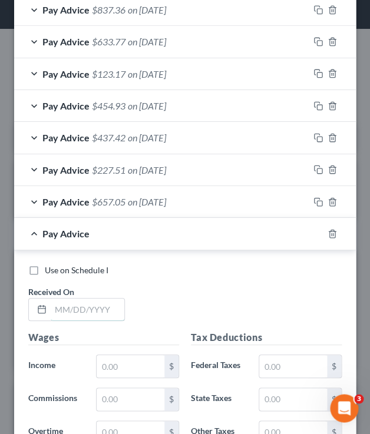
click at [69, 309] on input "text" at bounding box center [88, 309] width 74 height 22
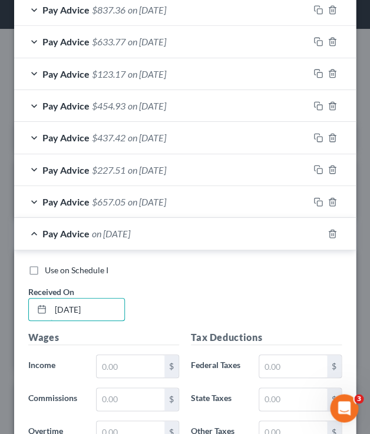
type input "[DATE]"
type input "559.56"
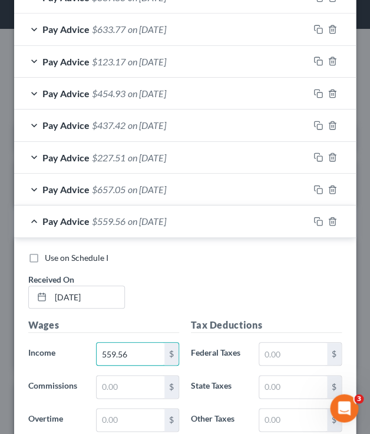
scroll to position [651, 0]
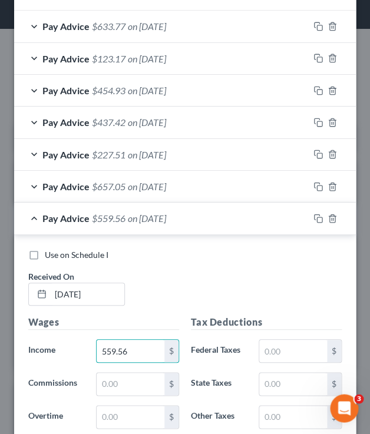
click at [34, 220] on div "Pay Advice $559.56 on [DATE]" at bounding box center [161, 218] width 294 height 31
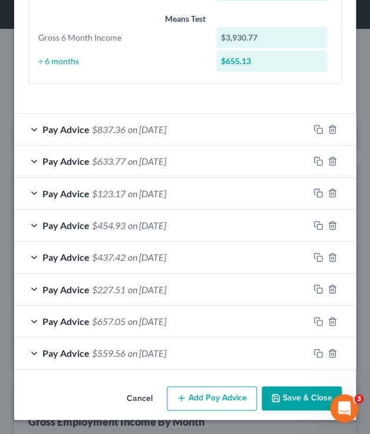
scroll to position [516, 0]
click at [198, 400] on button "Add Pay Advice" at bounding box center [212, 398] width 90 height 25
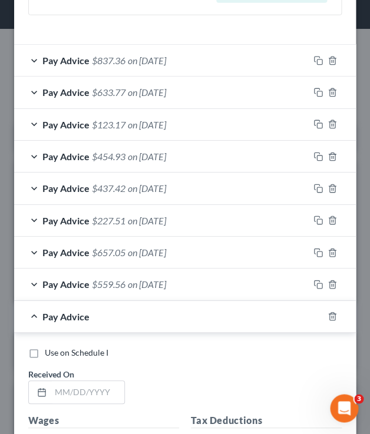
scroll to position [589, 0]
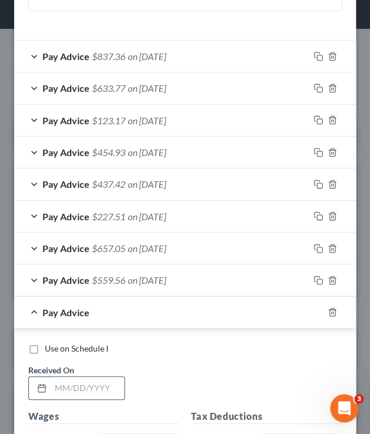
click at [68, 388] on input "text" at bounding box center [88, 388] width 74 height 22
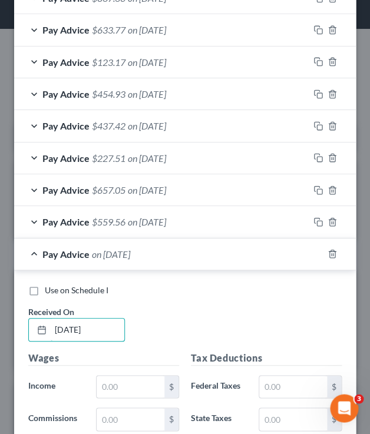
scroll to position [651, 0]
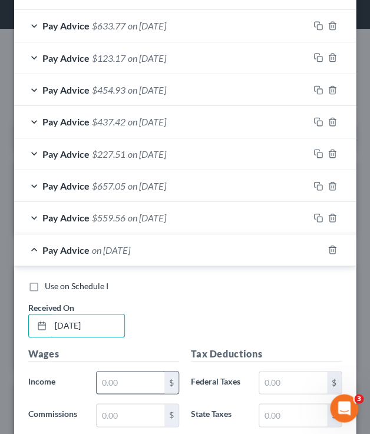
type input "[DATE]"
click at [118, 380] on input "text" at bounding box center [131, 383] width 68 height 22
type input "289.66"
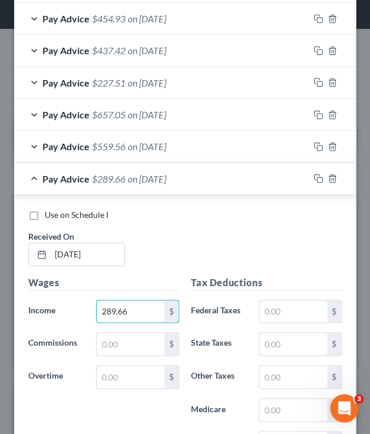
click at [31, 177] on div "Pay Advice $289.66 on [DATE]" at bounding box center [161, 178] width 294 height 31
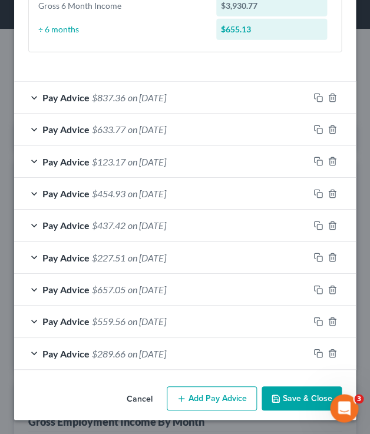
click at [191, 395] on button "Add Pay Advice" at bounding box center [212, 398] width 90 height 25
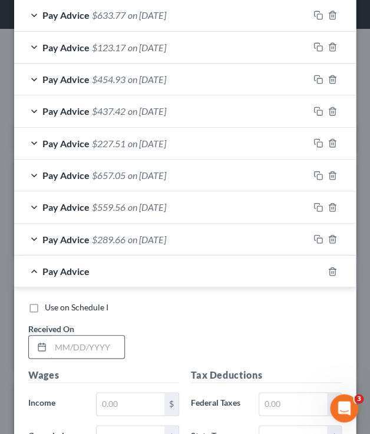
scroll to position [663, 0]
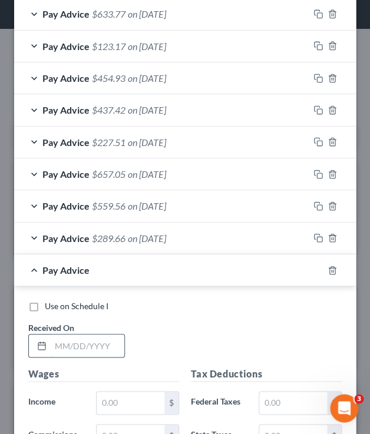
click at [77, 347] on input "text" at bounding box center [88, 345] width 74 height 22
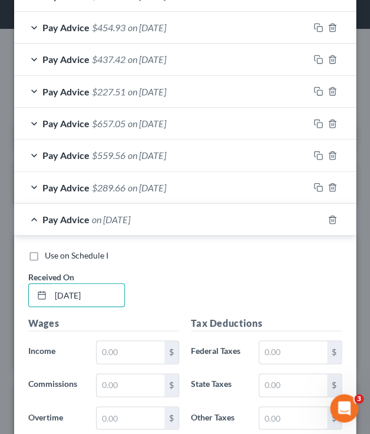
scroll to position [716, 0]
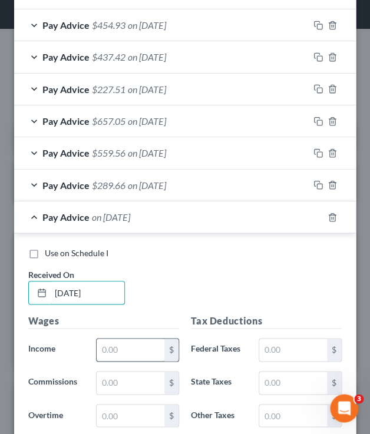
type input "[DATE]"
click at [123, 351] on input "text" at bounding box center [131, 350] width 68 height 22
type input "256.88"
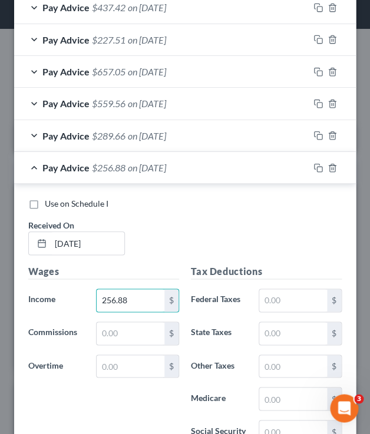
click at [29, 168] on div "Pay Advice $256.88 on [DATE]" at bounding box center [161, 167] width 294 height 31
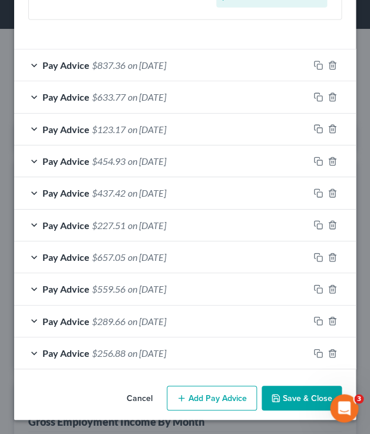
scroll to position [580, 0]
click at [193, 397] on button "Add Pay Advice" at bounding box center [212, 398] width 90 height 25
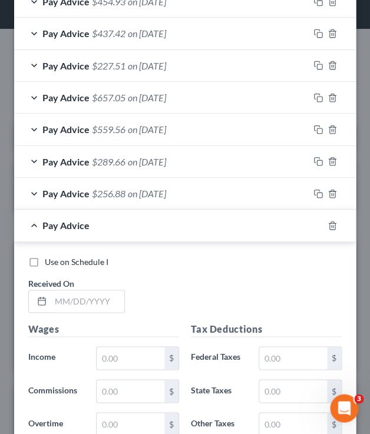
scroll to position [745, 0]
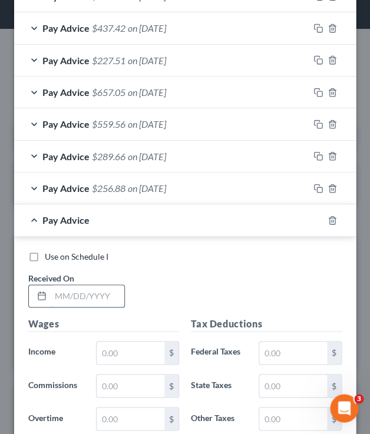
click at [79, 300] on input "text" at bounding box center [88, 296] width 74 height 22
type input "[DATE]"
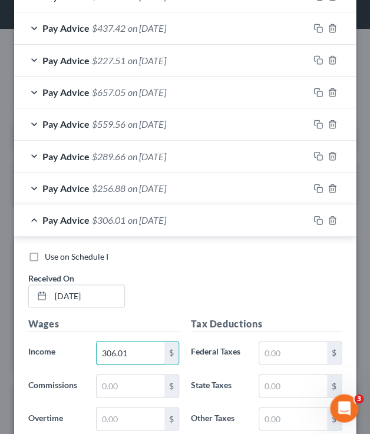
type input "306.01"
click at [179, 270] on div "Use on Schedule I Received On * [DATE]" at bounding box center [184, 284] width 325 height 67
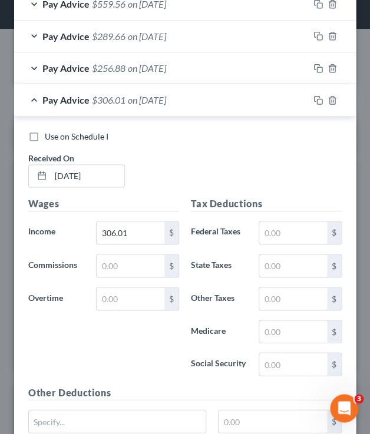
scroll to position [873, 0]
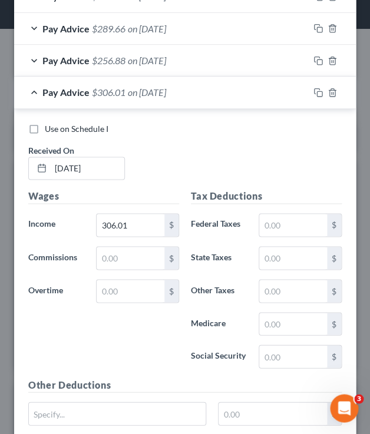
click at [35, 92] on div "Pay Advice $306.01 on [DATE]" at bounding box center [161, 92] width 294 height 31
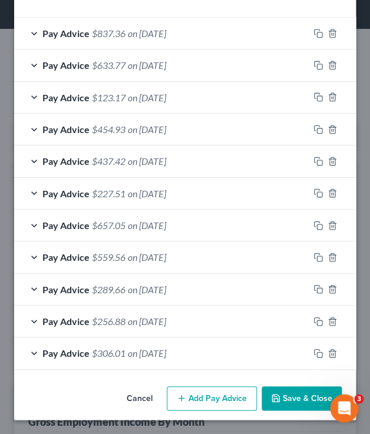
click at [201, 397] on button "Add Pay Advice" at bounding box center [212, 398] width 90 height 25
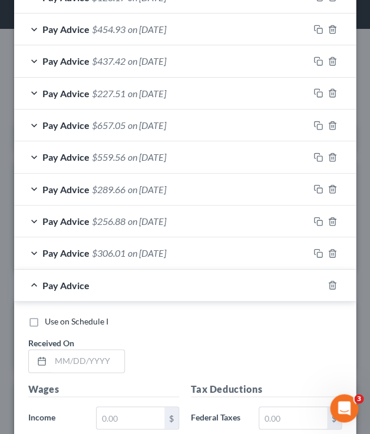
scroll to position [712, 0]
click at [65, 360] on input "text" at bounding box center [88, 360] width 74 height 22
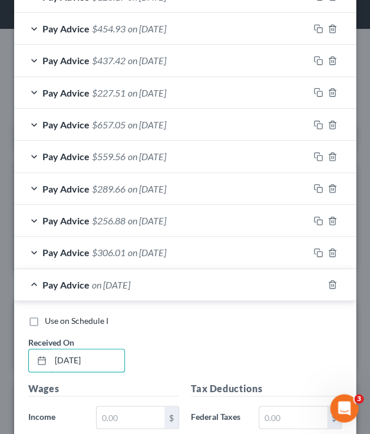
type input "[DATE]"
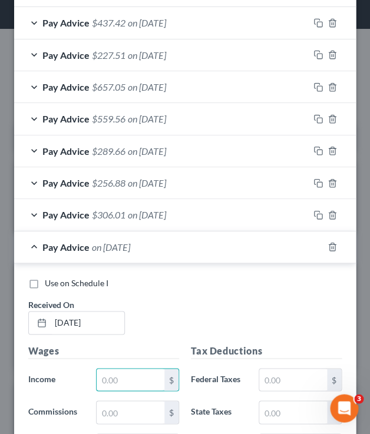
scroll to position [749, 0]
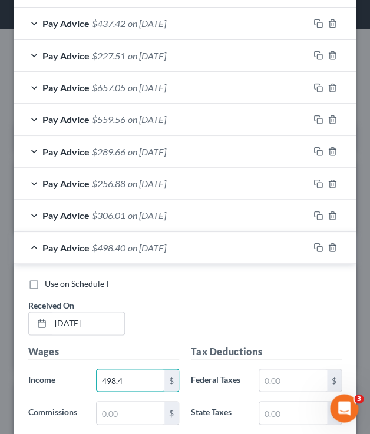
type input "498.47"
click at [35, 251] on div "Pay Advice $498.47 on [DATE]" at bounding box center [161, 247] width 294 height 31
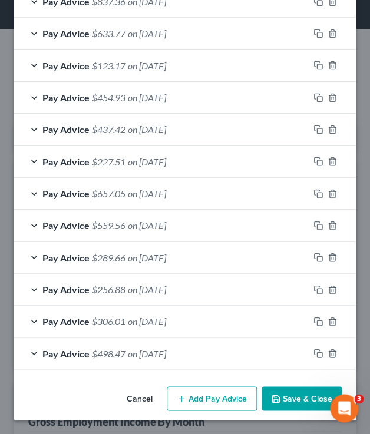
scroll to position [644, 0]
click at [198, 406] on button "Add Pay Advice" at bounding box center [212, 398] width 90 height 25
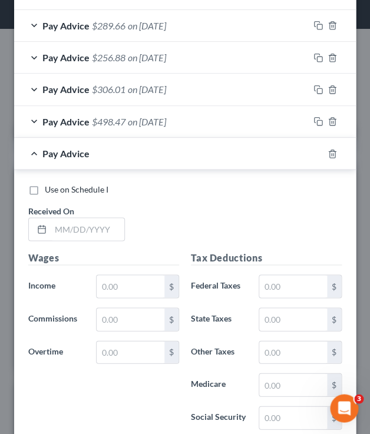
scroll to position [876, 0]
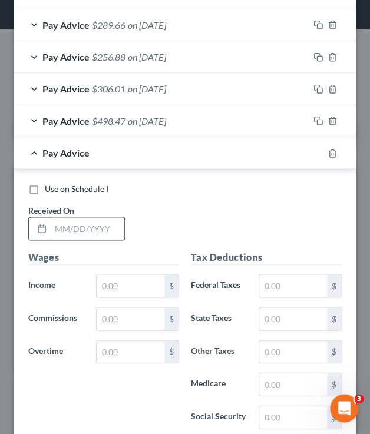
click at [64, 233] on input "text" at bounding box center [88, 228] width 74 height 22
type input "[DATE]"
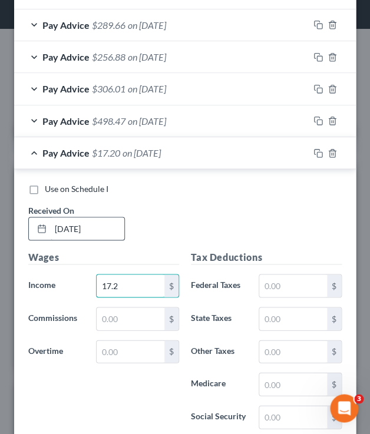
type input "17.20"
click at [47, 154] on span "Pay Advice" at bounding box center [65, 152] width 47 height 11
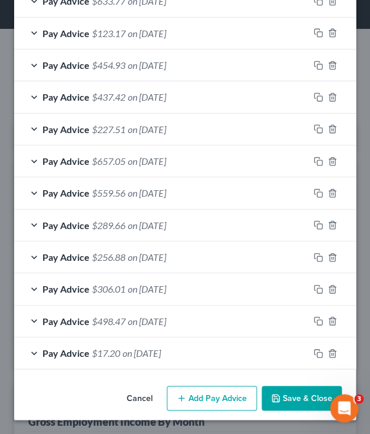
scroll to position [676, 0]
click at [196, 394] on button "Add Pay Advice" at bounding box center [212, 398] width 90 height 25
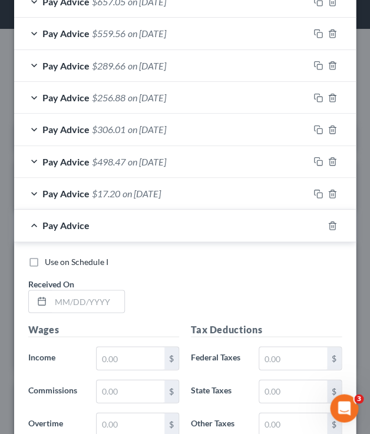
scroll to position [853, 0]
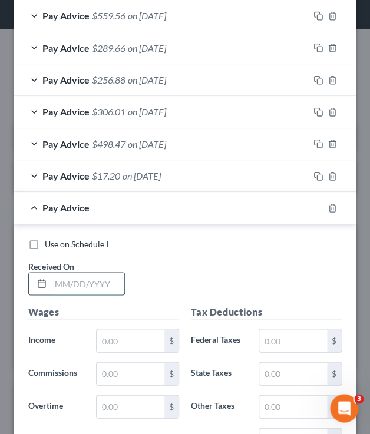
click at [63, 284] on input "text" at bounding box center [88, 284] width 74 height 22
type input "[DATE]"
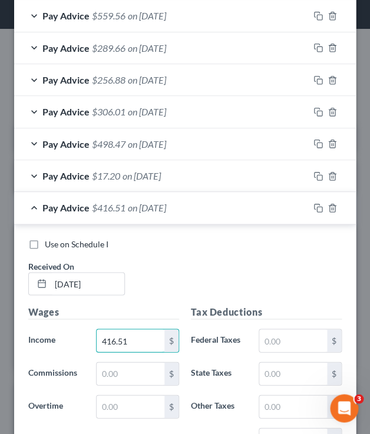
type input "416.51"
click at [37, 209] on div "Pay Advice $416.51 on [DATE]" at bounding box center [161, 207] width 294 height 31
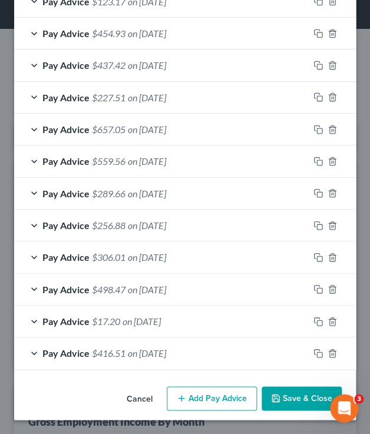
click at [191, 395] on button "Add Pay Advice" at bounding box center [212, 398] width 90 height 25
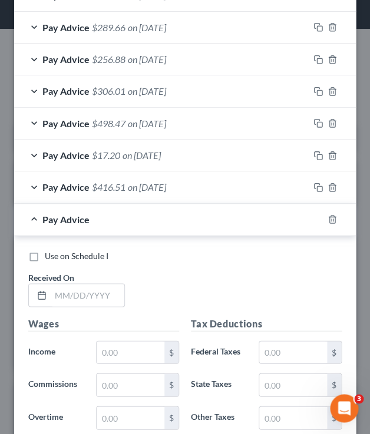
scroll to position [878, 0]
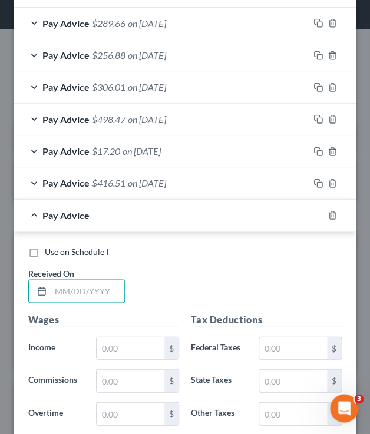
click at [71, 287] on input "text" at bounding box center [88, 291] width 74 height 22
type input "[DATE]"
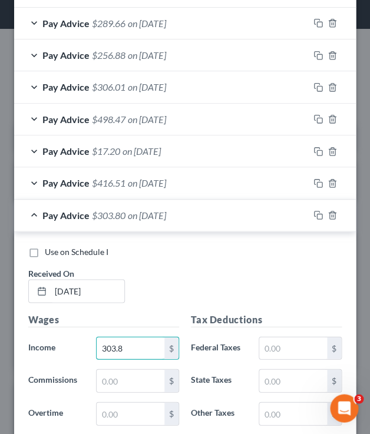
type input "303.80"
click at [34, 218] on div "Pay Advice $303.80 on [DATE]" at bounding box center [161, 215] width 294 height 31
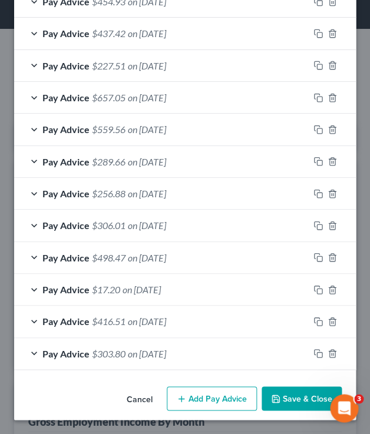
scroll to position [739, 0]
click at [193, 393] on button "Add Pay Advice" at bounding box center [212, 398] width 90 height 25
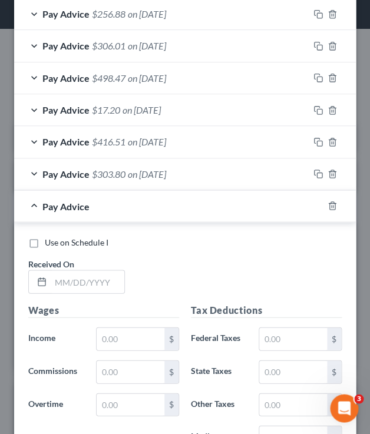
scroll to position [921, 0]
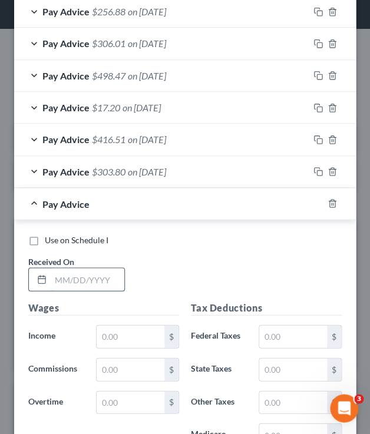
click at [67, 283] on input "text" at bounding box center [88, 279] width 74 height 22
type input "[DATE]"
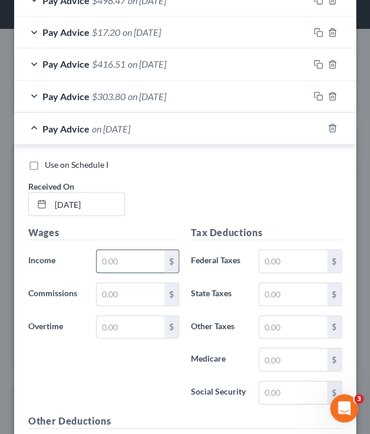
scroll to position [994, 0]
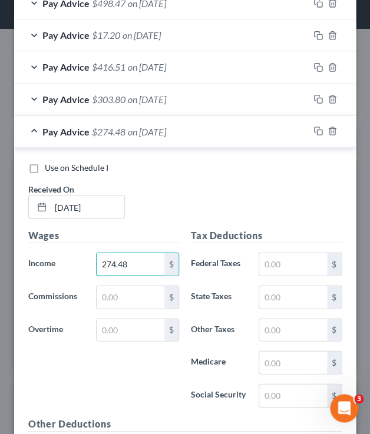
type input "274.48"
click at [34, 131] on div "Pay Advice $274.48 on [DATE]" at bounding box center [161, 130] width 294 height 31
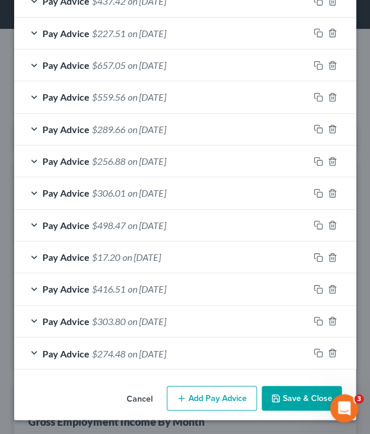
click at [188, 393] on button "Add Pay Advice" at bounding box center [212, 398] width 90 height 25
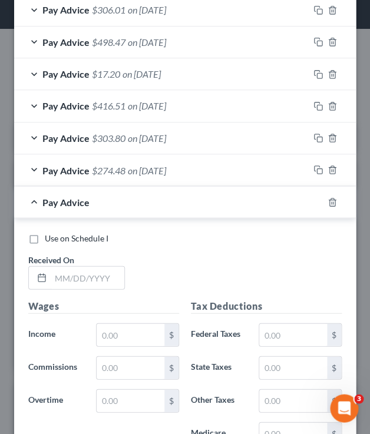
scroll to position [956, 0]
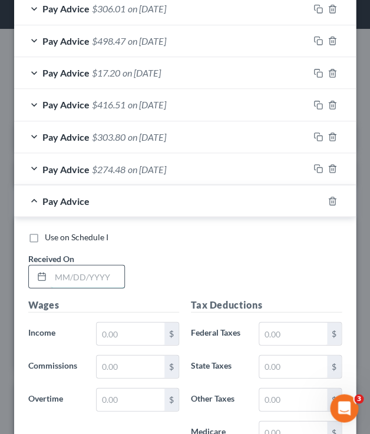
click at [68, 280] on input "text" at bounding box center [88, 276] width 74 height 22
type input "[DATE]"
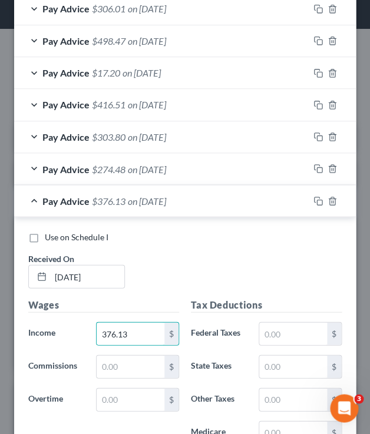
click at [111, 203] on span "$376.13" at bounding box center [109, 200] width 34 height 11
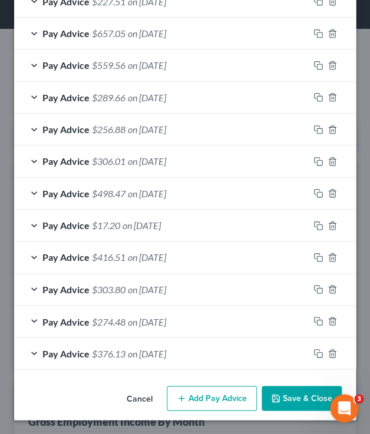
scroll to position [804, 0]
click at [99, 352] on span "$376.13" at bounding box center [109, 352] width 34 height 11
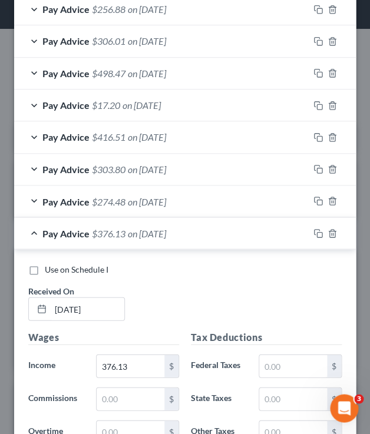
scroll to position [965, 0]
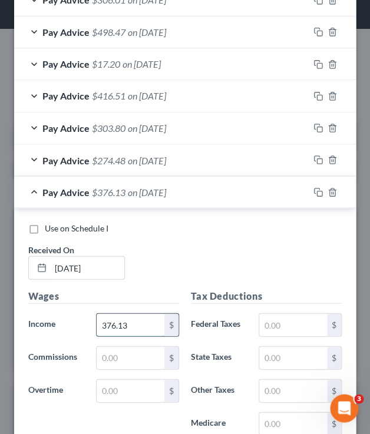
drag, startPoint x: 140, startPoint y: 329, endPoint x: 157, endPoint y: 329, distance: 16.5
click at [157, 329] on input "376.13" at bounding box center [131, 324] width 68 height 22
type input "63.84"
click at [98, 195] on span "$63.84" at bounding box center [106, 191] width 28 height 11
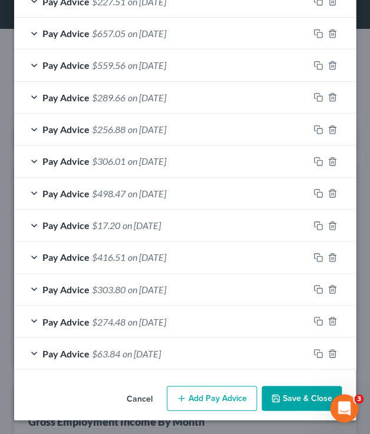
scroll to position [804, 0]
click at [188, 400] on button "Add Pay Advice" at bounding box center [212, 398] width 90 height 25
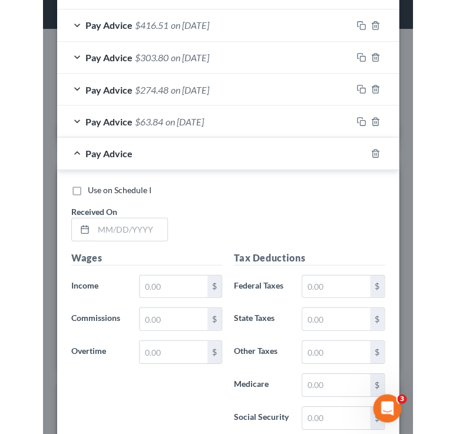
scroll to position [1040, 0]
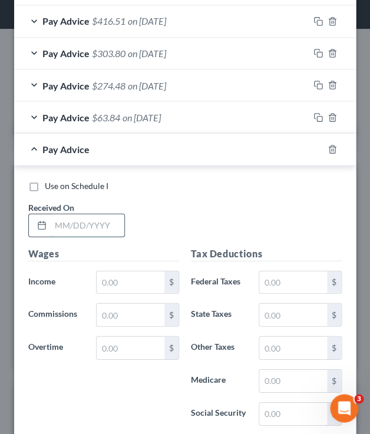
click at [59, 228] on input "text" at bounding box center [88, 225] width 74 height 22
type input "[DATE]"
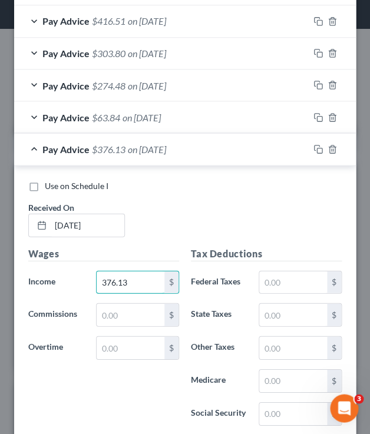
type input "376.13"
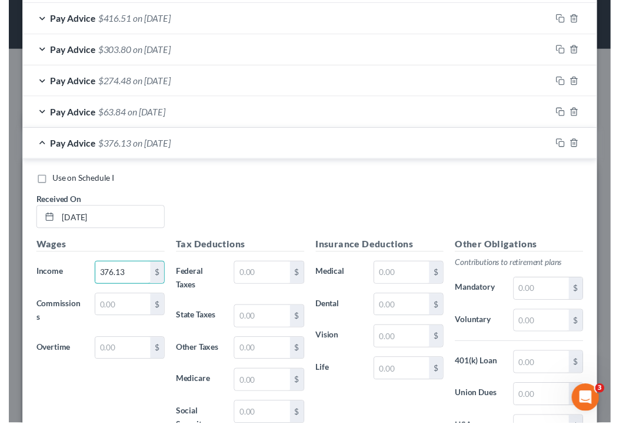
scroll to position [8, 0]
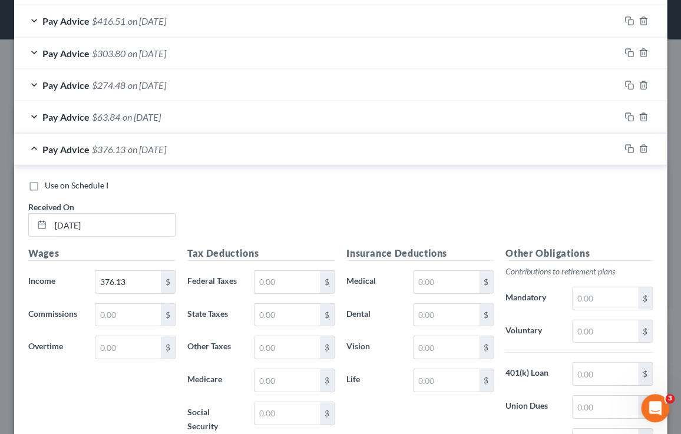
click at [277, 211] on div "Use on Schedule I Received On * [DATE]" at bounding box center [340, 213] width 636 height 67
click at [33, 150] on div "Pay Advice $376.13 on [DATE]" at bounding box center [316, 149] width 605 height 31
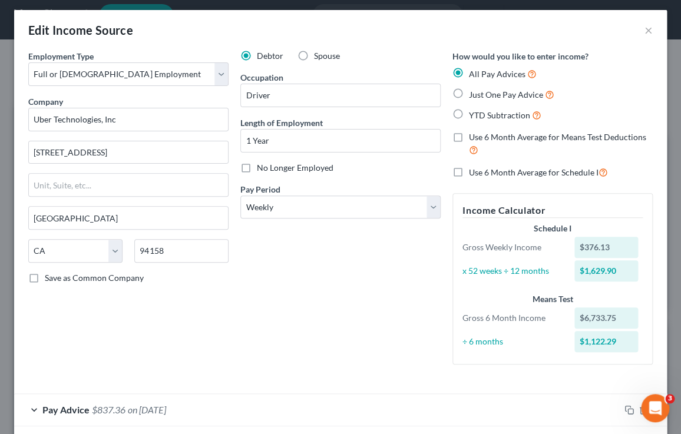
scroll to position [0, 0]
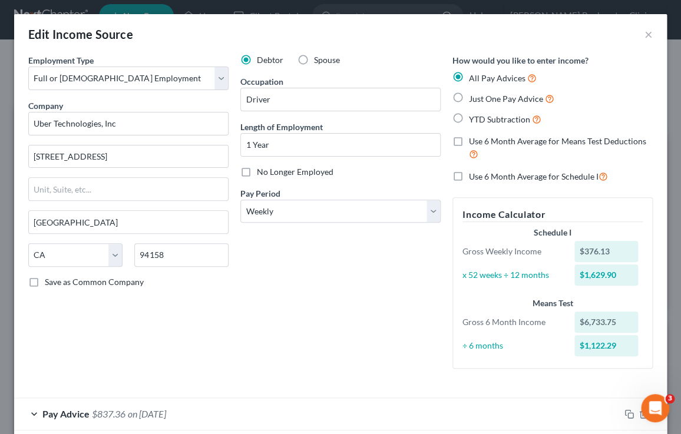
click at [339, 297] on div "Debtor Spouse Occupation Driver Length of Employment 1 Year No Longer Employed …" at bounding box center [340, 216] width 212 height 324
click at [469, 178] on label "Use 6 Month Average for Schedule I" at bounding box center [538, 177] width 139 height 14
click at [473, 177] on input "Use 6 Month Average for Schedule I" at bounding box center [477, 174] width 8 height 8
checkbox input "true"
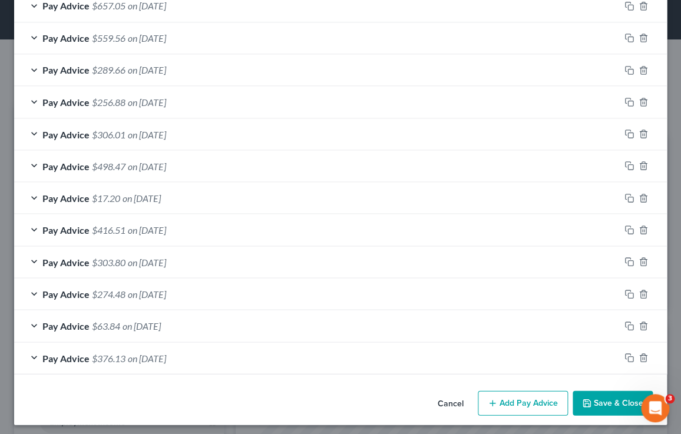
scroll to position [605, 0]
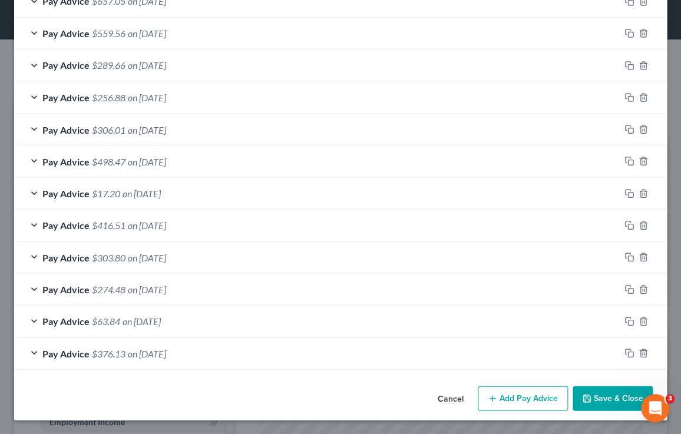
click at [629, 399] on button "Save & Close" at bounding box center [612, 398] width 80 height 25
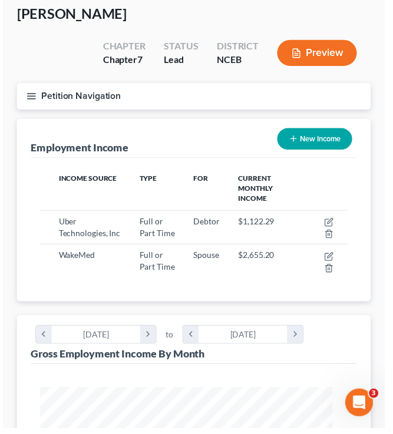
scroll to position [157, 340]
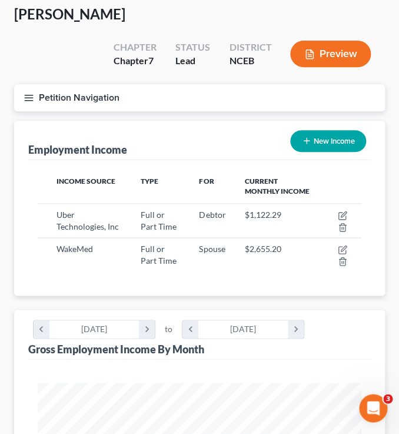
click at [329, 52] on button "Preview" at bounding box center [330, 54] width 81 height 26
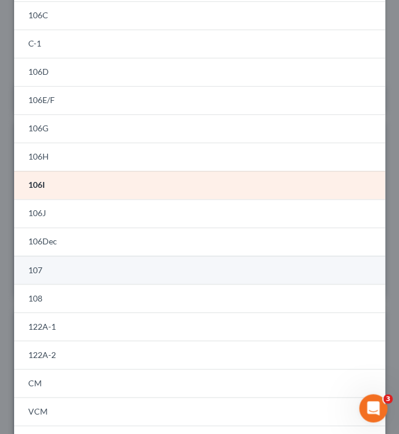
click at [46, 264] on link "107" at bounding box center [199, 270] width 371 height 28
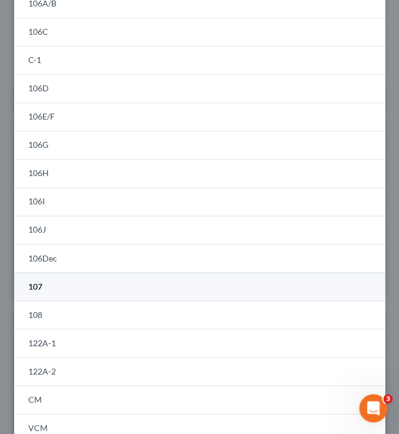
scroll to position [168, 0]
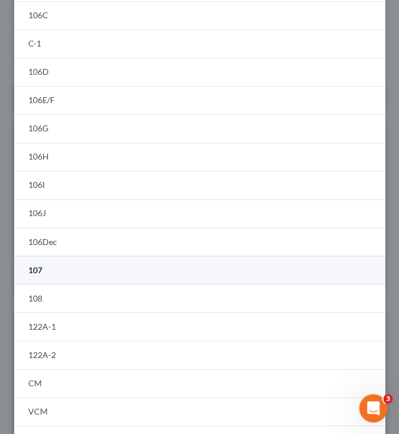
click at [45, 271] on link "107" at bounding box center [199, 270] width 371 height 28
click at [37, 269] on span "107" at bounding box center [35, 269] width 14 height 10
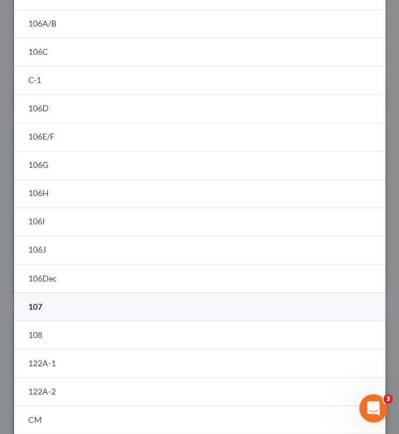
scroll to position [0, 0]
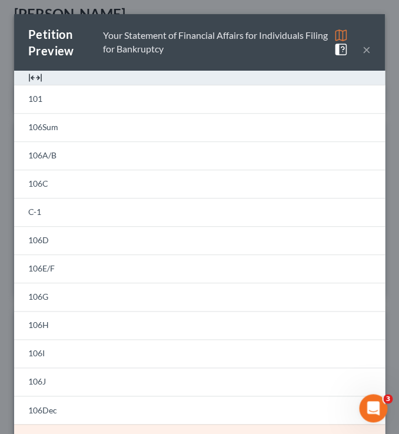
click at [369, 52] on button "×" at bounding box center [367, 49] width 8 height 14
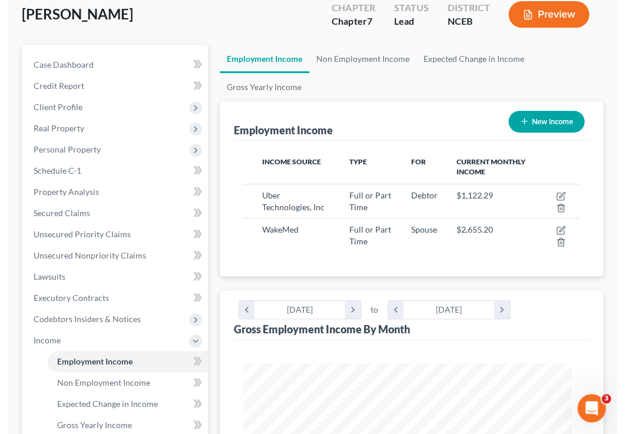
scroll to position [588579, 588382]
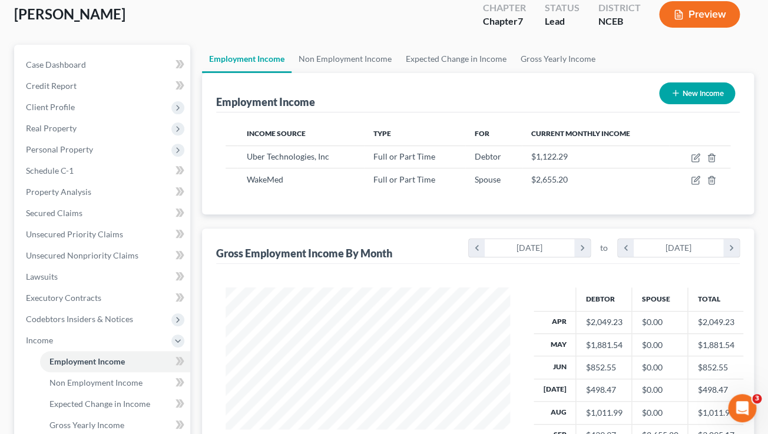
click at [695, 14] on button "Preview" at bounding box center [699, 14] width 81 height 26
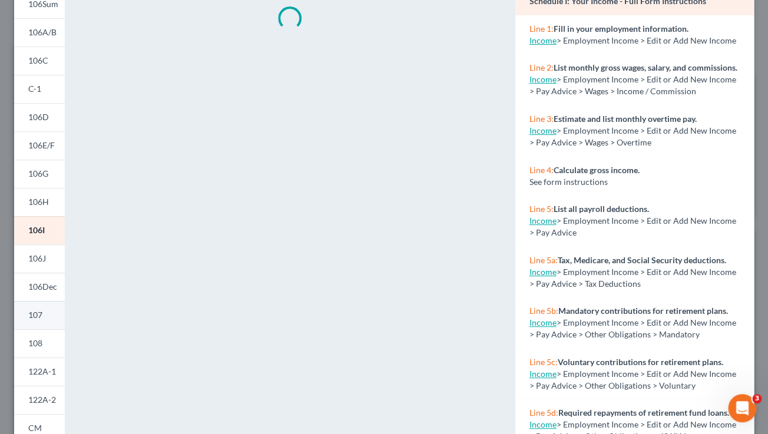
scroll to position [107, 0]
click at [34, 317] on span "107" at bounding box center [35, 314] width 14 height 10
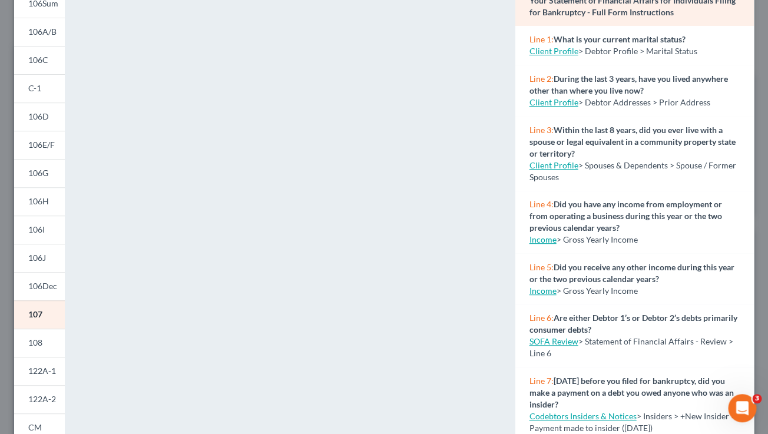
click at [549, 53] on link "Client Profile" at bounding box center [553, 51] width 49 height 10
select select "0"
select select "2"
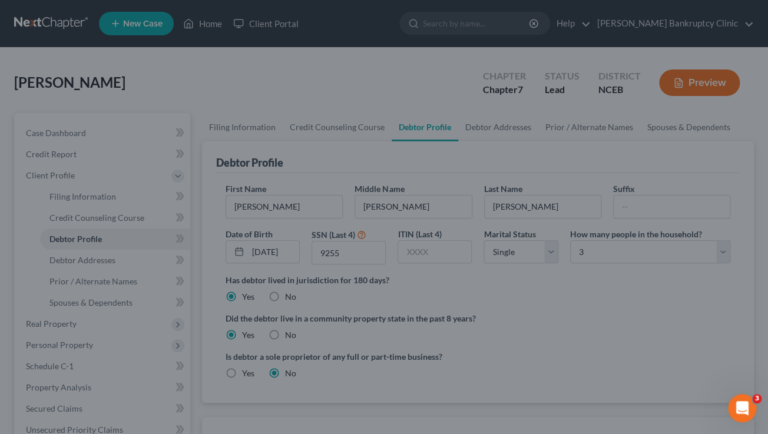
select select "0"
select select "2"
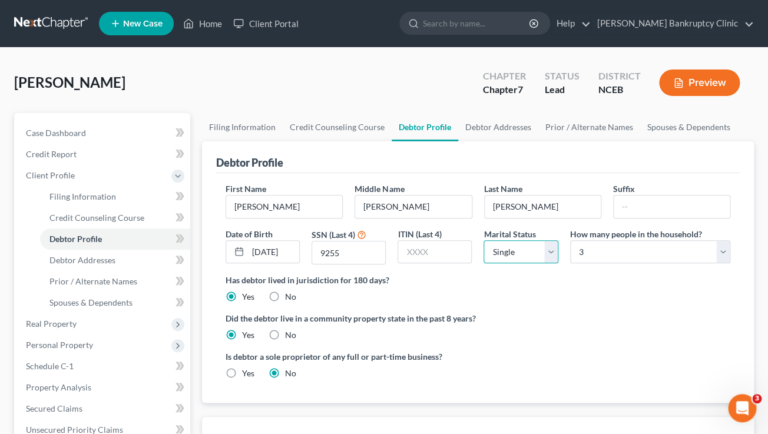
select select "1"
click option "Married" at bounding box center [0, 0] width 0 height 0
click at [121, 300] on span "Spouses & Dependents" at bounding box center [90, 302] width 83 height 10
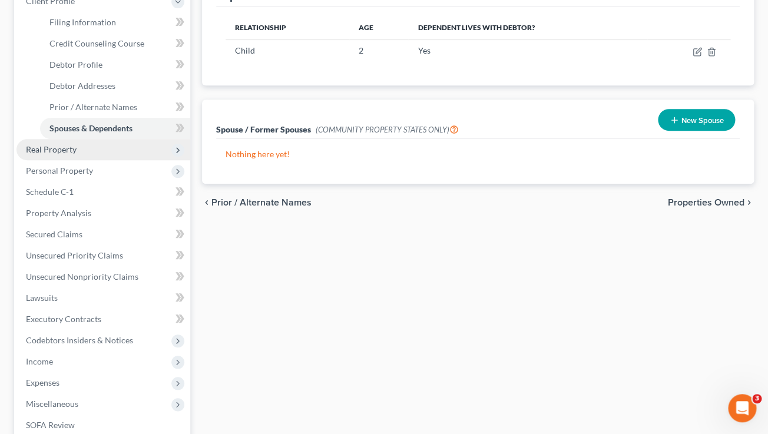
scroll to position [309, 0]
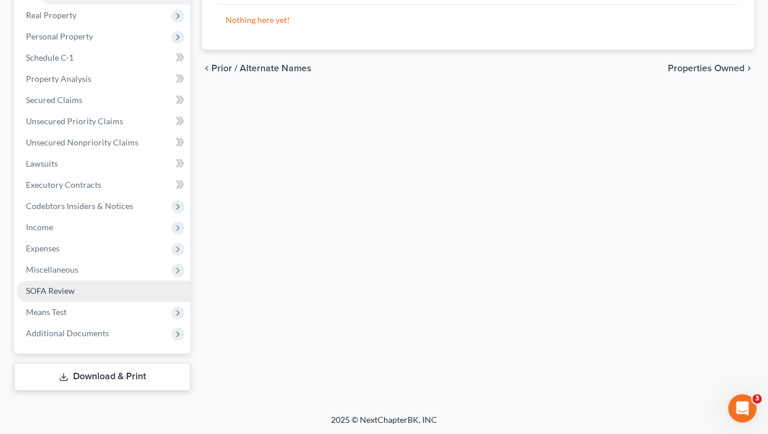
click at [59, 284] on link "SOFA Review" at bounding box center [103, 290] width 174 height 21
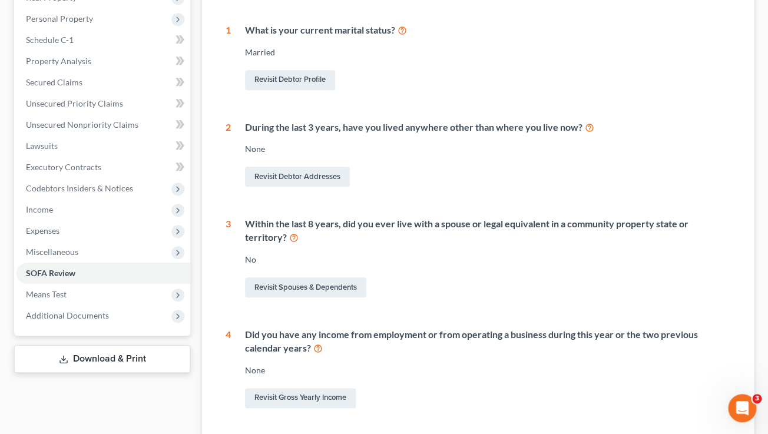
scroll to position [210, 0]
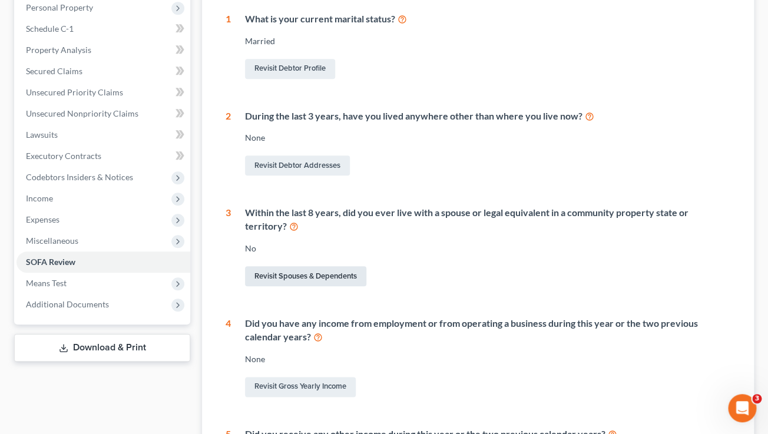
click at [324, 274] on link "Revisit Spouses & Dependents" at bounding box center [305, 276] width 121 height 20
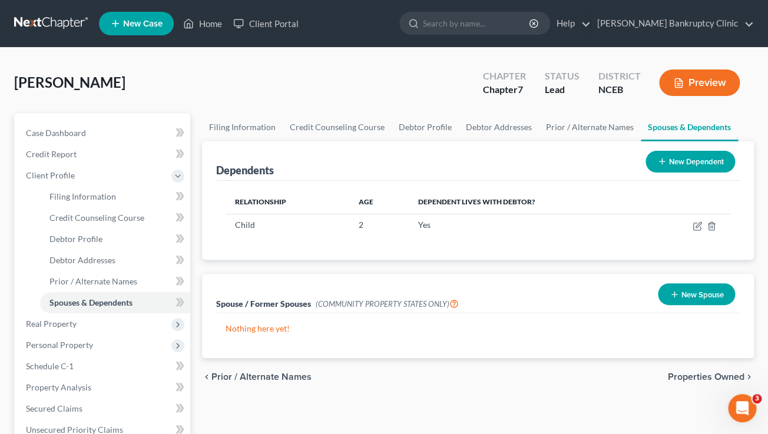
click at [689, 298] on button "New Spouse" at bounding box center [696, 294] width 77 height 22
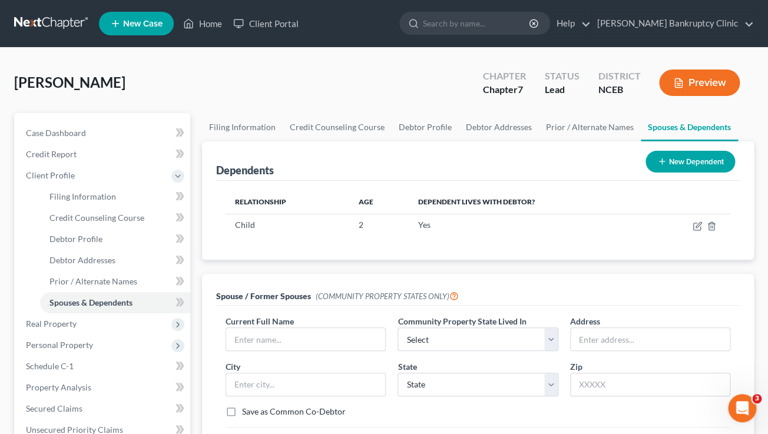
scroll to position [99, 0]
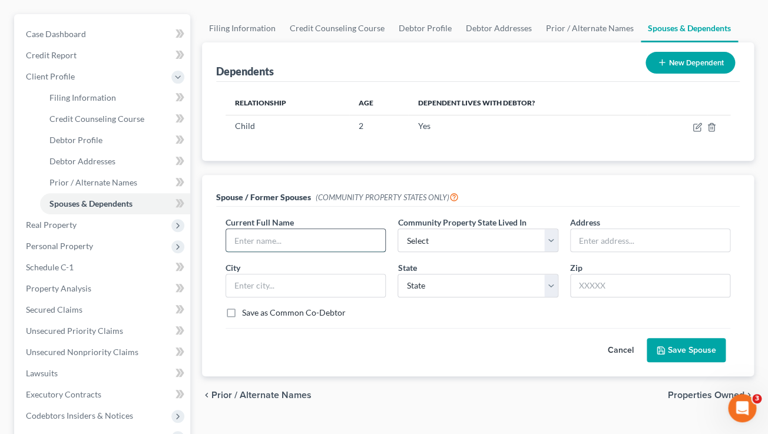
click at [286, 240] on input "text" at bounding box center [305, 240] width 159 height 22
type input "[PERSON_NAME]"
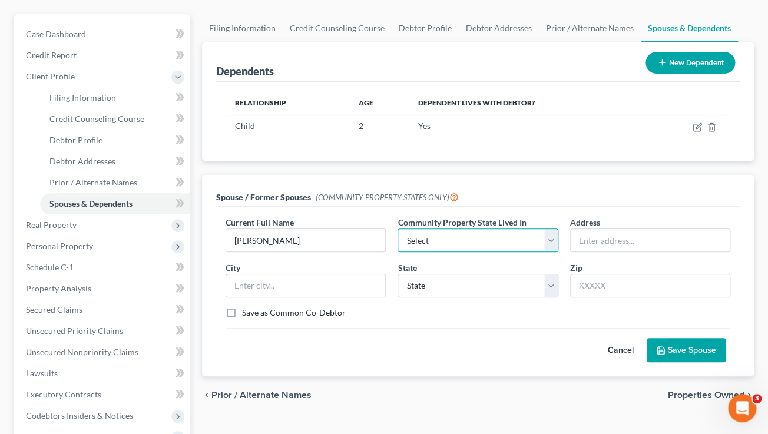
select select "0"
click option "AZ" at bounding box center [0, 0] width 0 height 0
click at [610, 247] on input "text" at bounding box center [650, 240] width 159 height 22
paste input "[STREET_ADDRESS]"
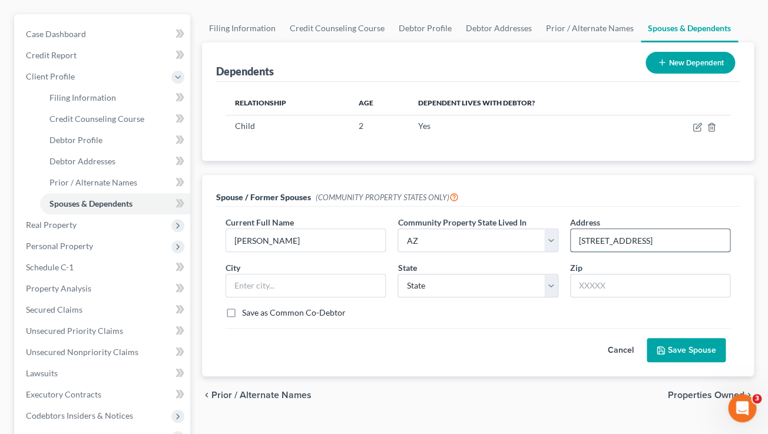
drag, startPoint x: 669, startPoint y: 242, endPoint x: 573, endPoint y: 241, distance: 95.4
click at [573, 241] on input "[STREET_ADDRESS]" at bounding box center [650, 240] width 159 height 22
paste input "[STREET_ADDRESS],"
type input "[STREET_ADDRESS]"
click at [318, 290] on input "text" at bounding box center [305, 285] width 159 height 22
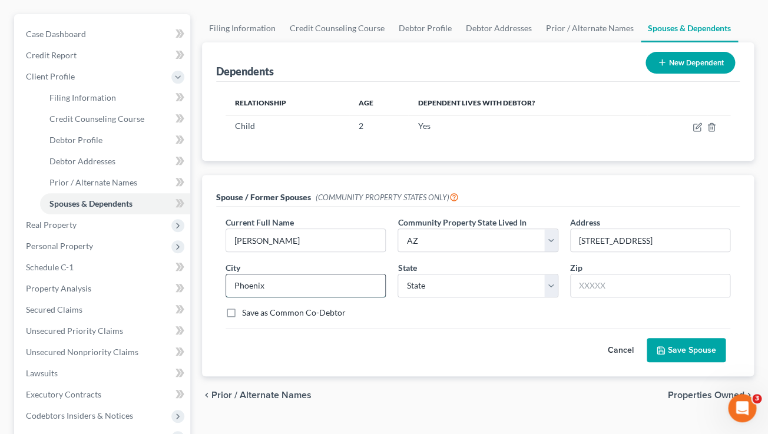
type input "Phoenix"
paste input "85024"
type input "85024"
click at [533, 340] on div "Cancel Save Spouse" at bounding box center [477, 345] width 505 height 35
select select "3"
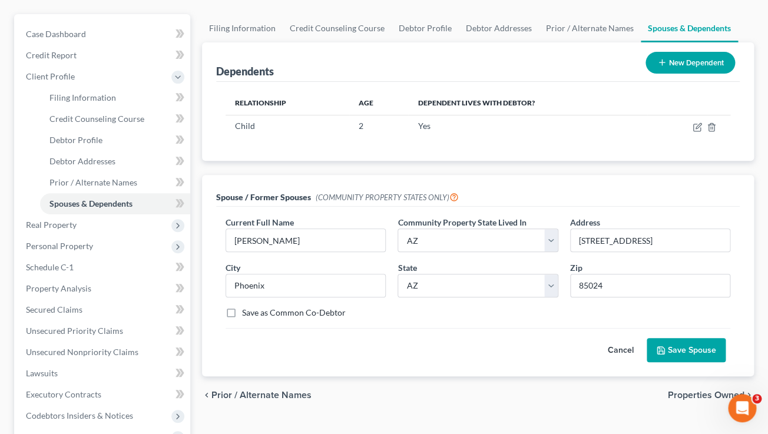
click at [517, 198] on div "Spouse / Former Spouses (COMMUNITY PROPERTY STATES ONLY)" at bounding box center [477, 191] width 523 height 32
click at [672, 348] on button "Save Spouse" at bounding box center [685, 350] width 79 height 25
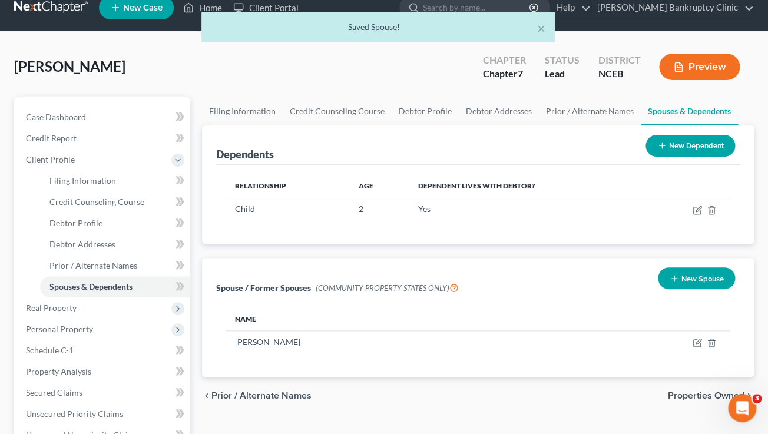
scroll to position [0, 0]
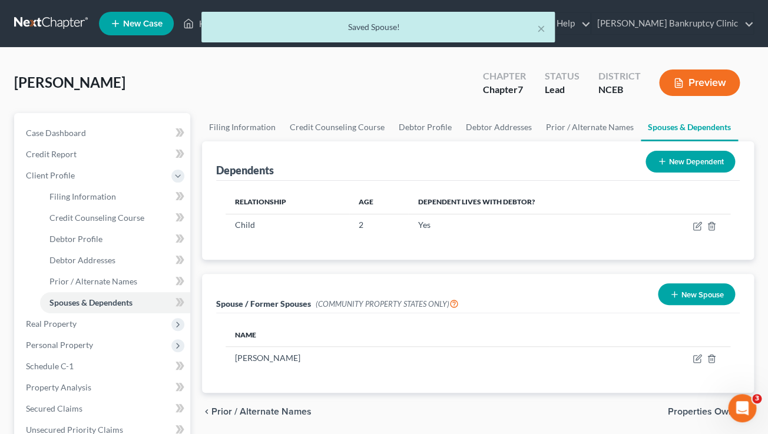
click at [688, 81] on button "Preview" at bounding box center [699, 82] width 81 height 26
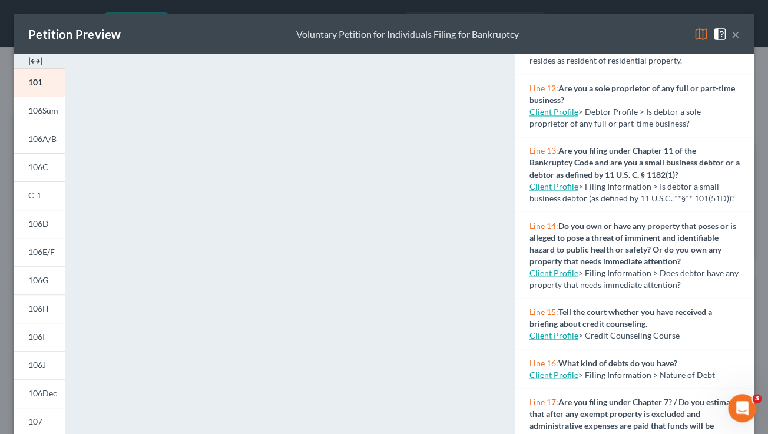
scroll to position [655, 0]
click at [738, 35] on button "×" at bounding box center [735, 34] width 8 height 14
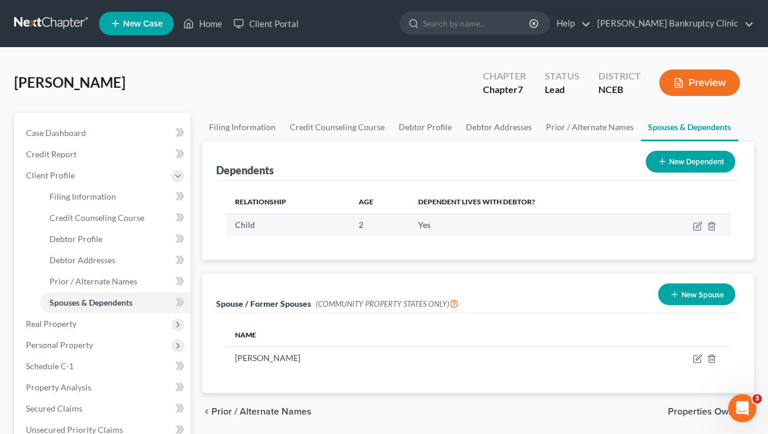
click at [367, 223] on td "2" at bounding box center [378, 225] width 59 height 22
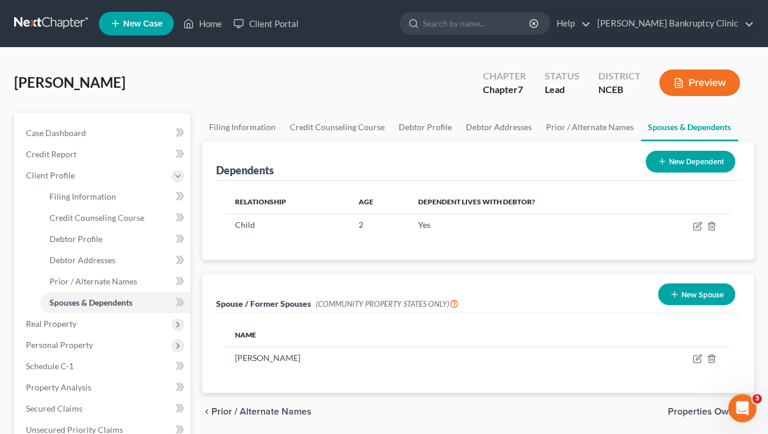
scroll to position [79, 0]
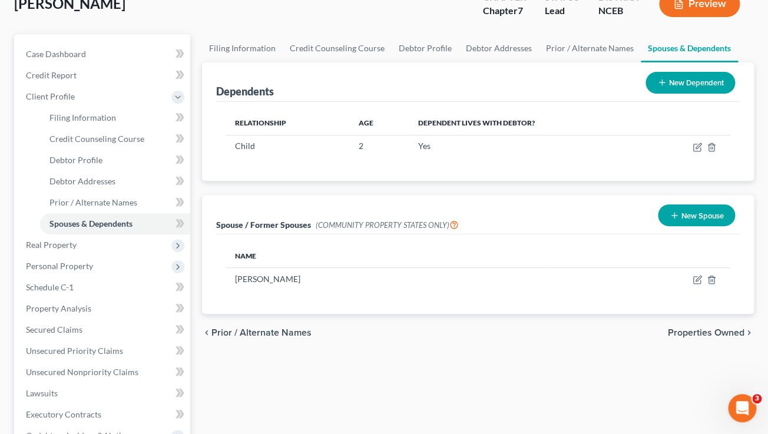
click at [399, 206] on div "Spouse / Former Spouses (COMMUNITY PROPERTY STATES ONLY) New Spouse" at bounding box center [477, 214] width 523 height 39
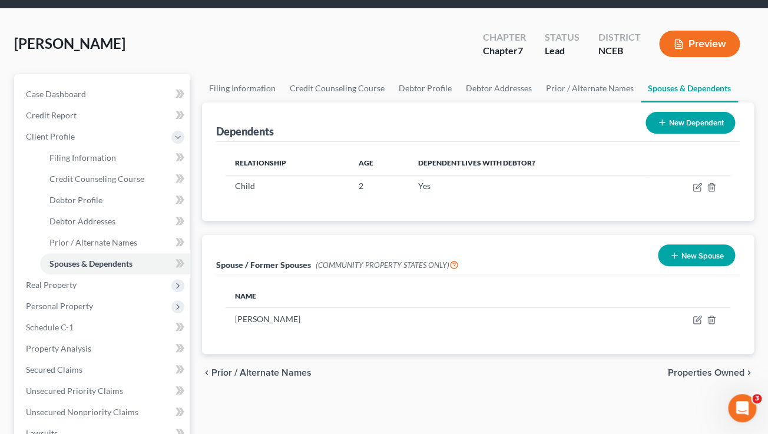
scroll to position [35, 0]
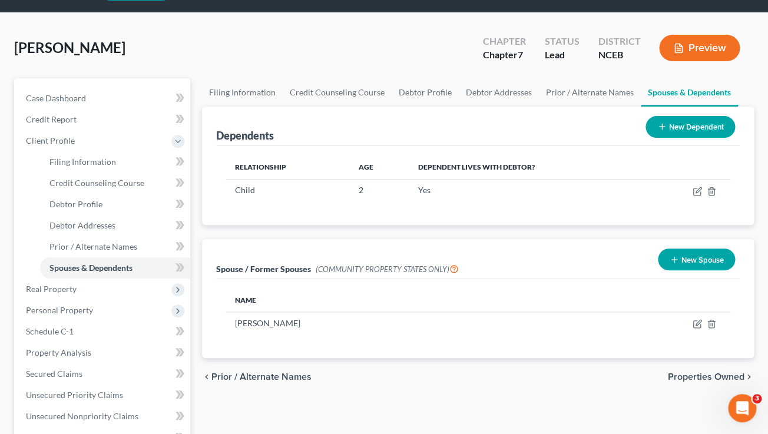
click at [695, 55] on button "Preview" at bounding box center [699, 48] width 81 height 26
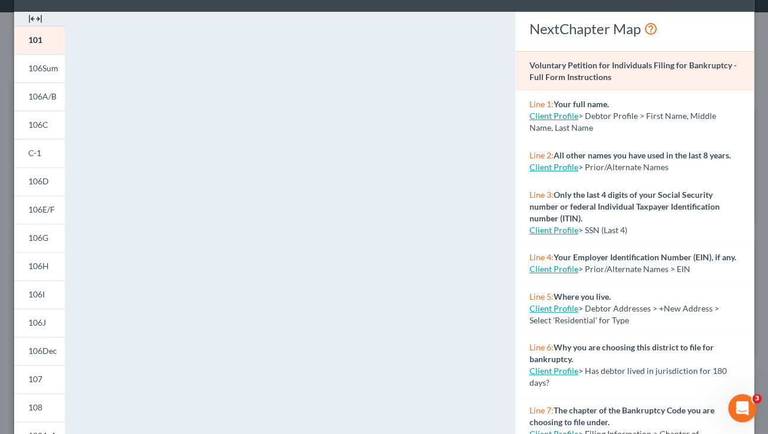
scroll to position [0, 0]
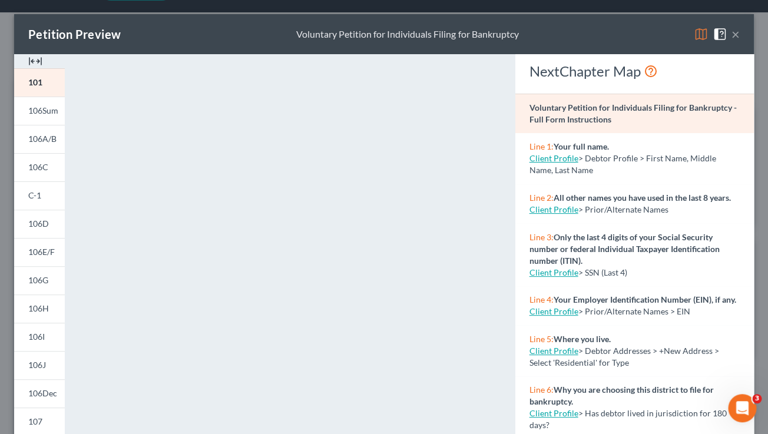
click at [734, 37] on button "×" at bounding box center [735, 34] width 8 height 14
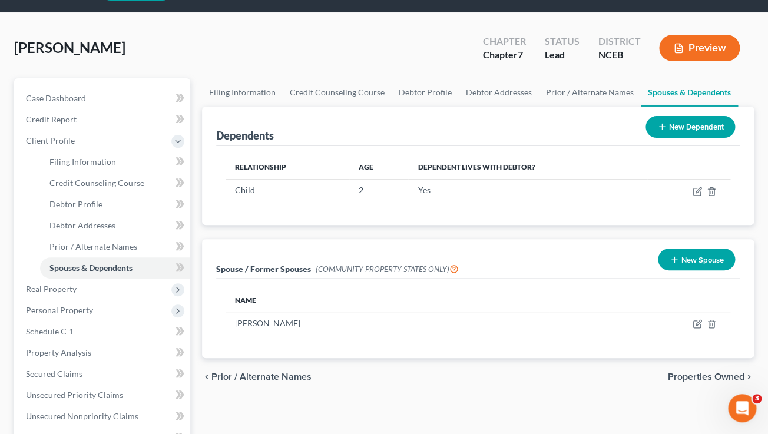
click at [679, 53] on button "Preview" at bounding box center [699, 48] width 81 height 26
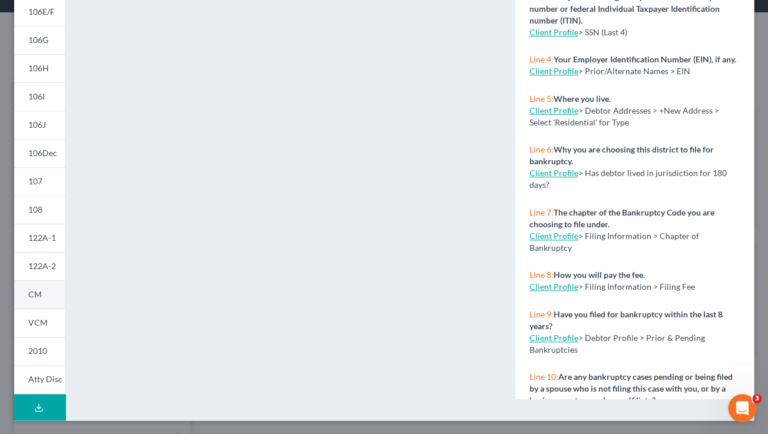
scroll to position [238, 0]
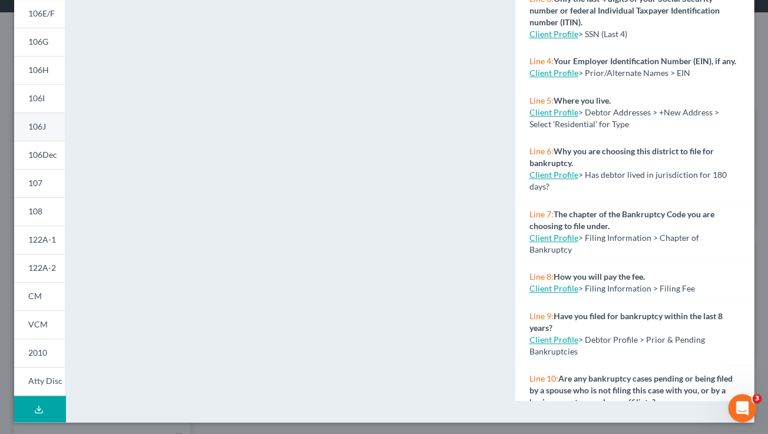
click at [45, 125] on span "106J" at bounding box center [37, 126] width 18 height 10
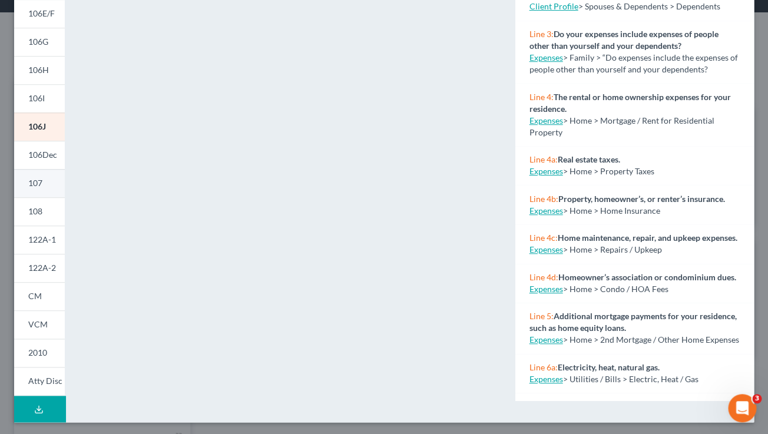
click at [46, 185] on link "107" at bounding box center [39, 183] width 51 height 28
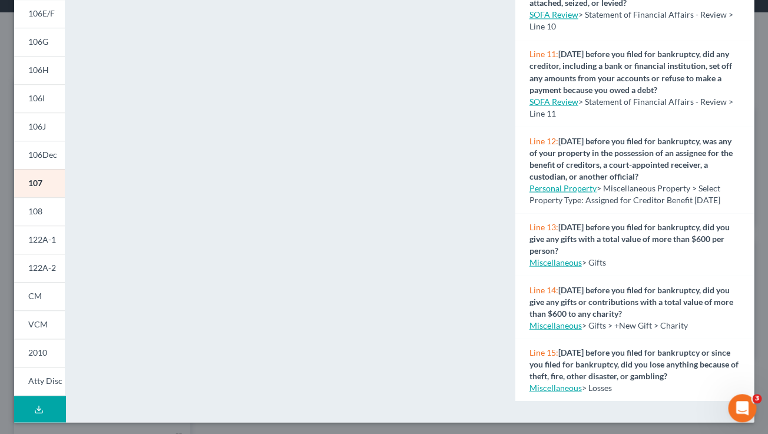
scroll to position [636, 0]
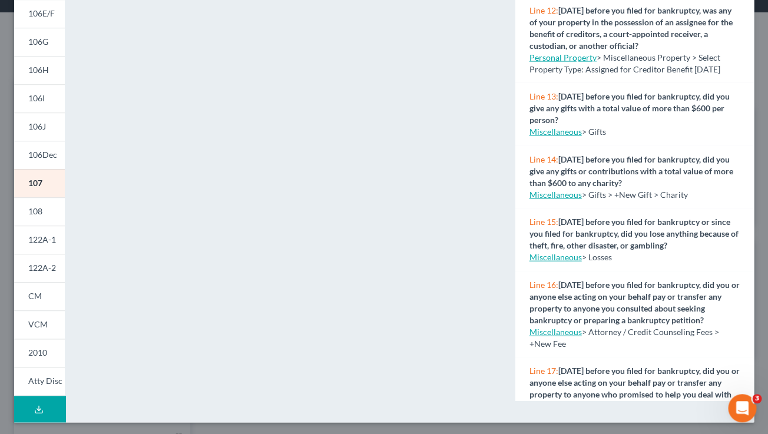
click at [560, 261] on link "Miscellaneous" at bounding box center [555, 256] width 52 height 10
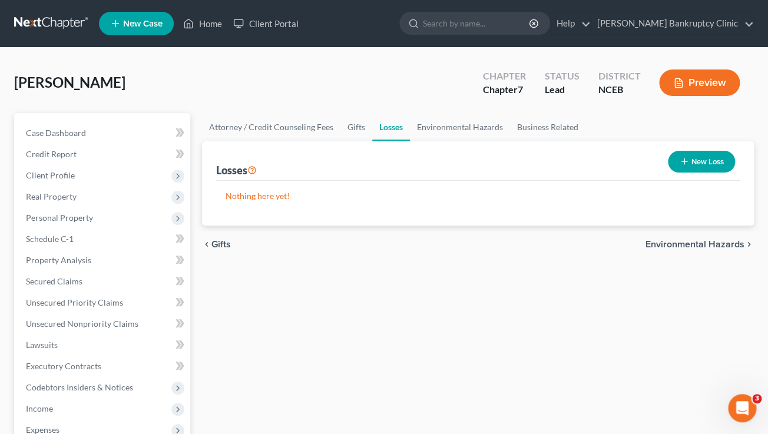
click at [702, 157] on button "New Loss" at bounding box center [701, 162] width 67 height 22
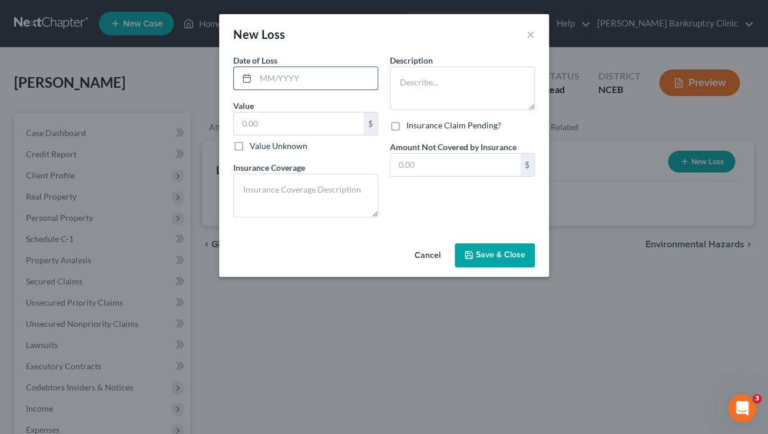
click at [292, 85] on input "text" at bounding box center [317, 78] width 122 height 22
click at [424, 256] on button "Cancel" at bounding box center [427, 256] width 45 height 24
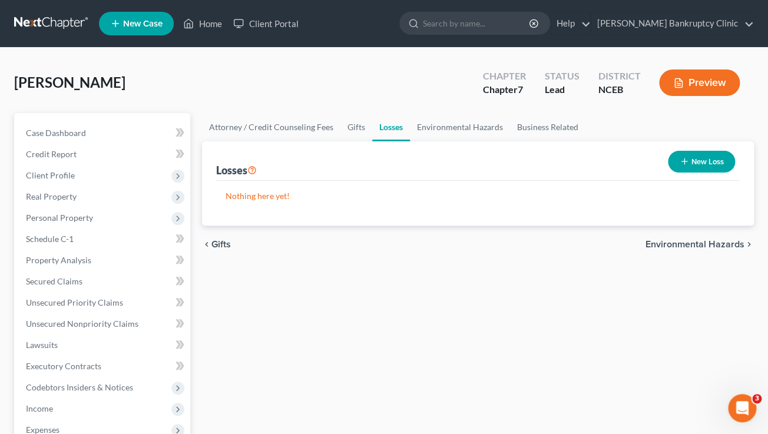
click at [682, 84] on icon "button" at bounding box center [678, 83] width 11 height 11
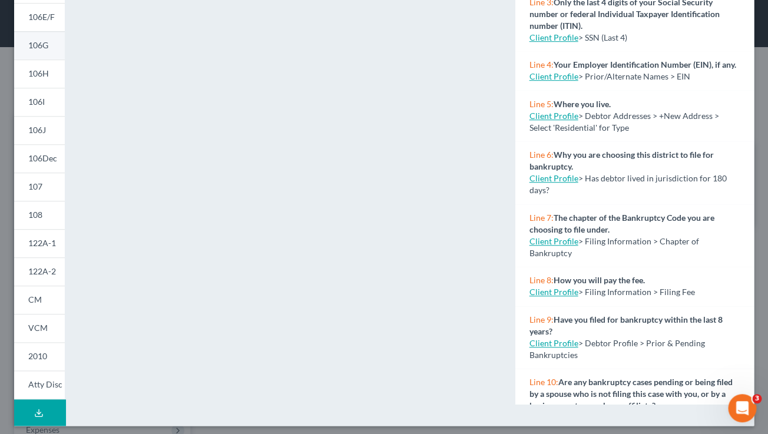
scroll to position [240, 0]
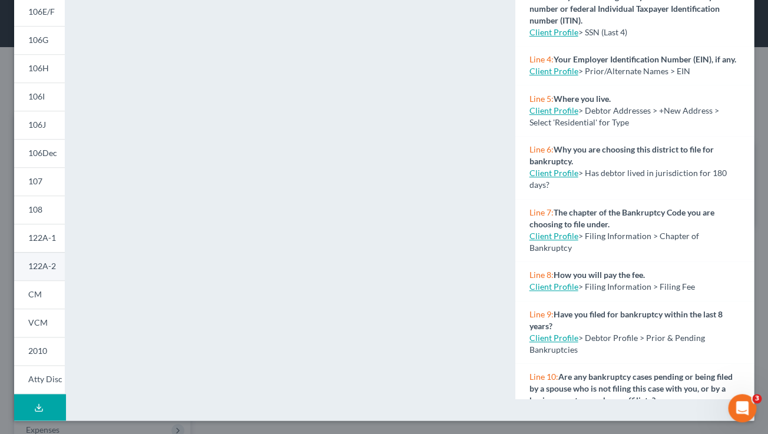
click at [40, 264] on span "122A-2" at bounding box center [42, 266] width 28 height 10
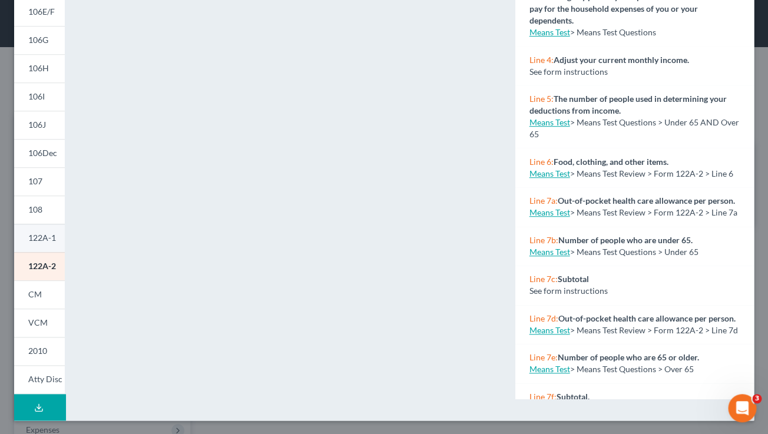
click at [49, 243] on span "122A-1" at bounding box center [42, 238] width 28 height 10
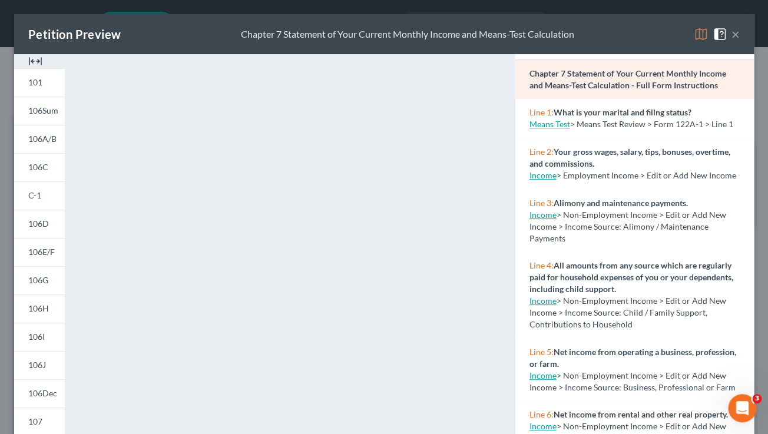
scroll to position [35, 0]
click at [548, 177] on link "Income" at bounding box center [542, 175] width 27 height 10
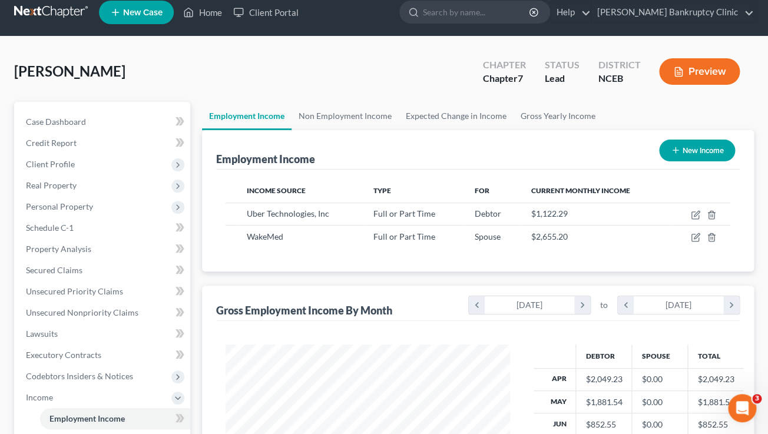
scroll to position [15, 0]
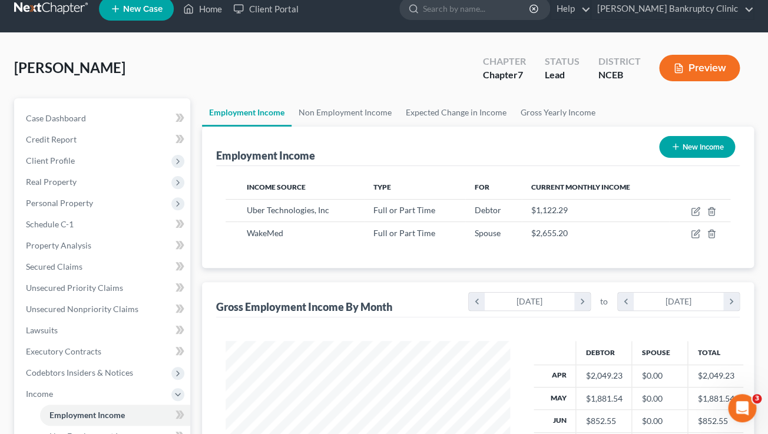
click at [696, 62] on button "Preview" at bounding box center [699, 68] width 81 height 26
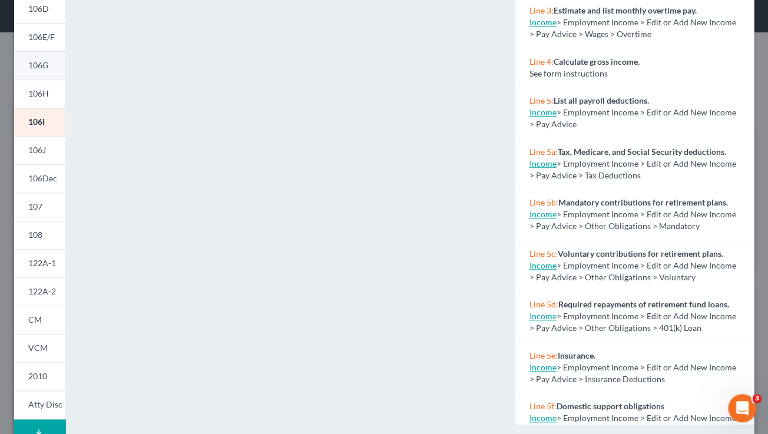
scroll to position [240, 0]
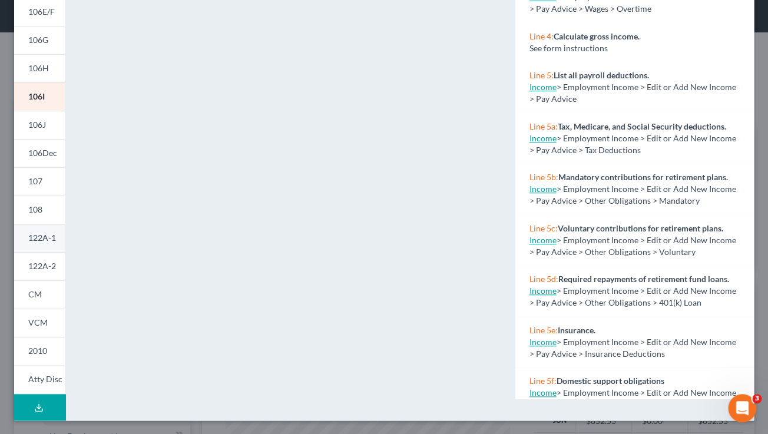
click at [40, 246] on link "122A-1" at bounding box center [39, 238] width 51 height 28
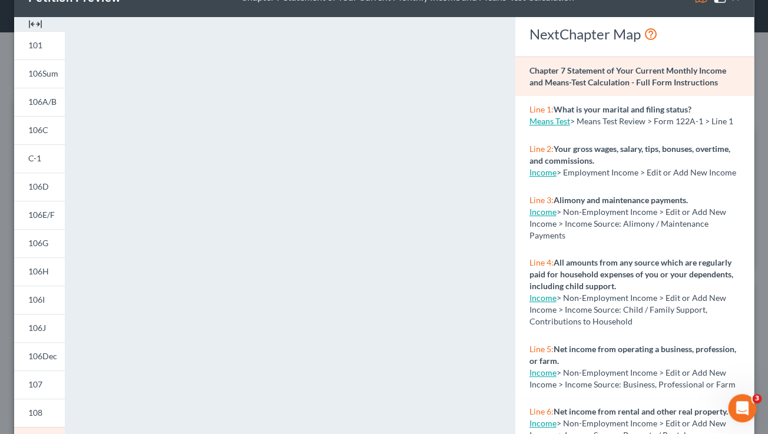
scroll to position [0, 0]
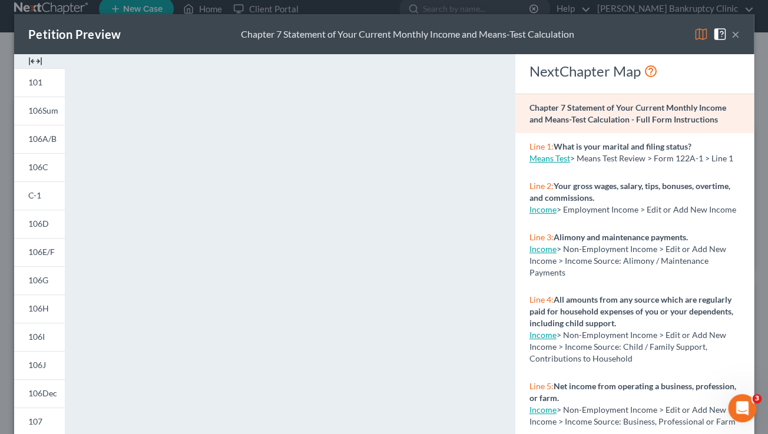
click at [738, 37] on button "×" at bounding box center [735, 34] width 8 height 14
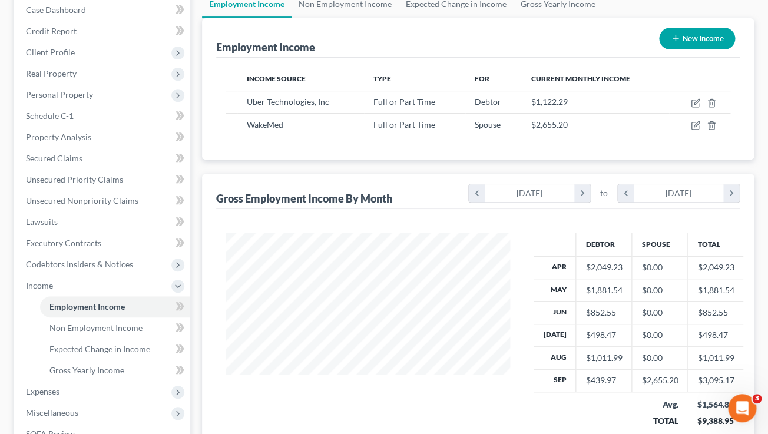
scroll to position [122, 0]
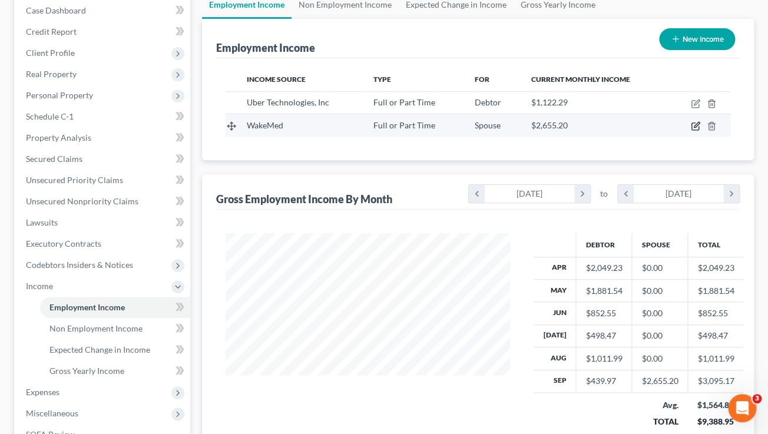
click at [697, 125] on icon "button" at bounding box center [696, 124] width 5 height 5
select select "0"
select select "28"
select select "0"
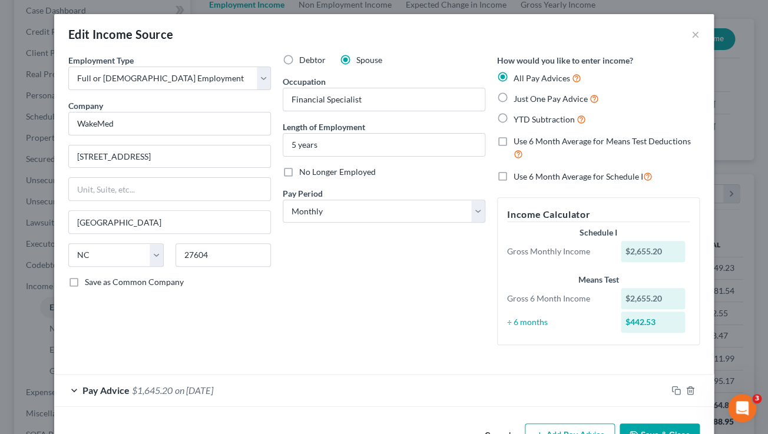
click at [513, 99] on label "Just One Pay Advice" at bounding box center [555, 99] width 85 height 14
click at [518, 99] on input "Just One Pay Advice" at bounding box center [522, 96] width 8 height 8
radio input "true"
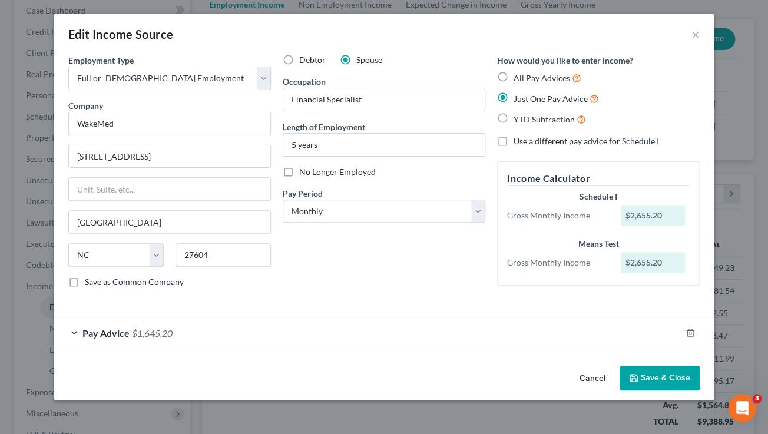
click at [658, 379] on button "Save & Close" at bounding box center [659, 378] width 80 height 25
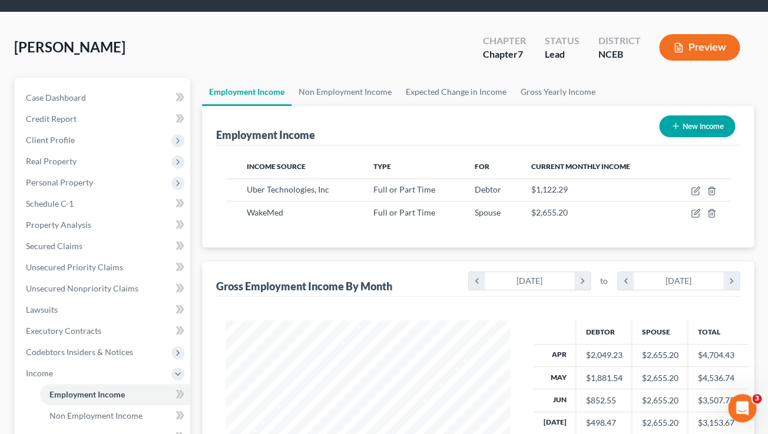
scroll to position [31, 0]
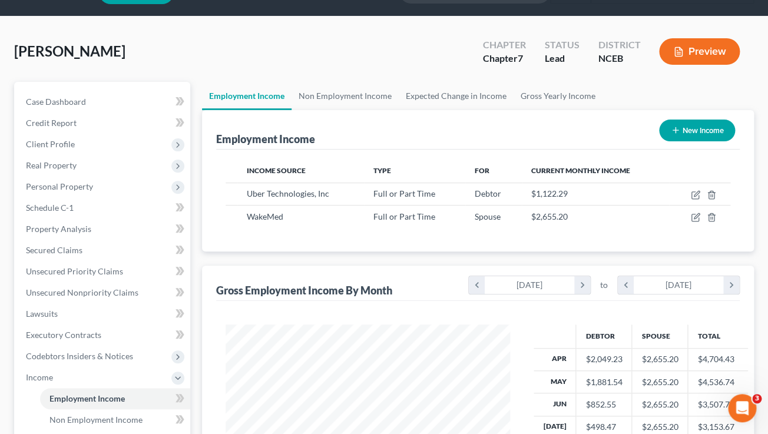
click at [690, 52] on button "Preview" at bounding box center [699, 51] width 81 height 26
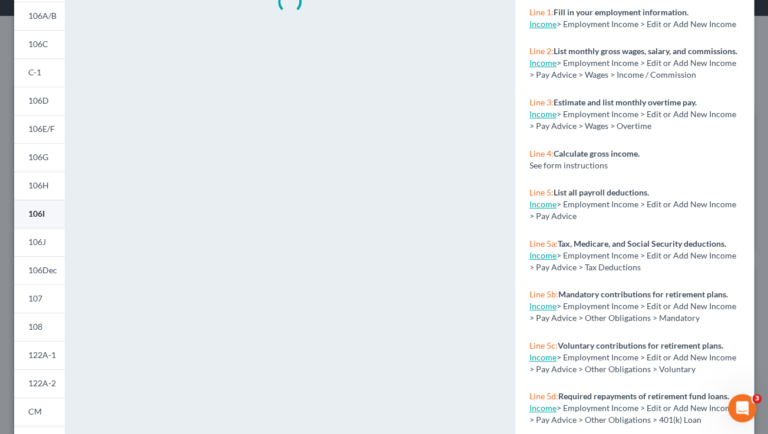
scroll to position [240, 0]
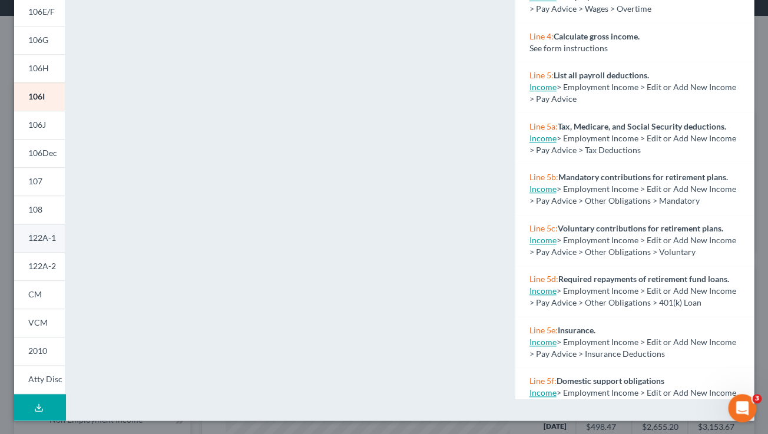
click at [42, 244] on link "122A-1" at bounding box center [39, 238] width 51 height 28
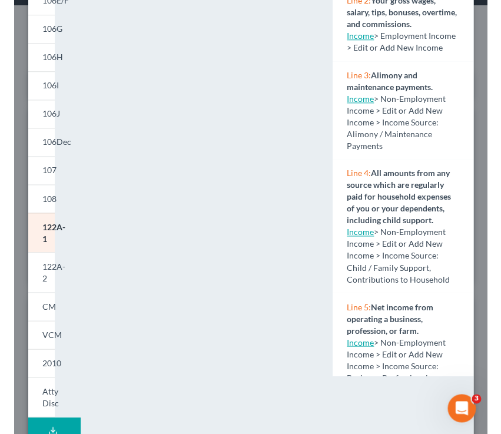
scroll to position [0, 0]
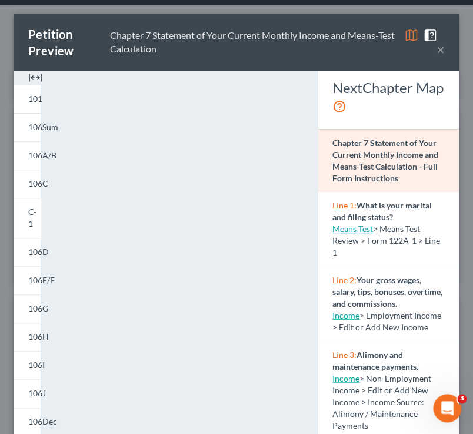
click at [440, 52] on button "×" at bounding box center [441, 49] width 8 height 14
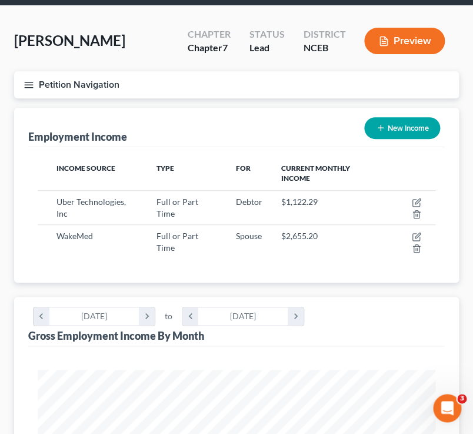
click at [145, 113] on div "Employment Income New Income" at bounding box center [236, 127] width 417 height 39
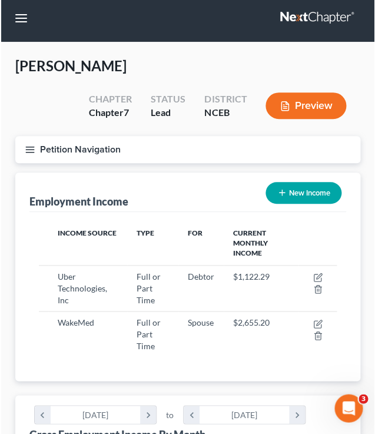
scroll to position [588602, 588429]
